Goal: Transaction & Acquisition: Purchase product/service

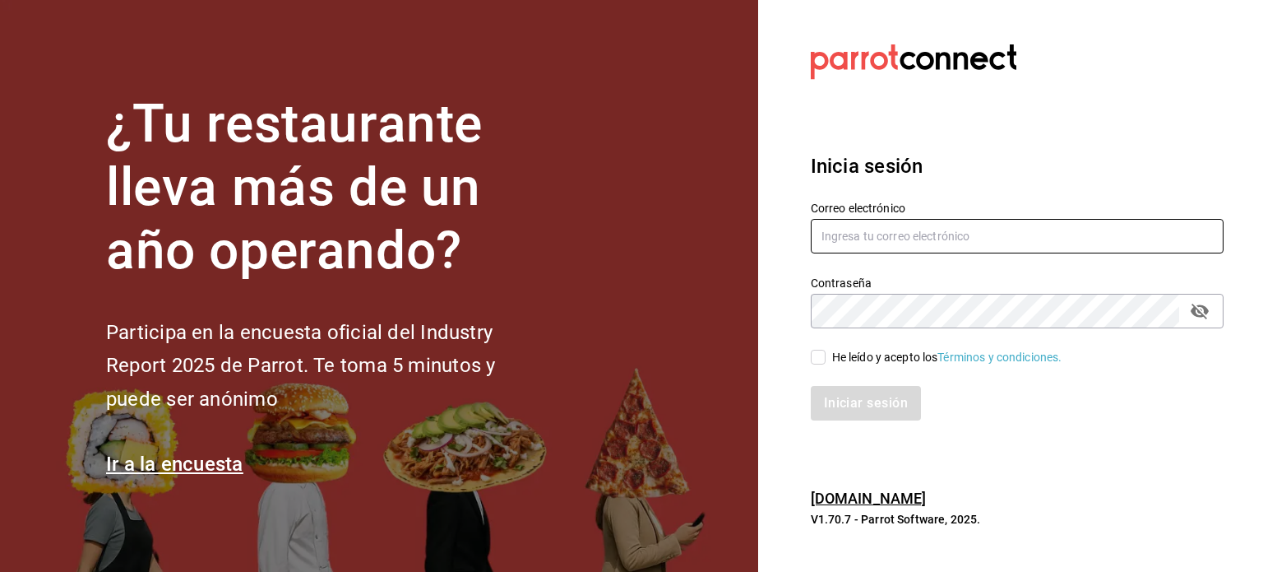
type input "angel.ramos.0386@gmail.com"
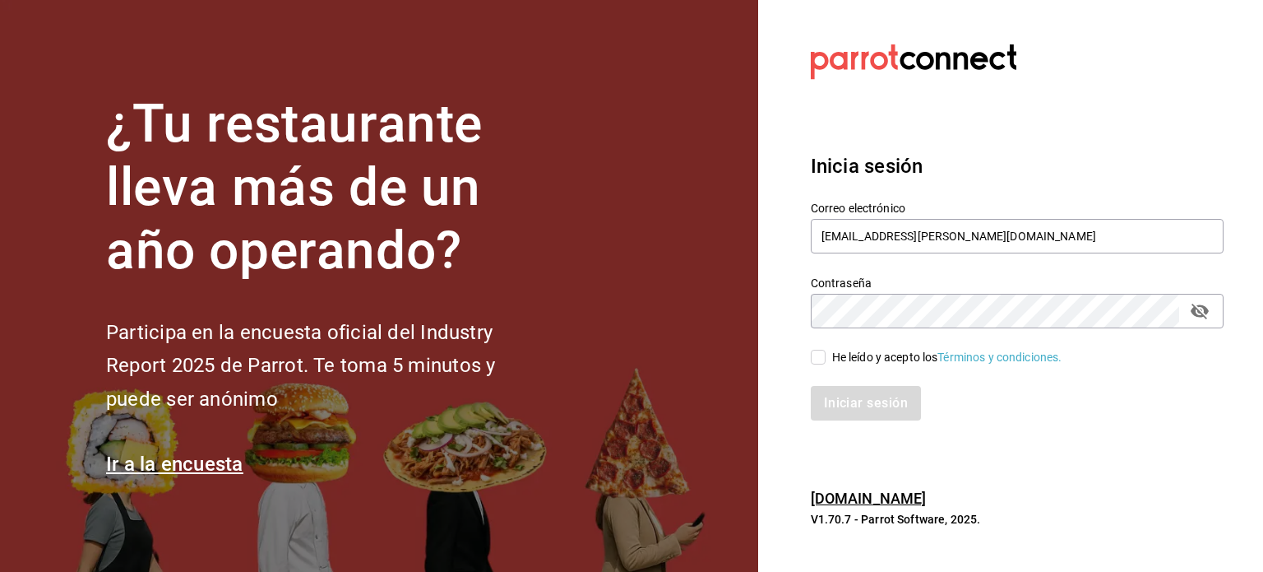
click at [839, 356] on div "He leído y acepto los Términos y condiciones." at bounding box center [947, 357] width 230 height 17
click at [826, 356] on input "He leído y acepto los Términos y condiciones." at bounding box center [818, 356] width 15 height 15
checkbox input "true"
click at [874, 400] on button "Iniciar sesión" at bounding box center [867, 403] width 112 height 35
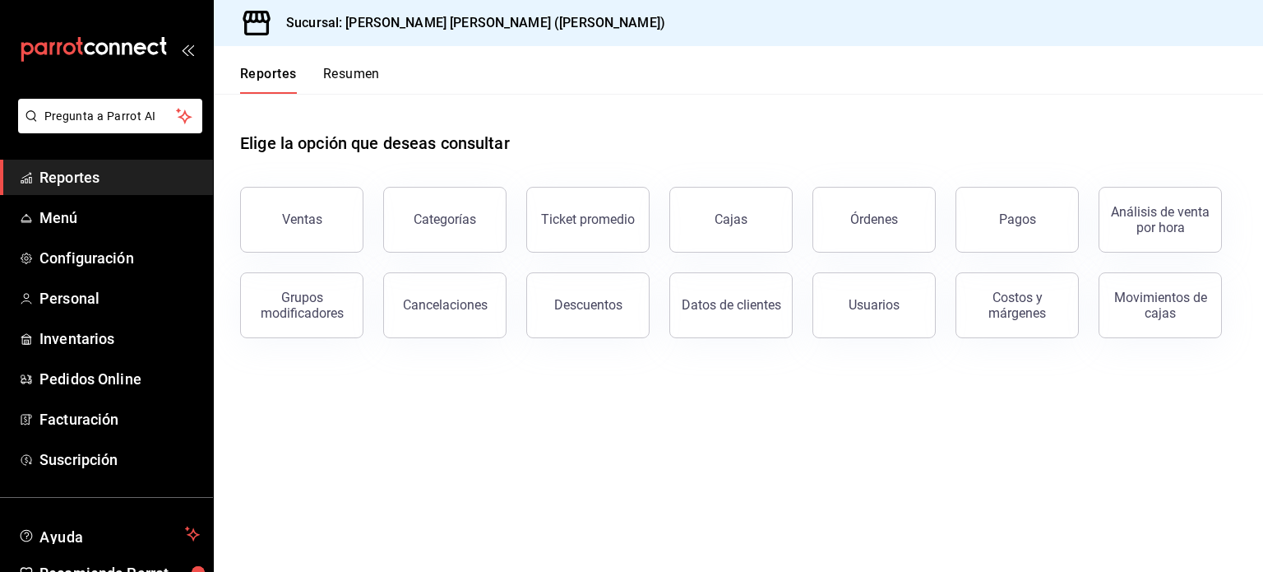
click at [849, 410] on main "Elige la opción que deseas consultar Ventas Categorías Ticket promedio Cajas Ór…" at bounding box center [738, 333] width 1049 height 478
click at [69, 335] on span "Inventarios" at bounding box center [119, 338] width 160 height 22
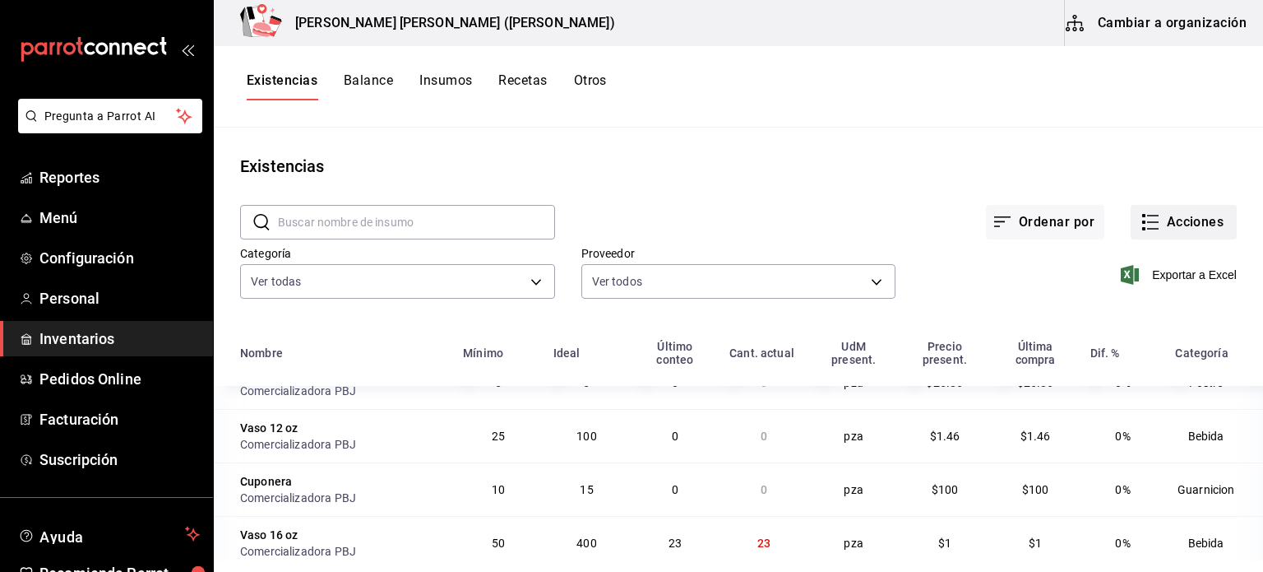
click at [1169, 219] on button "Acciones" at bounding box center [1184, 222] width 106 height 35
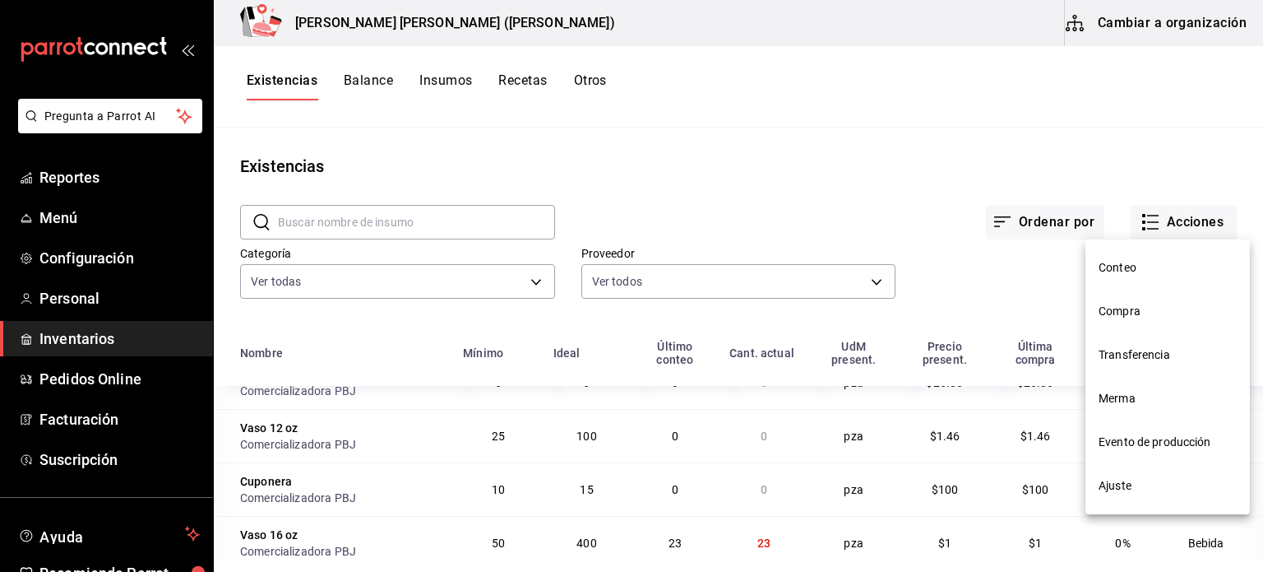
click at [1125, 404] on span "Merma" at bounding box center [1168, 398] width 138 height 17
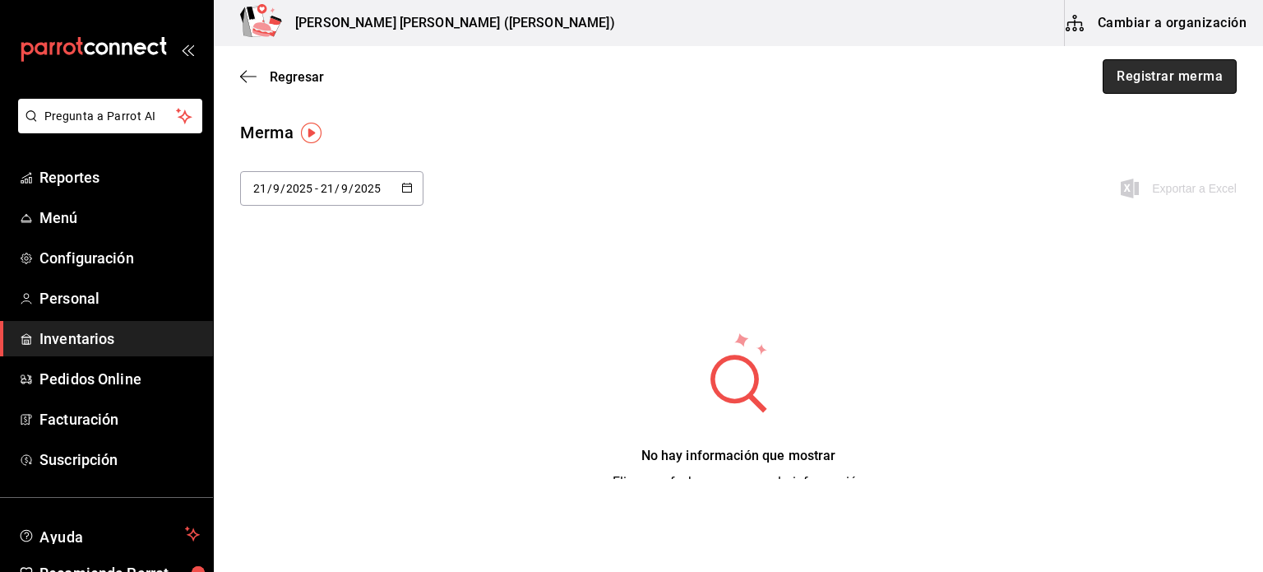
click at [1169, 69] on button "Registrar merma" at bounding box center [1170, 76] width 134 height 35
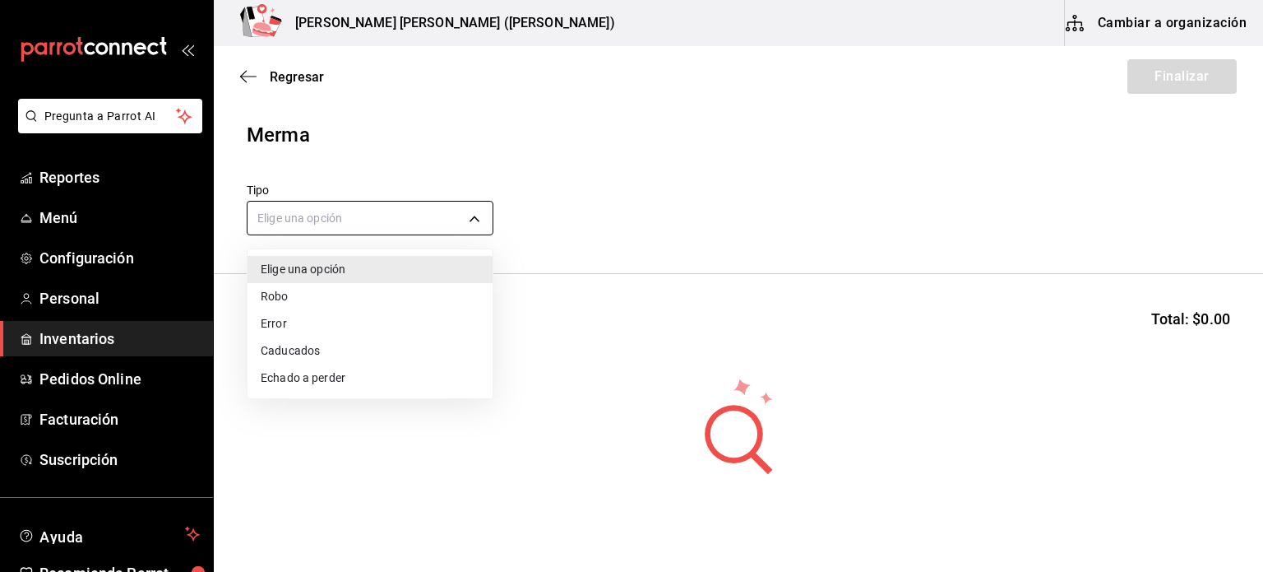
click at [419, 205] on body "Pregunta a Parrot AI Reportes Menú Configuración Personal Inventarios Pedidos O…" at bounding box center [631, 239] width 1263 height 479
click at [359, 344] on li "Caducados" at bounding box center [370, 350] width 245 height 27
type input "EXPIRED"
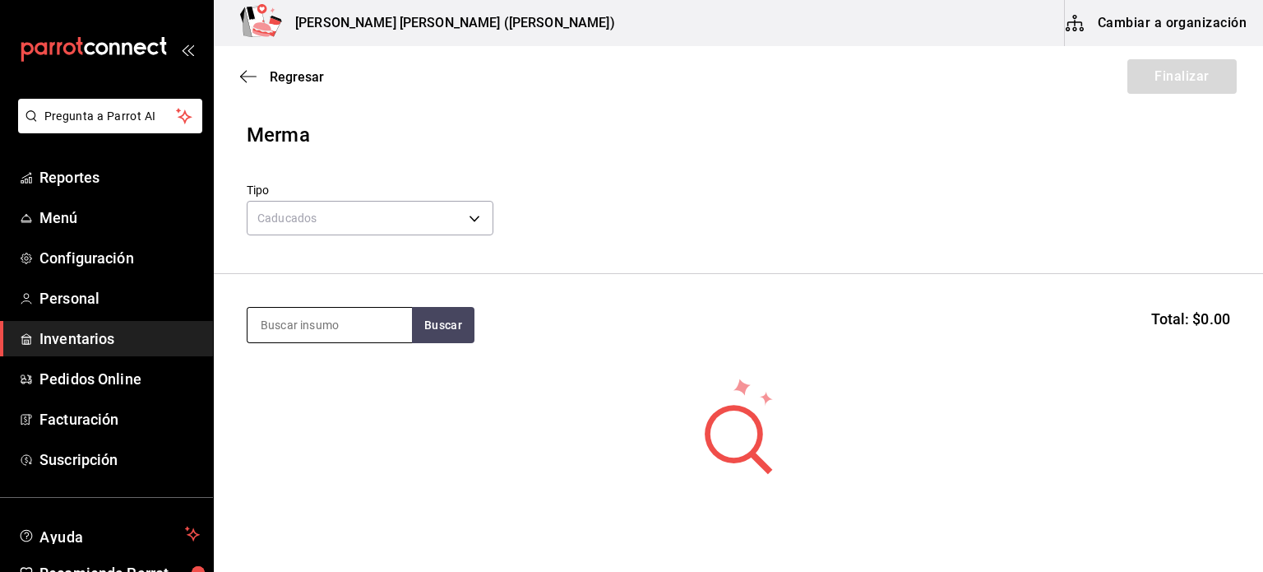
click at [351, 328] on input at bounding box center [330, 325] width 164 height 35
type input "pan"
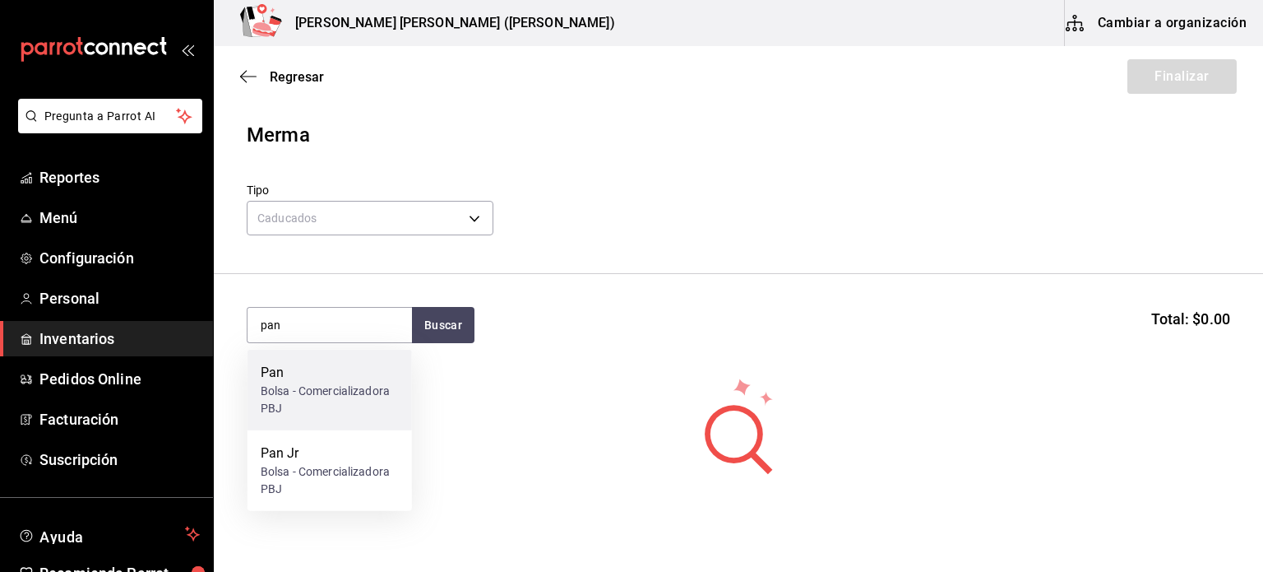
click at [360, 378] on div "Pan" at bounding box center [330, 373] width 138 height 20
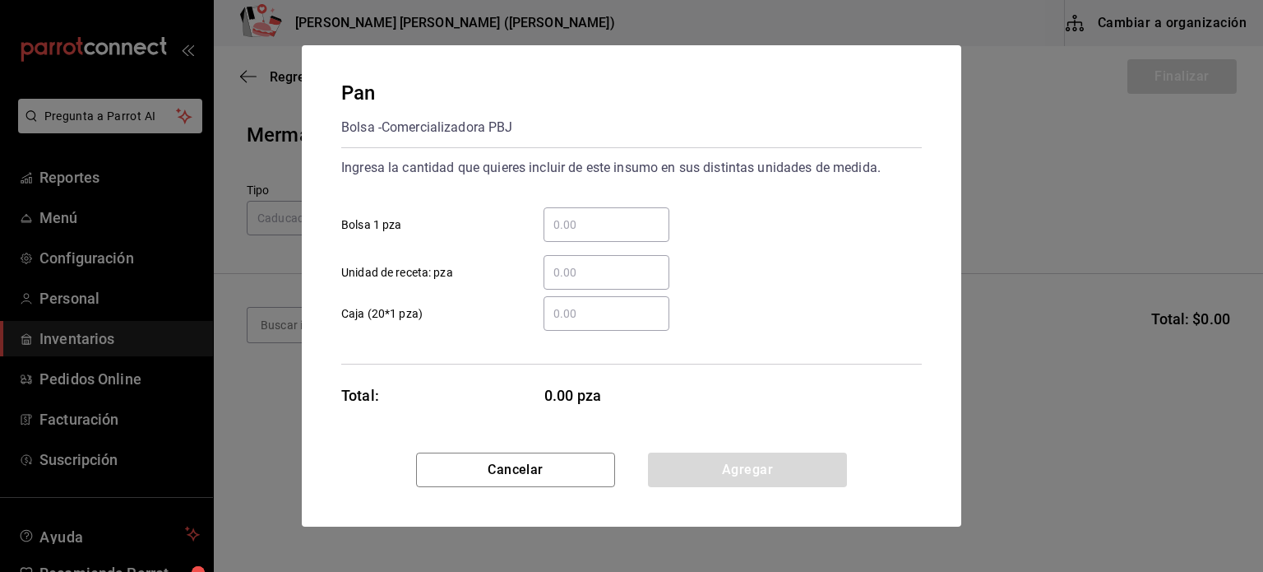
click at [609, 219] on input "​ Bolsa 1 pza" at bounding box center [607, 225] width 126 height 20
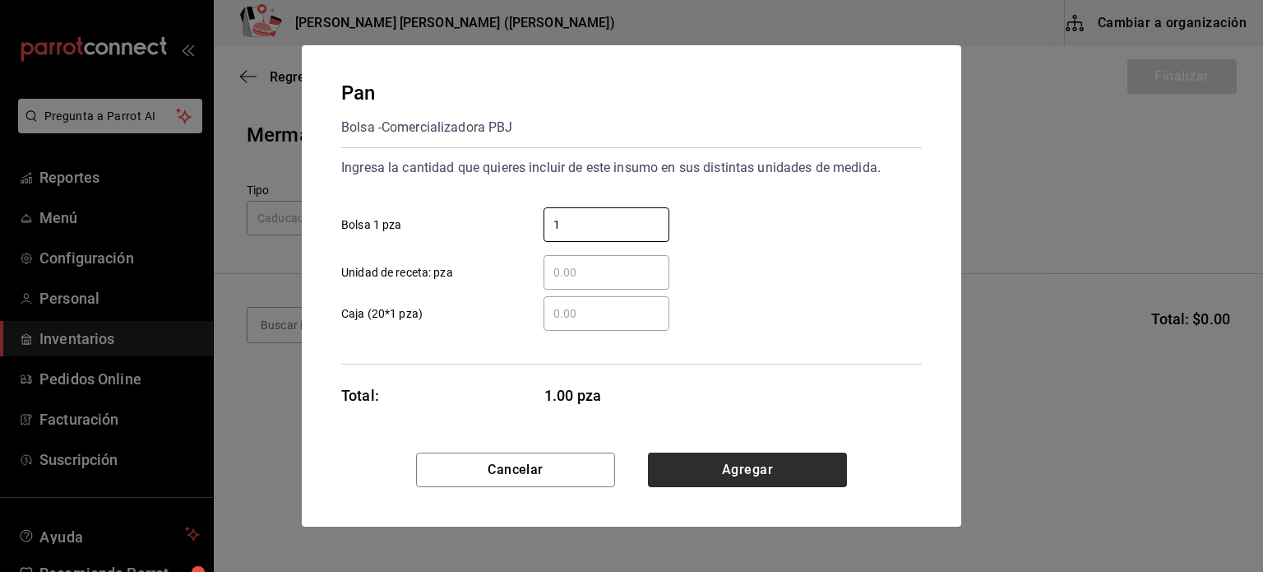
type input "1"
click at [752, 478] on button "Agregar" at bounding box center [747, 469] width 199 height 35
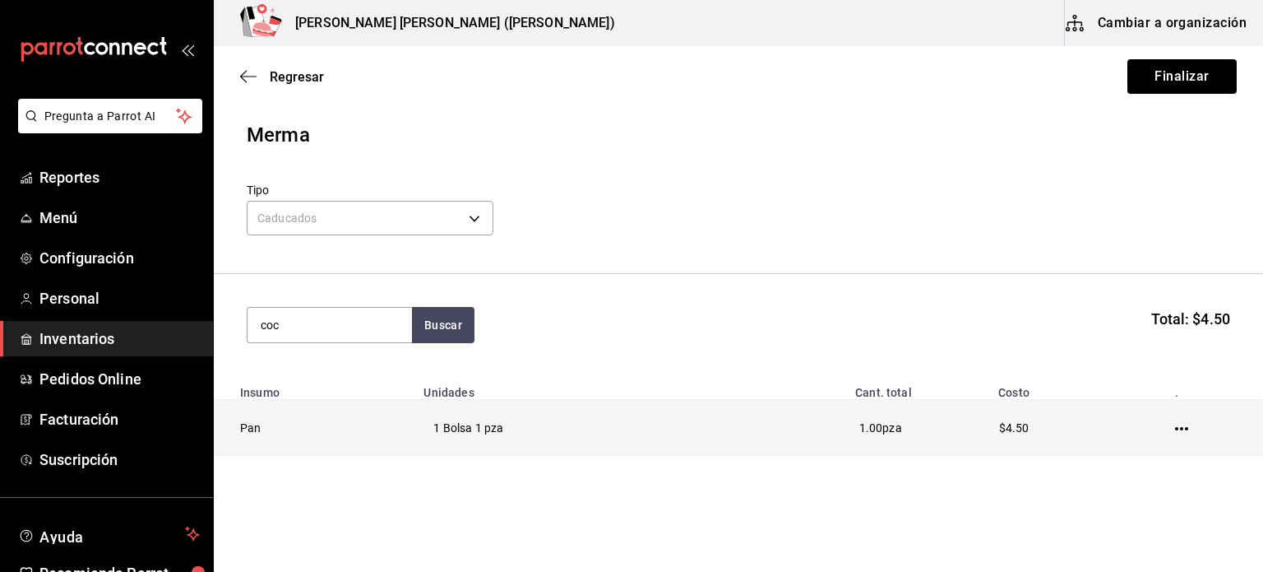
type input "coca"
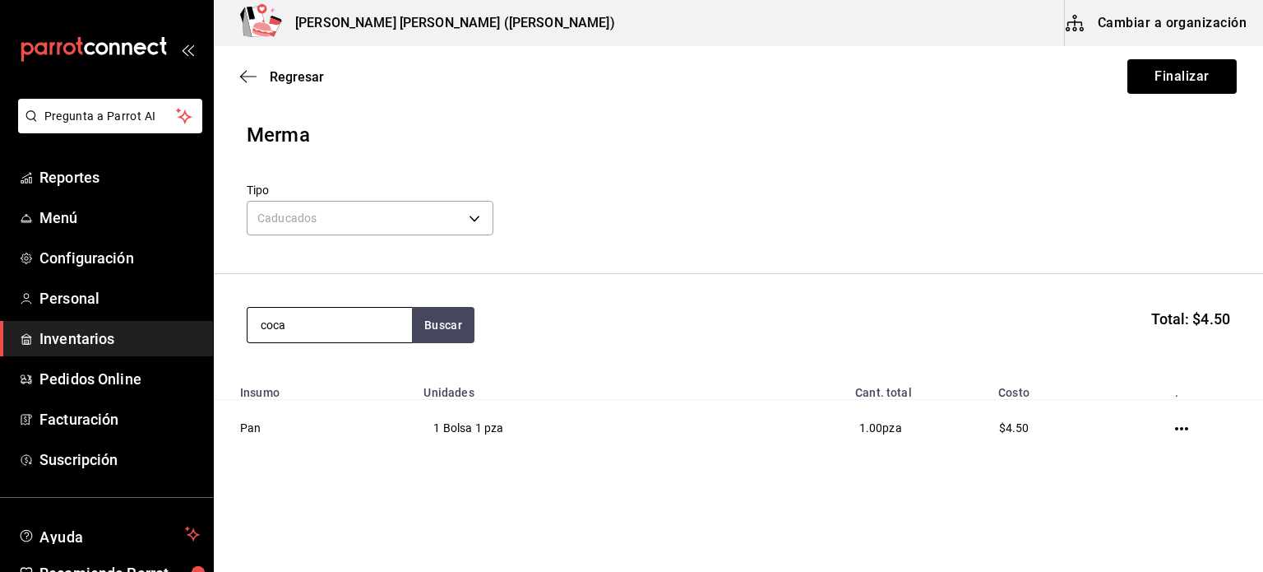
click at [349, 329] on input "coca" at bounding box center [330, 325] width 164 height 35
drag, startPoint x: 289, startPoint y: 328, endPoint x: 162, endPoint y: 223, distance: 164.7
click at [192, 320] on div "Pregunta a Parrot AI Reportes Menú Configuración Personal Inventarios Pedidos O…" at bounding box center [631, 239] width 1263 height 479
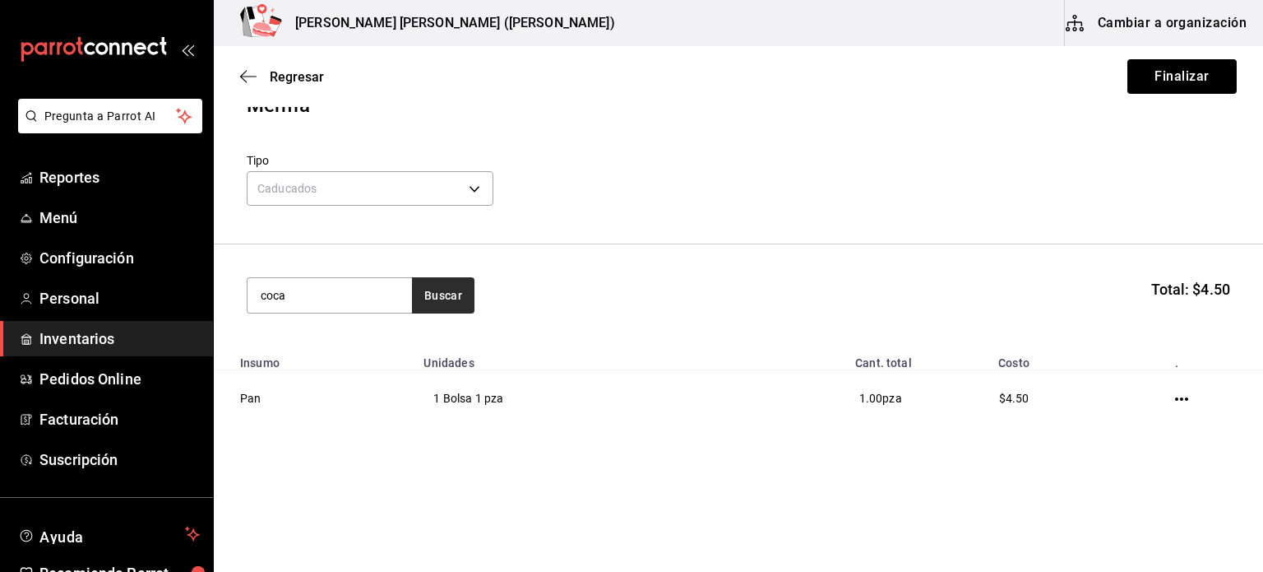
type input "coca"
click at [447, 295] on button "Buscar" at bounding box center [443, 295] width 62 height 36
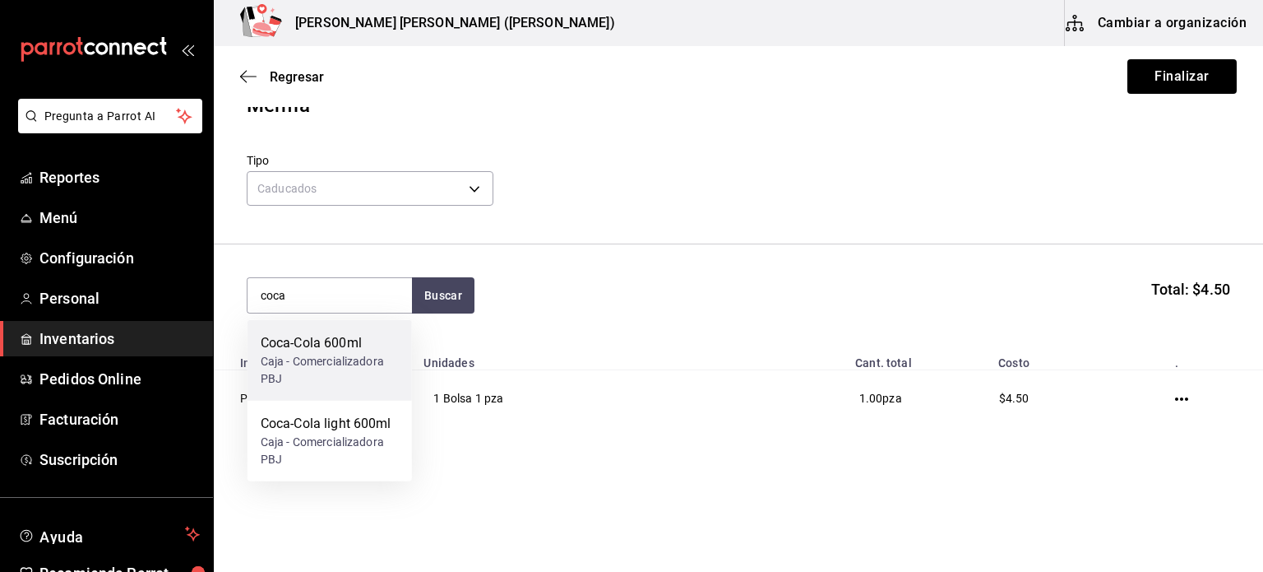
click at [332, 364] on div "Caja - Comercializadora PBJ" at bounding box center [330, 370] width 138 height 35
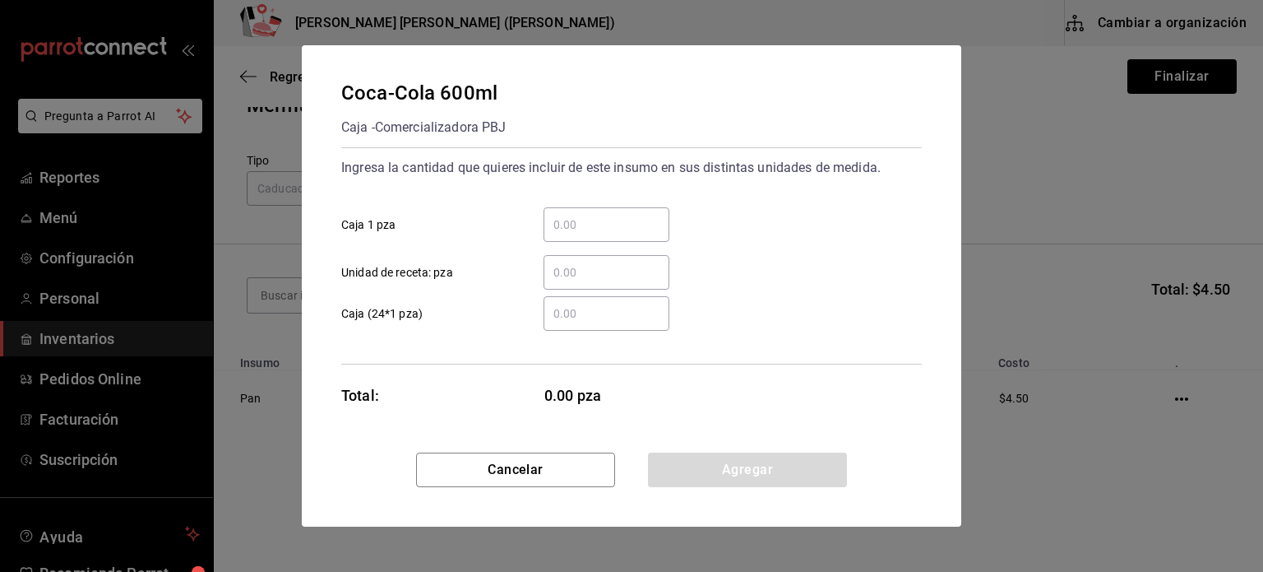
click at [571, 219] on input "​ Caja 1 pza" at bounding box center [607, 225] width 126 height 20
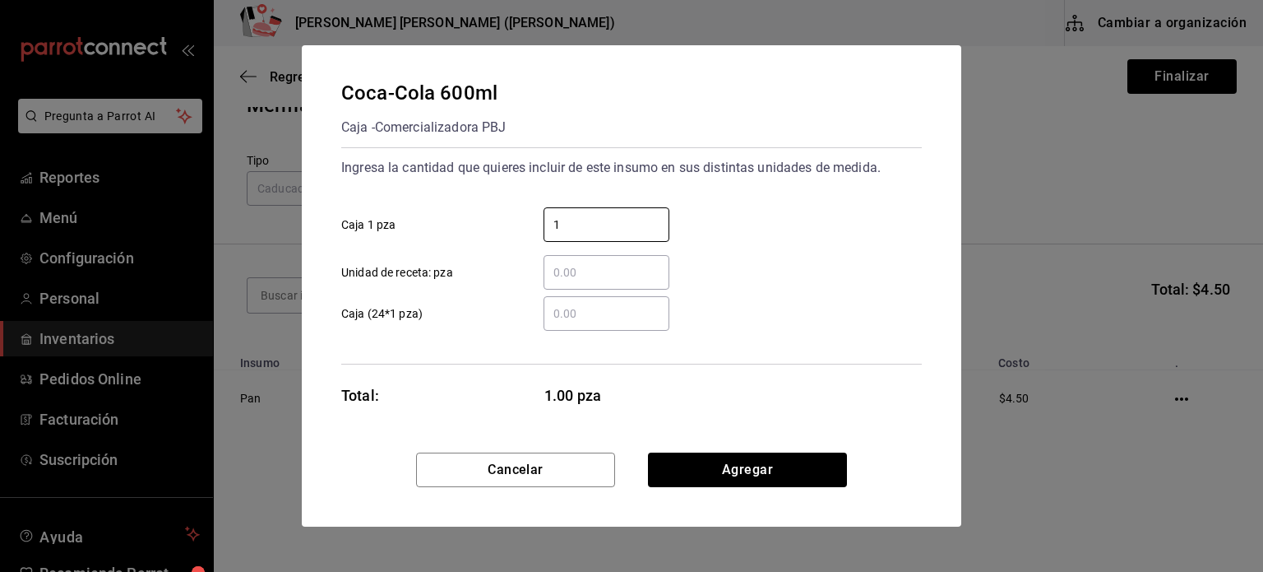
type input "1"
click at [542, 468] on button "Cancelar" at bounding box center [515, 469] width 199 height 35
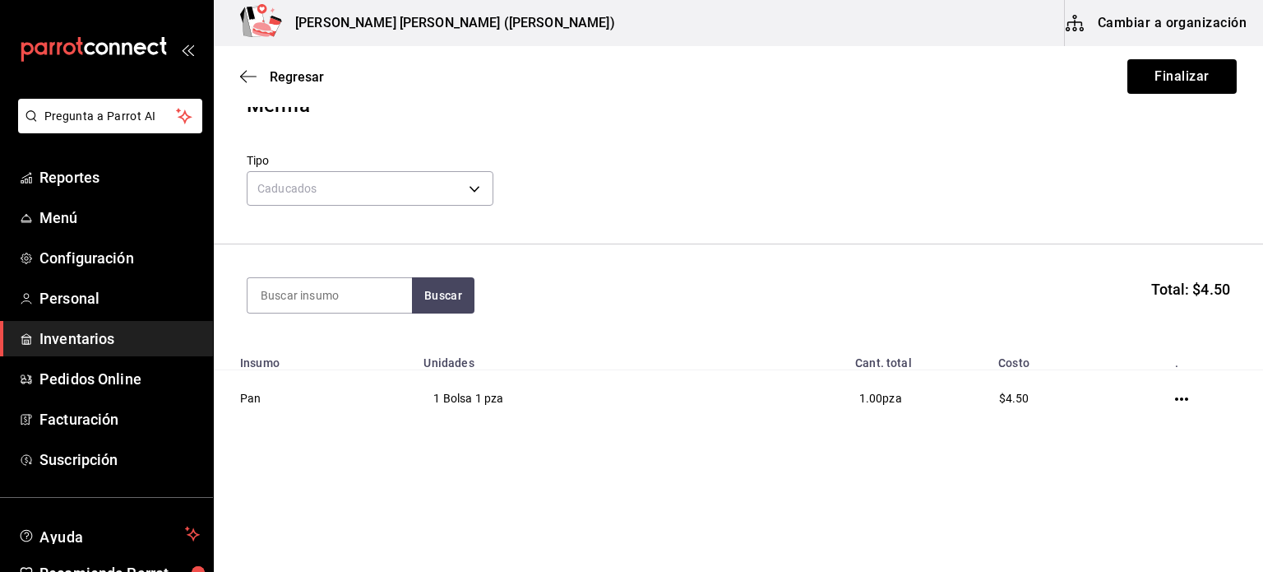
click at [354, 313] on section "Buscar Total: $4.50" at bounding box center [738, 295] width 1049 height 102
type input "oc"
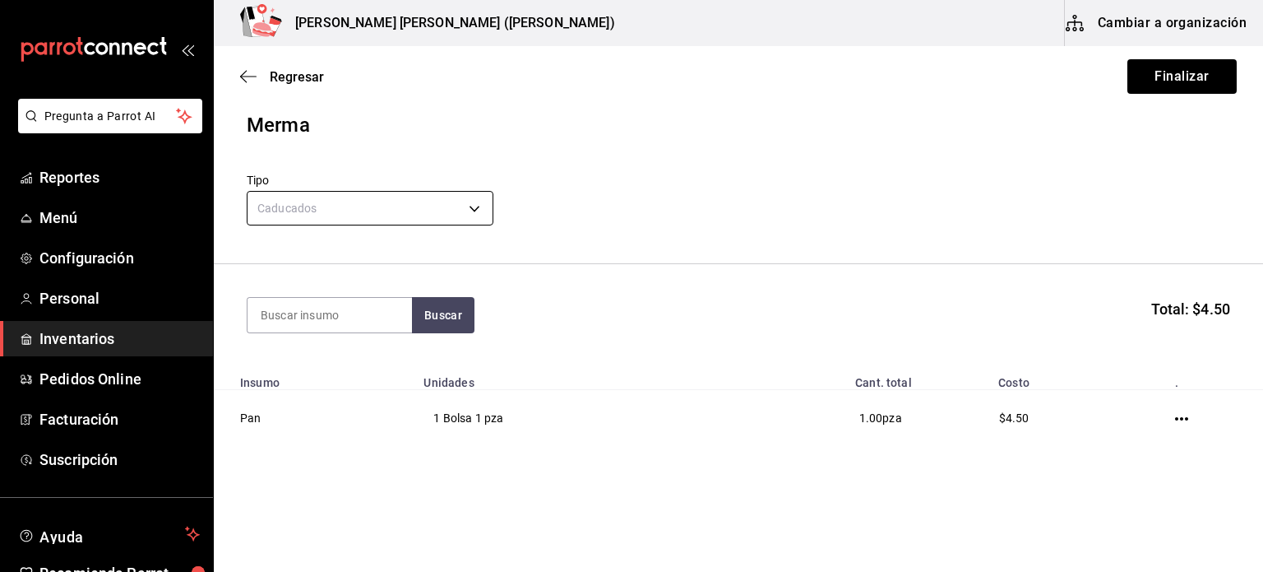
scroll to position [0, 0]
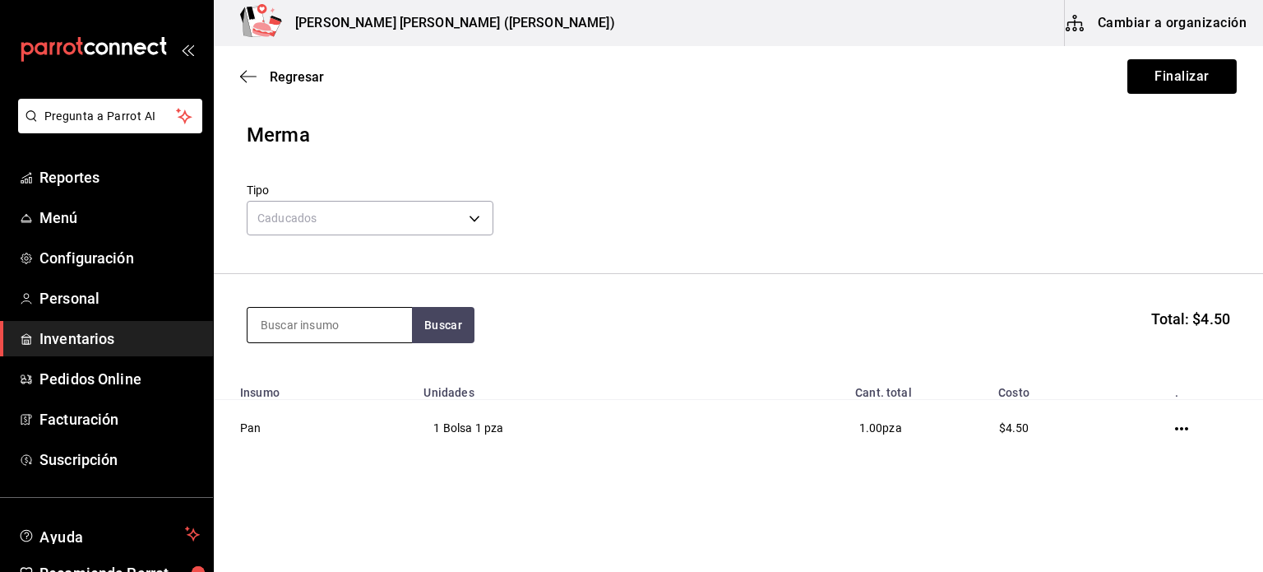
click at [332, 334] on input at bounding box center [330, 325] width 164 height 35
type input "coca"
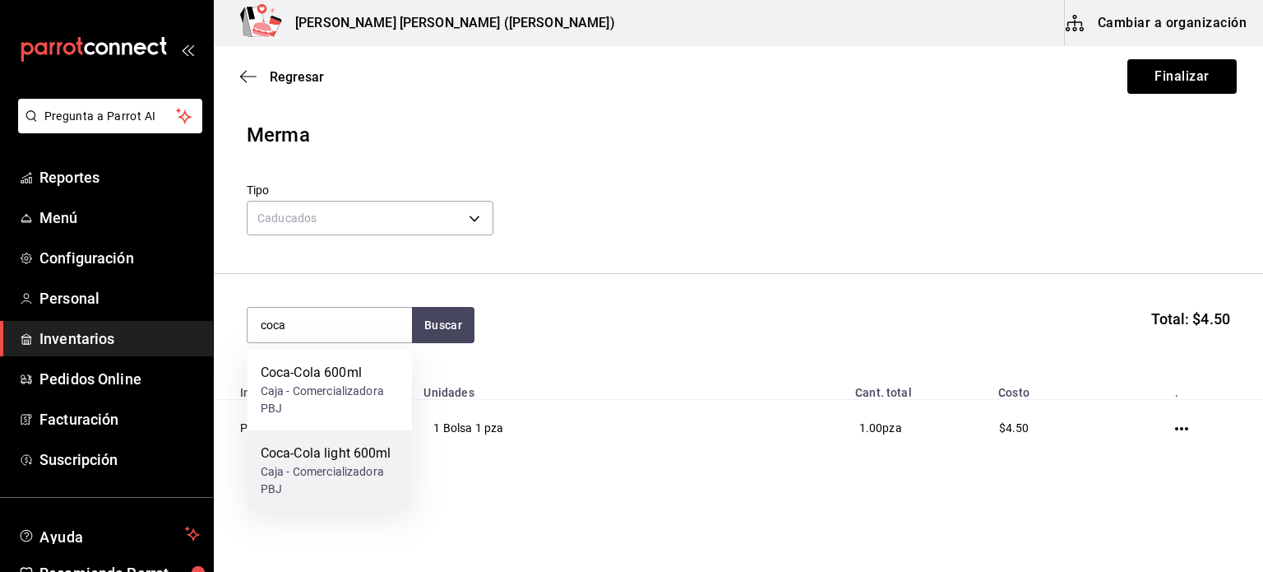
click at [312, 474] on div "Caja - Comercializadora PBJ" at bounding box center [330, 480] width 138 height 35
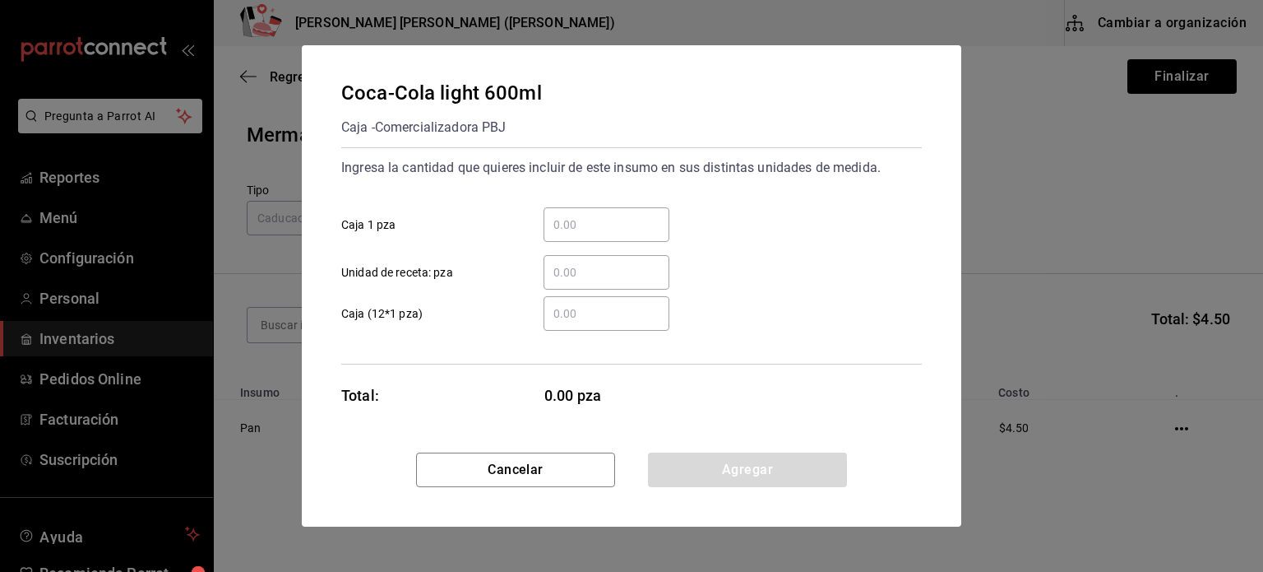
click at [595, 245] on div "​ Unidad de receta: pza" at bounding box center [625, 266] width 594 height 48
click at [597, 234] on div "​" at bounding box center [607, 224] width 126 height 35
click at [597, 234] on input "​ Caja 1 pza" at bounding box center [607, 225] width 126 height 20
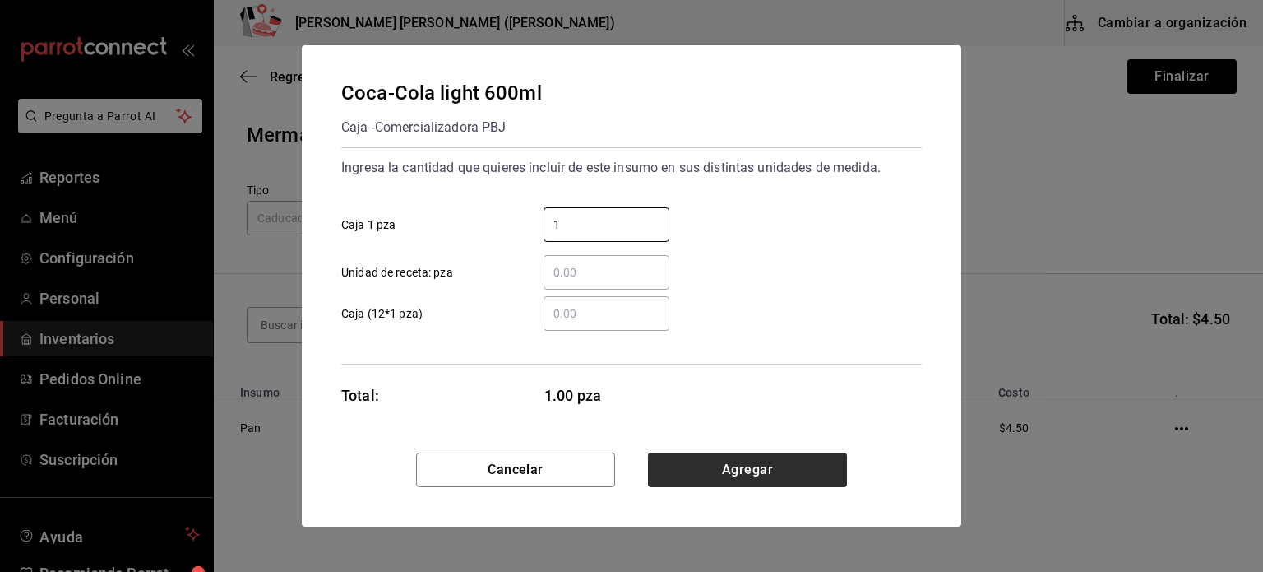
type input "1"
click at [767, 466] on button "Agregar" at bounding box center [747, 469] width 199 height 35
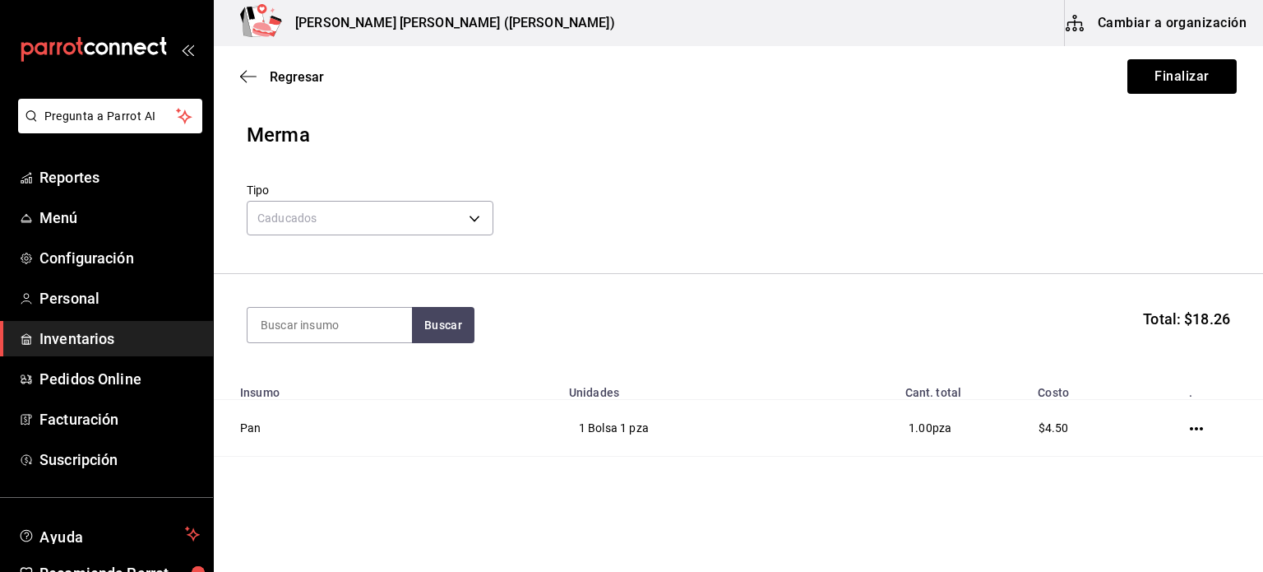
type input "c"
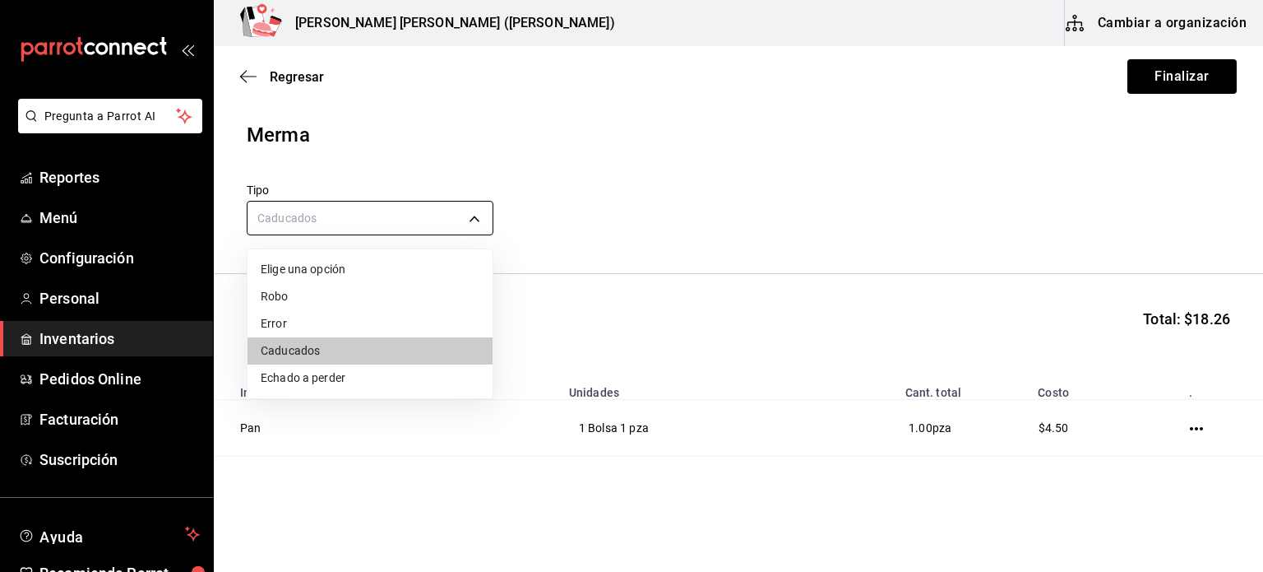
click at [342, 212] on body "Pregunta a Parrot AI Reportes Menú Configuración Personal Inventarios Pedidos O…" at bounding box center [631, 239] width 1263 height 479
click at [443, 150] on div at bounding box center [631, 286] width 1263 height 572
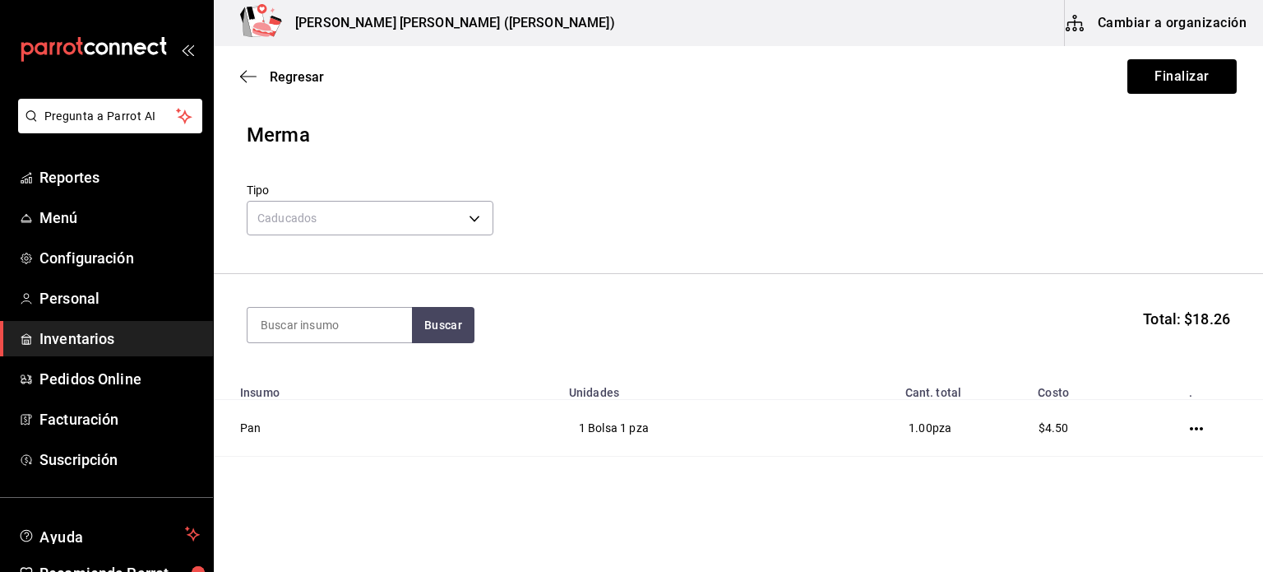
click at [319, 101] on div "Regresar Finalizar" at bounding box center [738, 76] width 1049 height 61
click at [304, 137] on div "Merma" at bounding box center [739, 135] width 984 height 30
click at [505, 193] on div "Tipo Caducados EXPIRED" at bounding box center [739, 212] width 984 height 58
click at [528, 264] on body "Pregunta a Parrot AI Reportes Menú Configuración Personal Inventarios Pedidos O…" at bounding box center [631, 239] width 1263 height 479
type input "ccc"
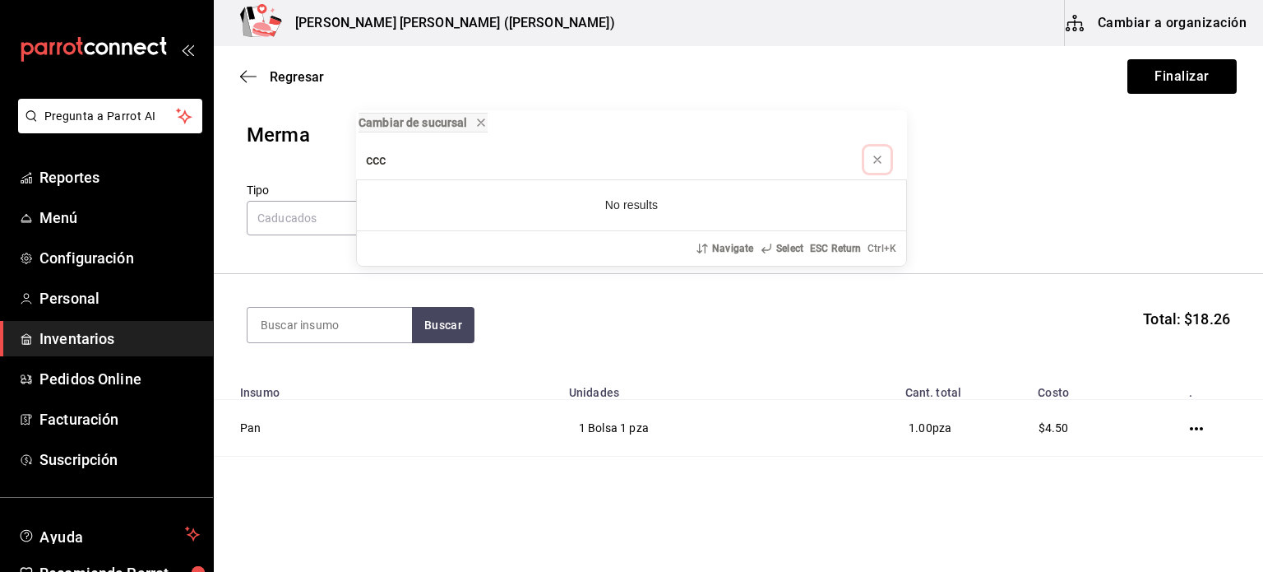
click at [877, 160] on icon "progress bar" at bounding box center [877, 159] width 13 height 13
click at [322, 325] on input at bounding box center [330, 325] width 164 height 35
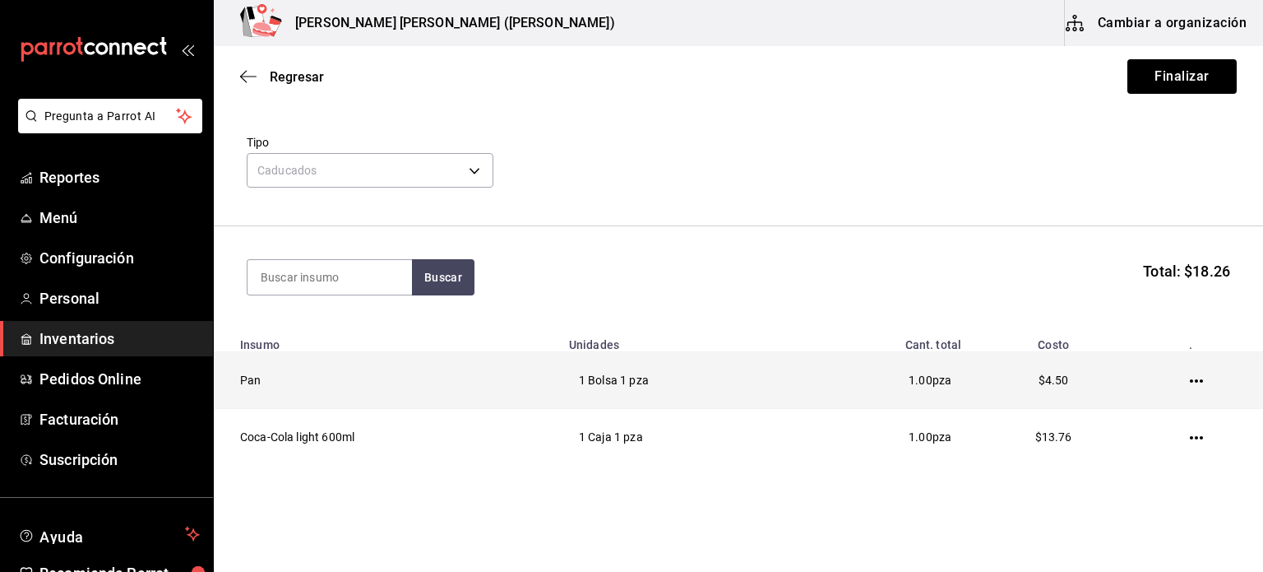
scroll to position [86, 0]
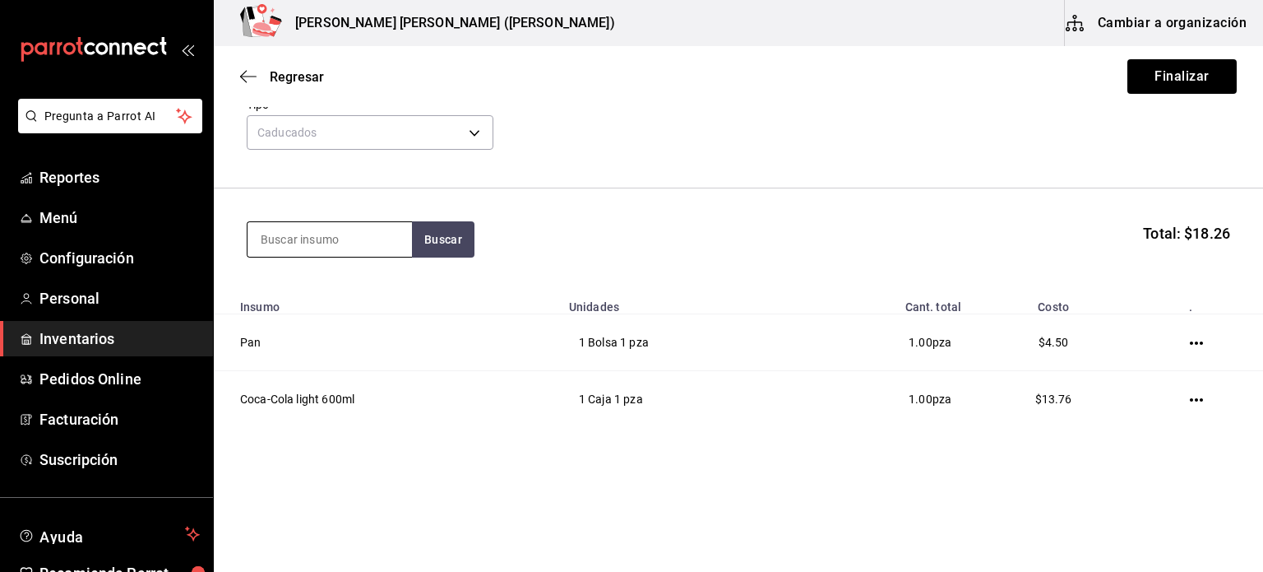
click at [335, 234] on input at bounding box center [330, 239] width 164 height 35
type input "vaso"
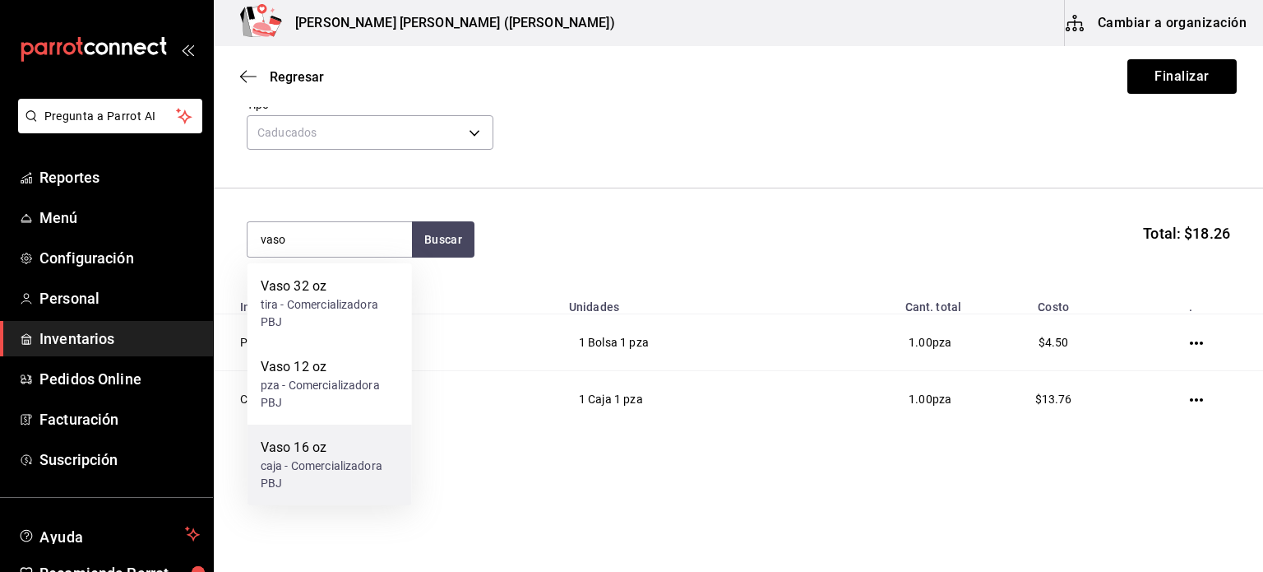
click at [339, 454] on div "Vaso 16 oz" at bounding box center [330, 447] width 138 height 20
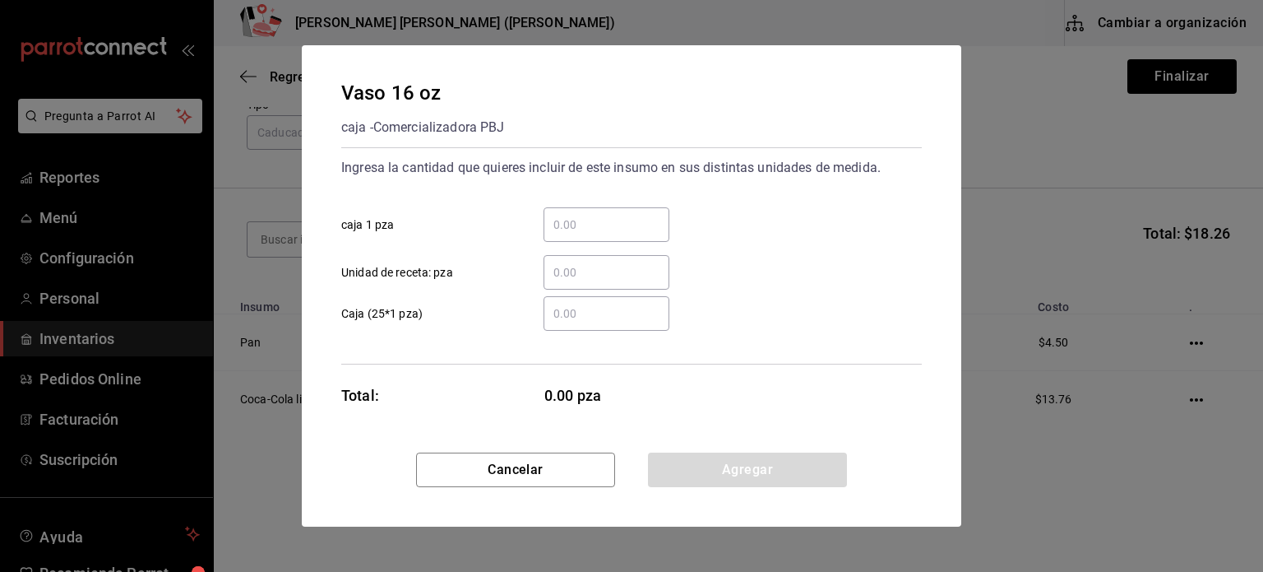
click at [589, 226] on input "​ caja 1 pza" at bounding box center [607, 225] width 126 height 20
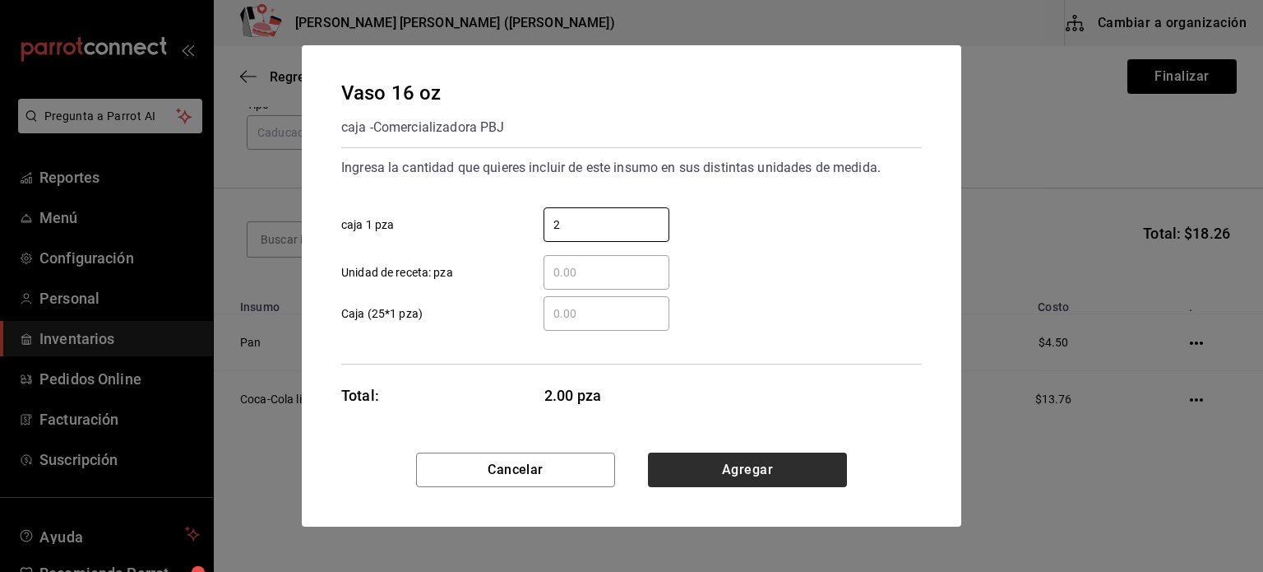
type input "2"
click at [770, 466] on button "Agregar" at bounding box center [747, 469] width 199 height 35
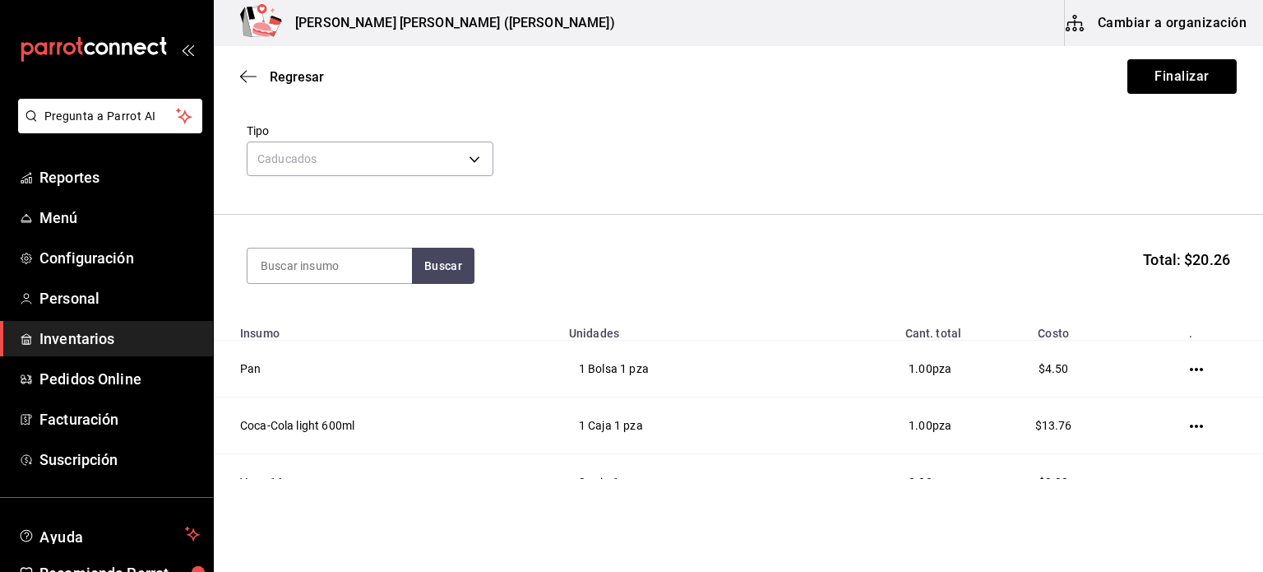
scroll to position [142, 0]
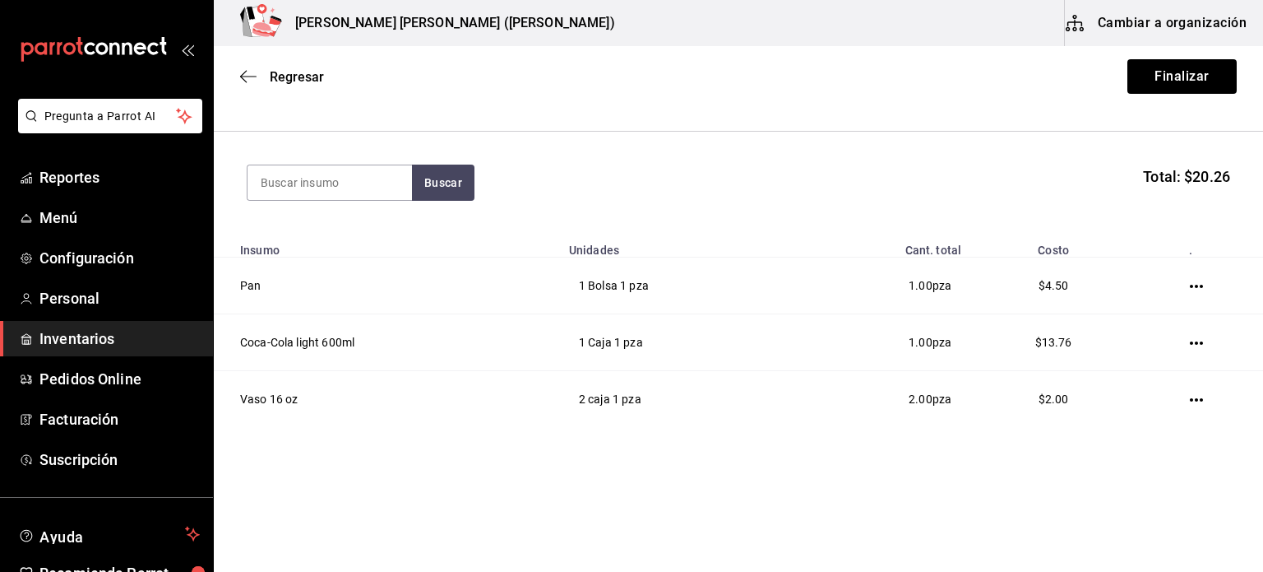
click at [1164, 100] on div "Regresar Finalizar" at bounding box center [738, 76] width 1049 height 61
click at [1161, 74] on button "Finalizar" at bounding box center [1181, 76] width 109 height 35
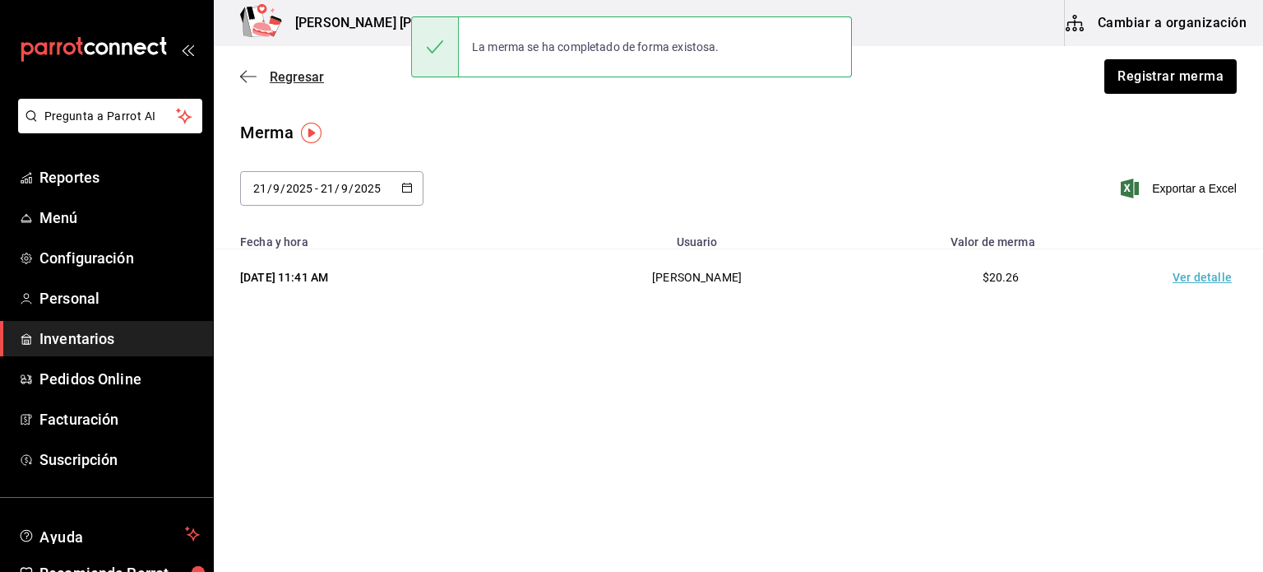
click at [272, 81] on span "Regresar" at bounding box center [297, 77] width 54 height 16
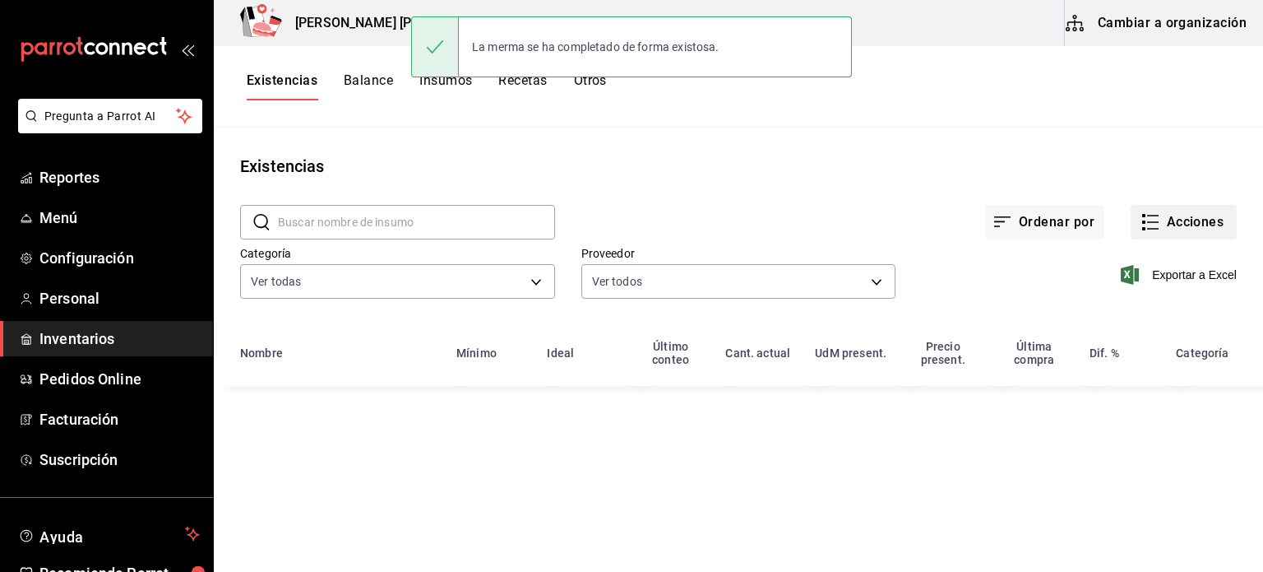
click at [1188, 228] on button "Acciones" at bounding box center [1184, 222] width 106 height 35
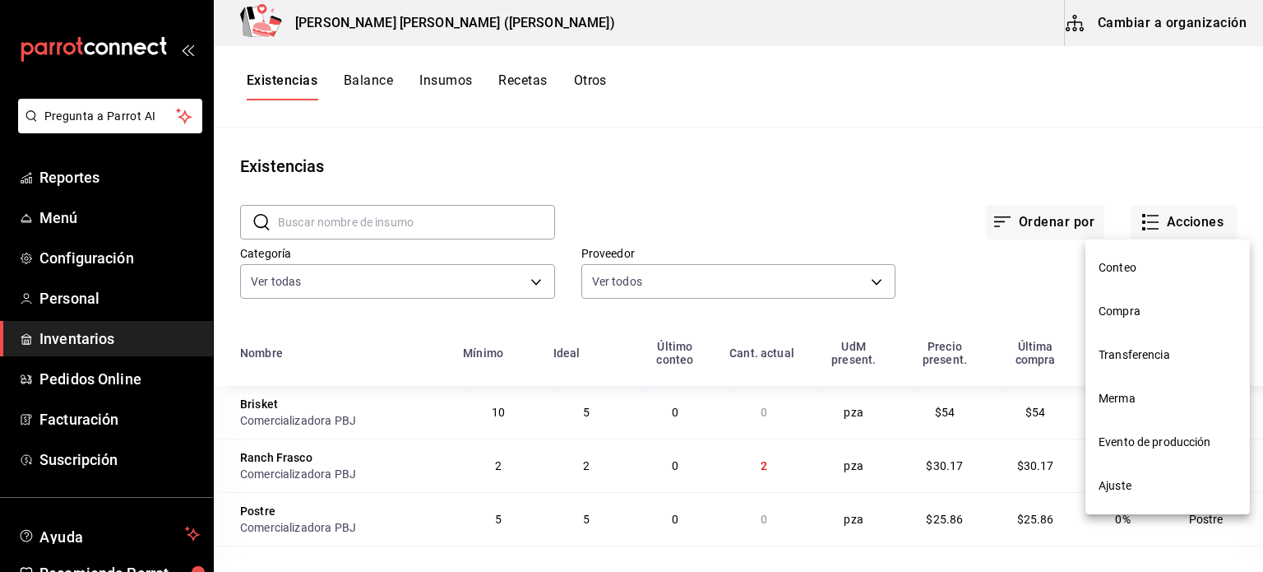
click at [1138, 308] on span "Compra" at bounding box center [1168, 311] width 138 height 17
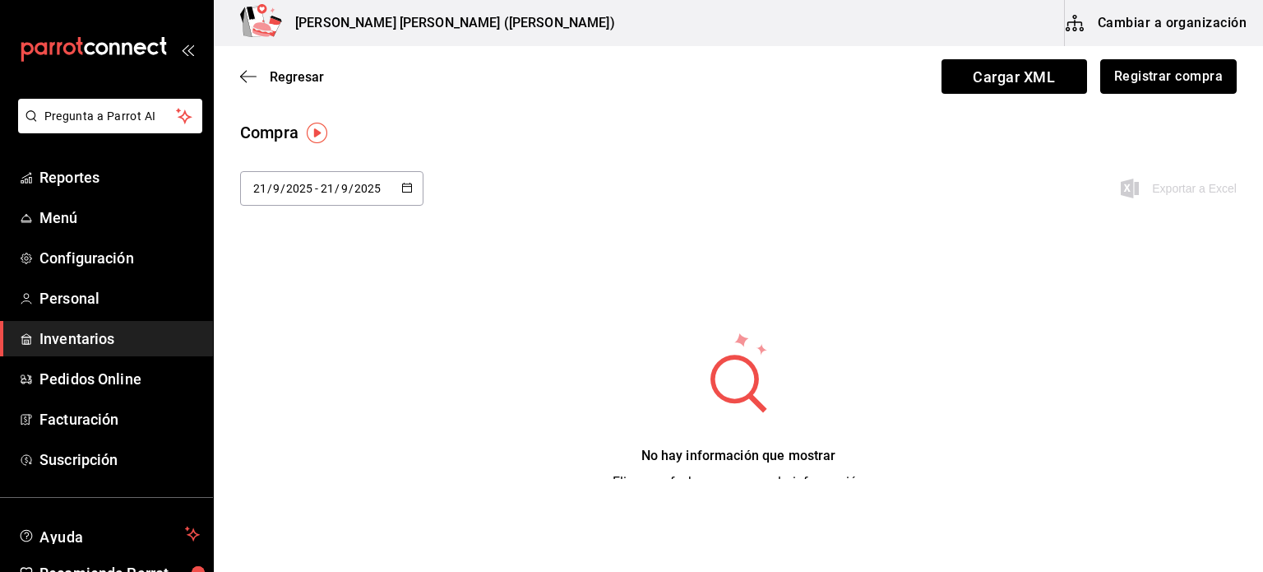
click at [1178, 86] on button "Registrar compra" at bounding box center [1168, 76] width 137 height 35
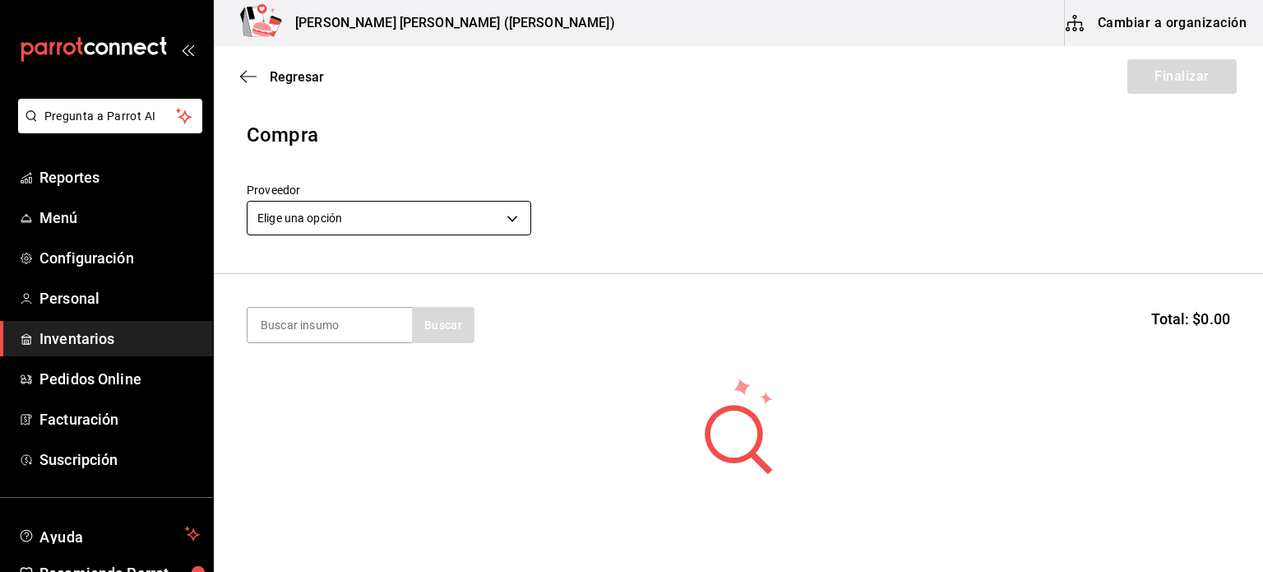
click at [490, 215] on body "Pregunta a Parrot AI Reportes Menú Configuración Personal Inventarios Pedidos O…" at bounding box center [631, 239] width 1263 height 479
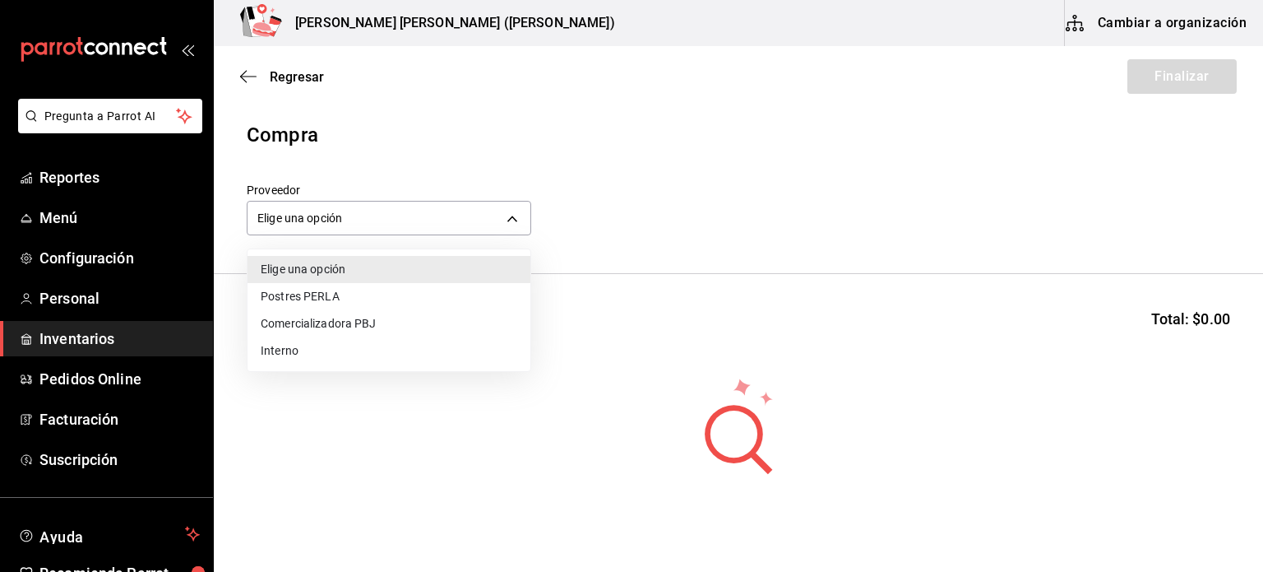
click at [444, 324] on li "Comercializadora PBJ" at bounding box center [389, 323] width 283 height 27
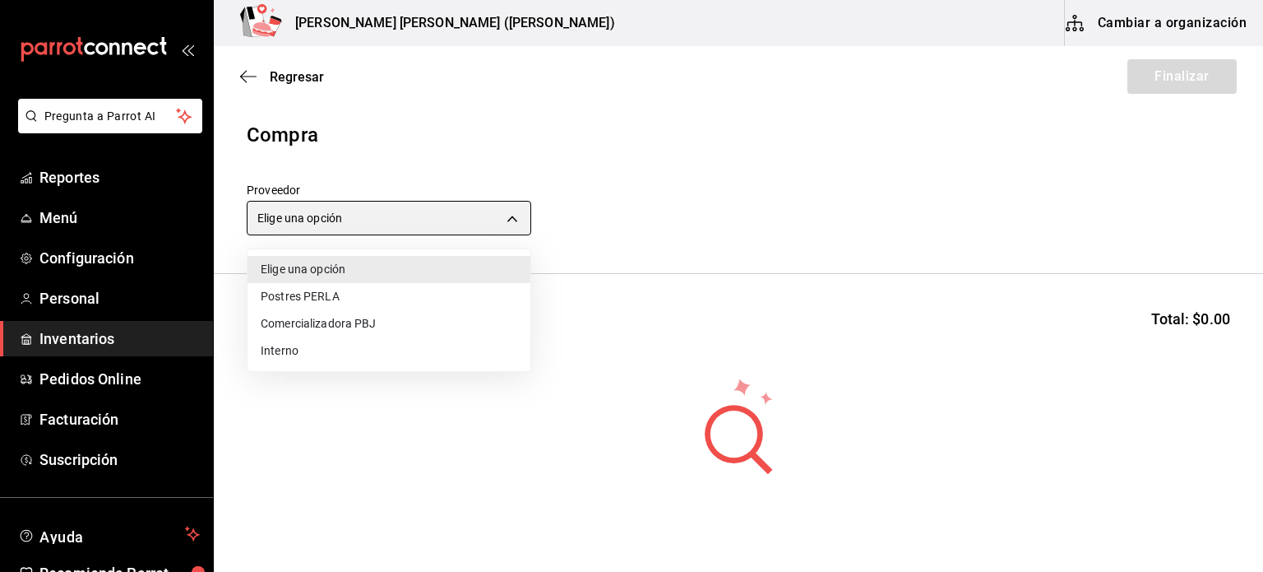
type input "73989370-521d-4bc8-8ea0-0c8e3494ddd7"
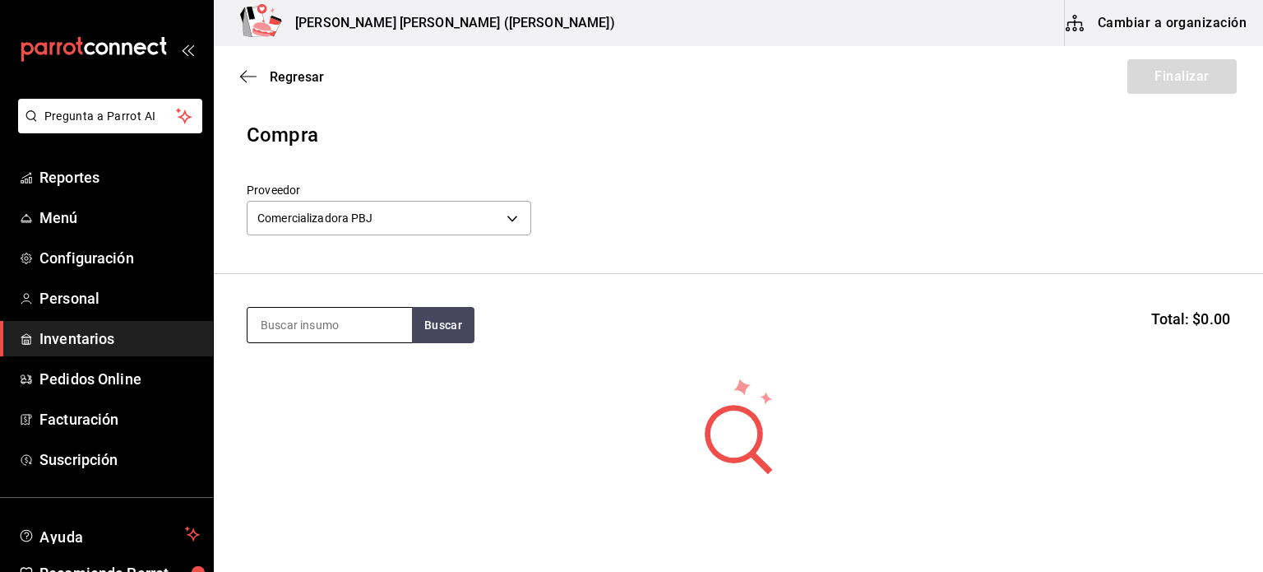
click at [379, 313] on input at bounding box center [330, 325] width 164 height 35
type input "peñafie"
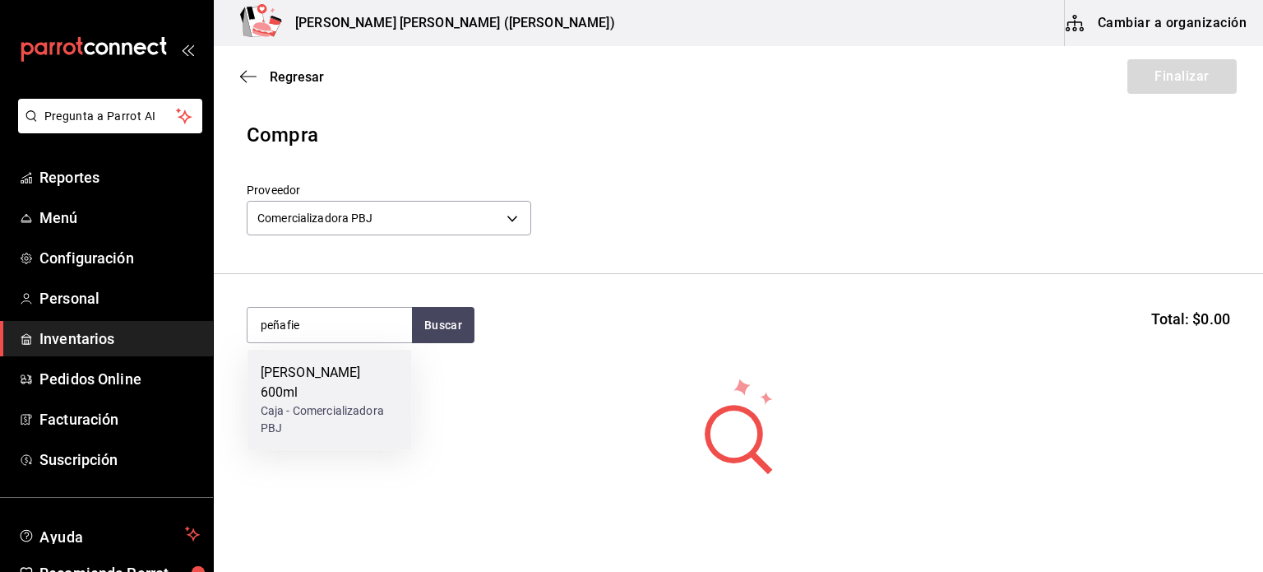
click at [328, 402] on div "Caja - Comercializadora PBJ" at bounding box center [330, 419] width 138 height 35
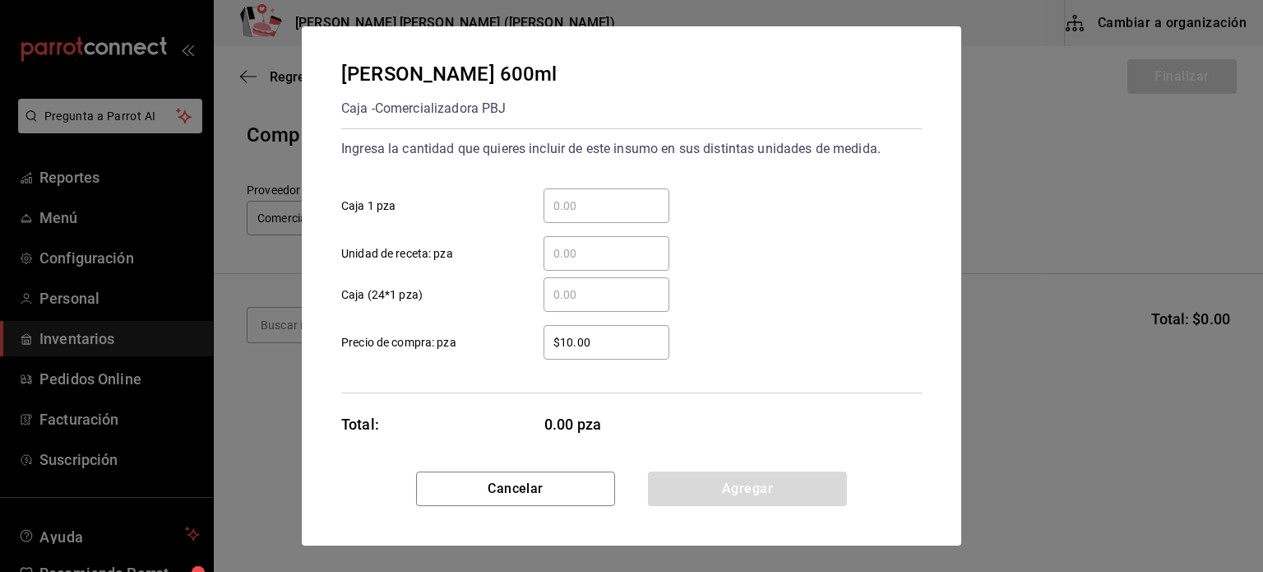
click at [600, 201] on input "​ Caja 1 pza" at bounding box center [607, 206] width 126 height 20
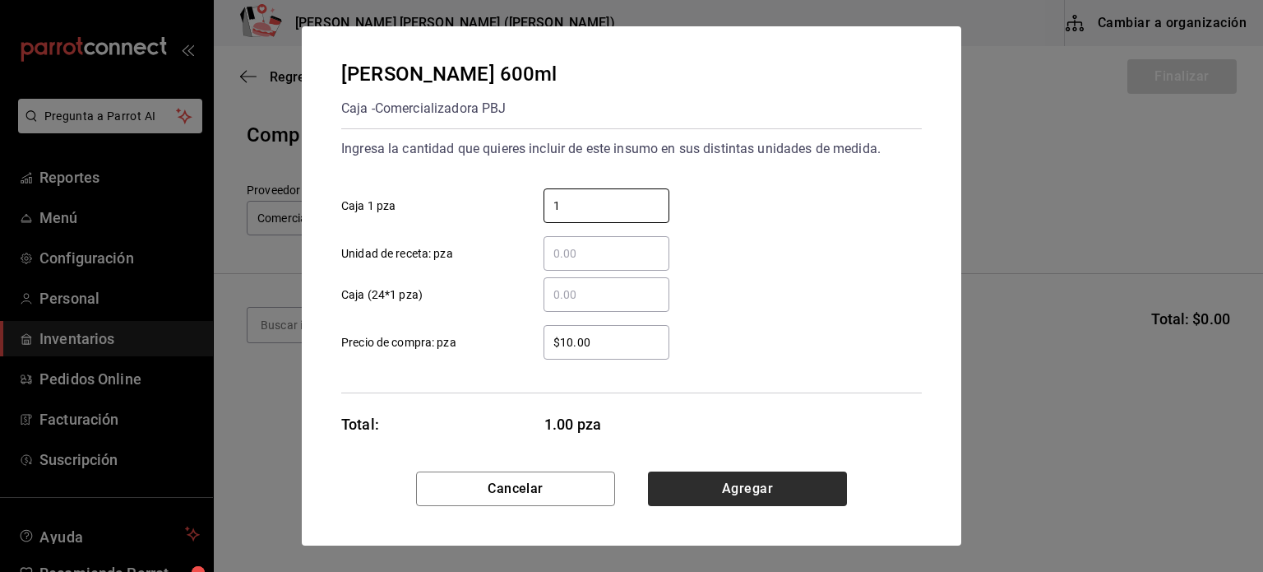
type input "1"
click at [740, 490] on button "Agregar" at bounding box center [747, 488] width 199 height 35
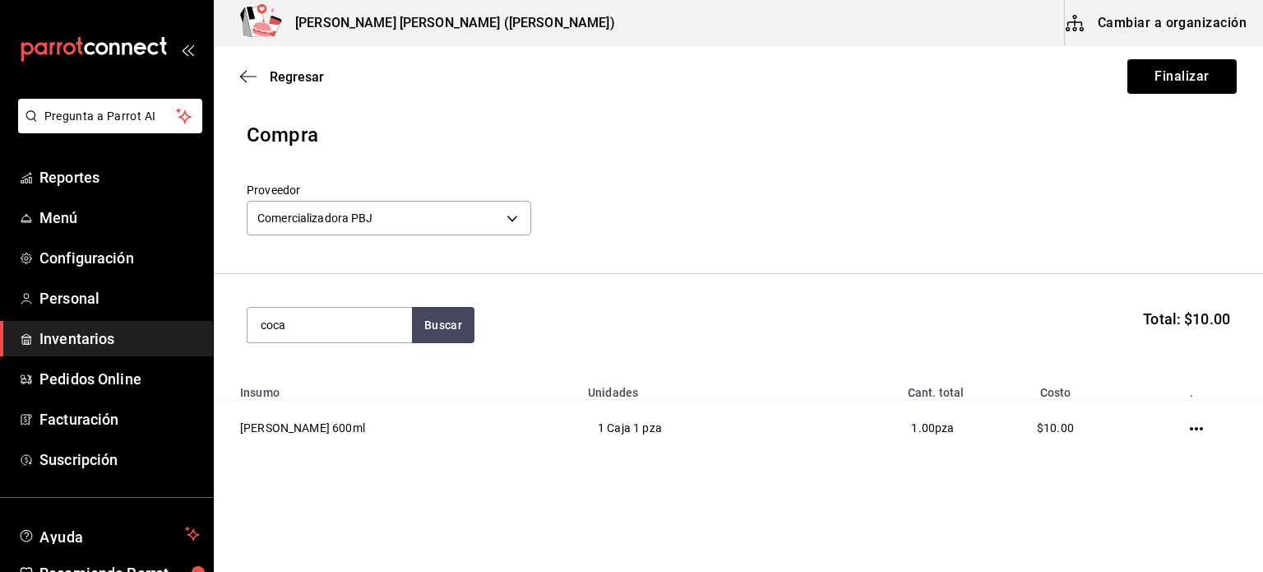
type input "coca"
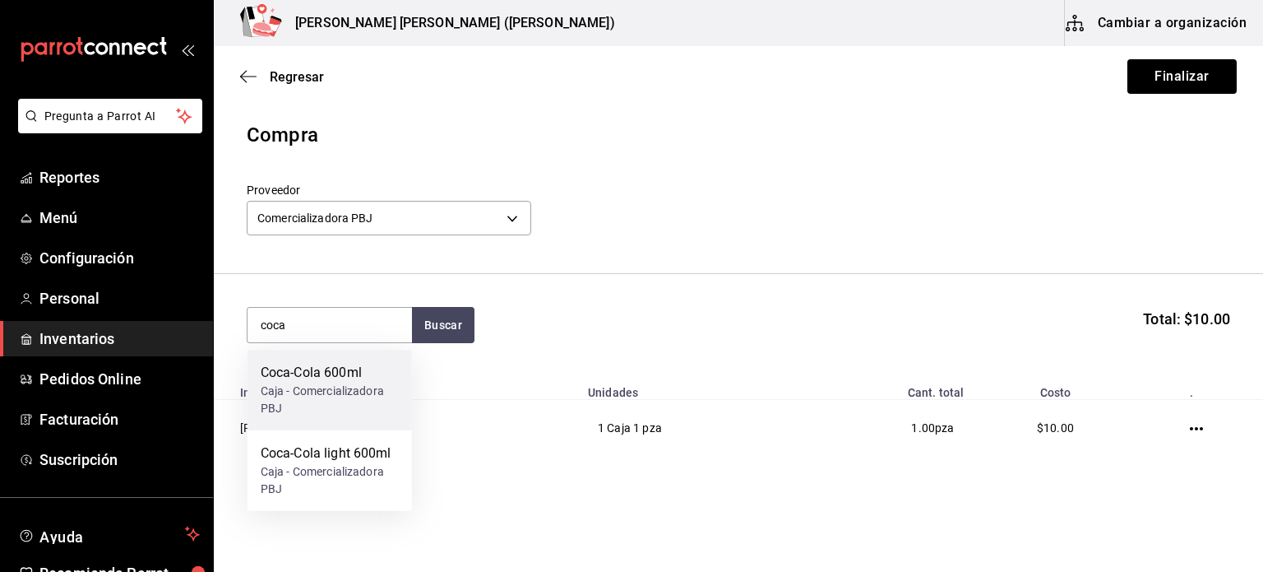
click at [314, 352] on div "Coca-Cola 600ml Caja - Comercializadora PBJ" at bounding box center [330, 389] width 164 height 81
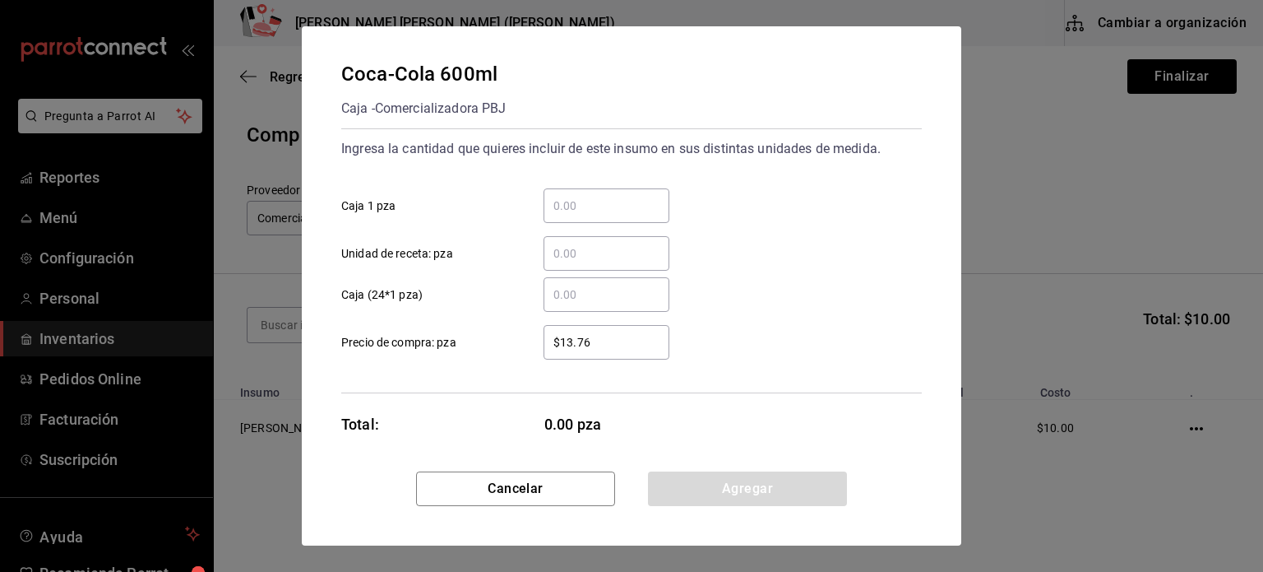
click at [549, 202] on input "​ Caja 1 pza" at bounding box center [607, 206] width 126 height 20
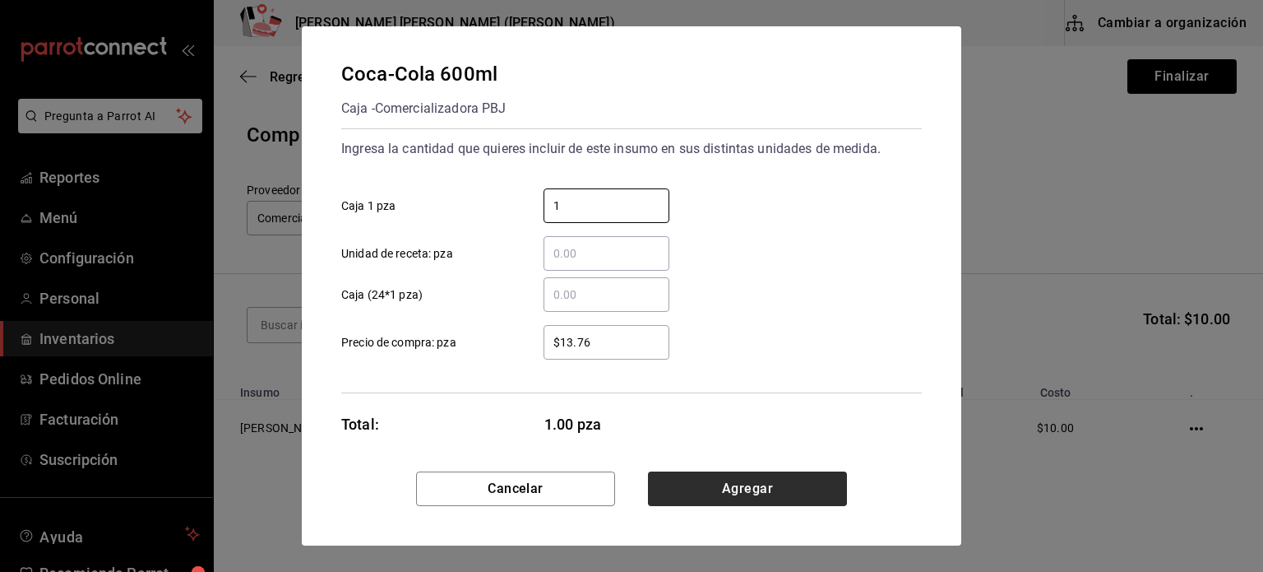
type input "1"
click at [782, 478] on button "Agregar" at bounding box center [747, 488] width 199 height 35
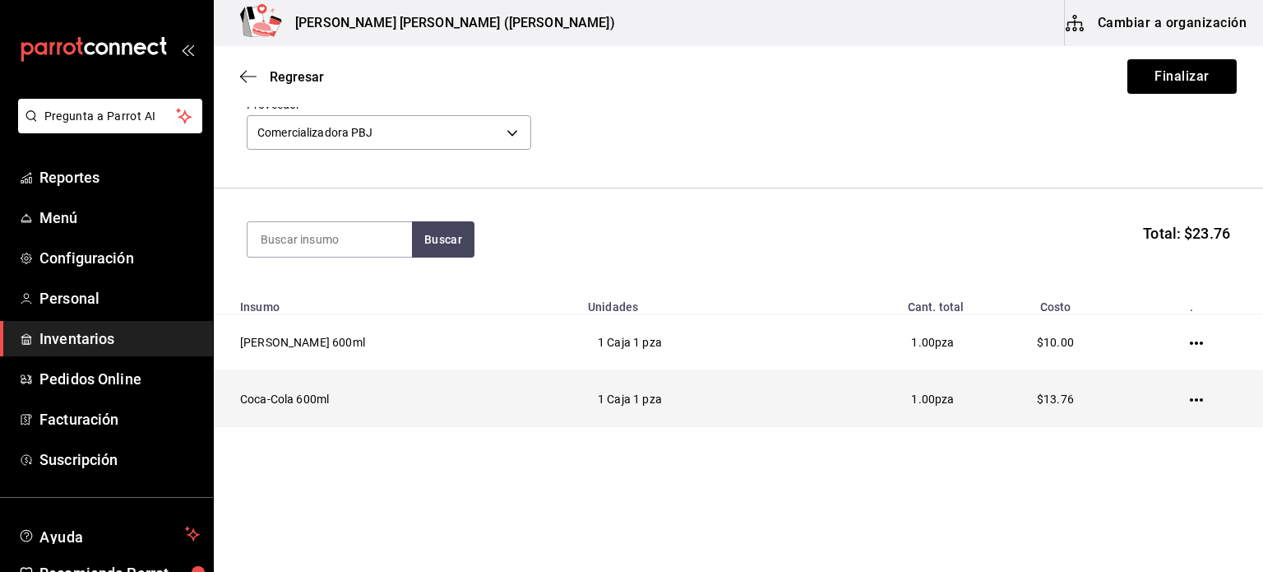
scroll to position [86, 0]
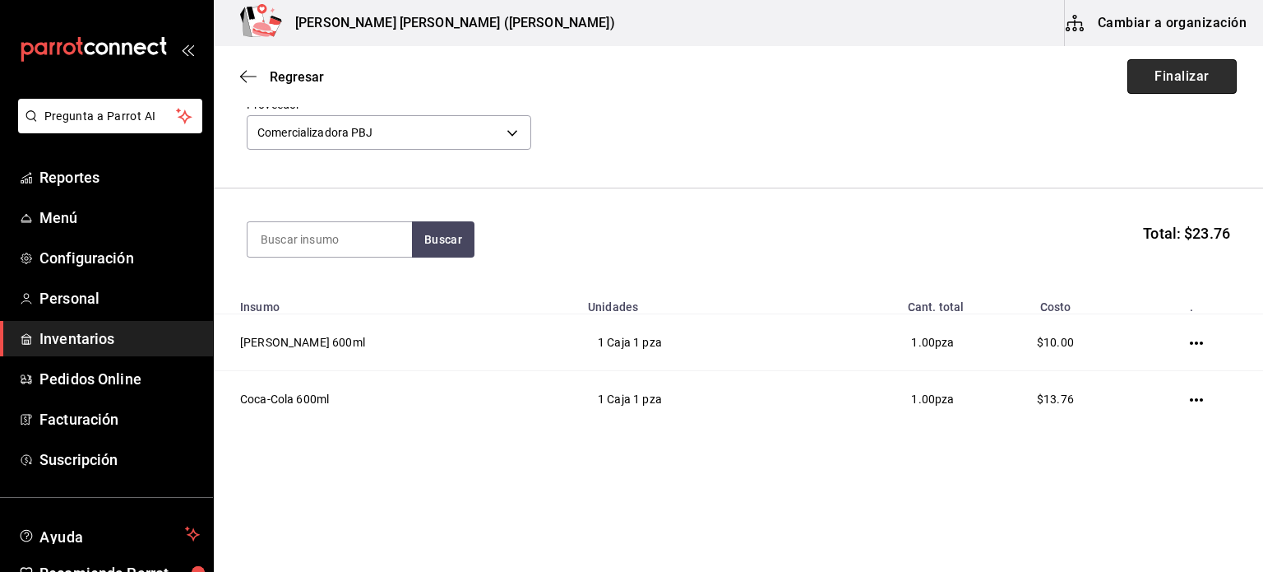
click at [1189, 84] on button "Finalizar" at bounding box center [1181, 76] width 109 height 35
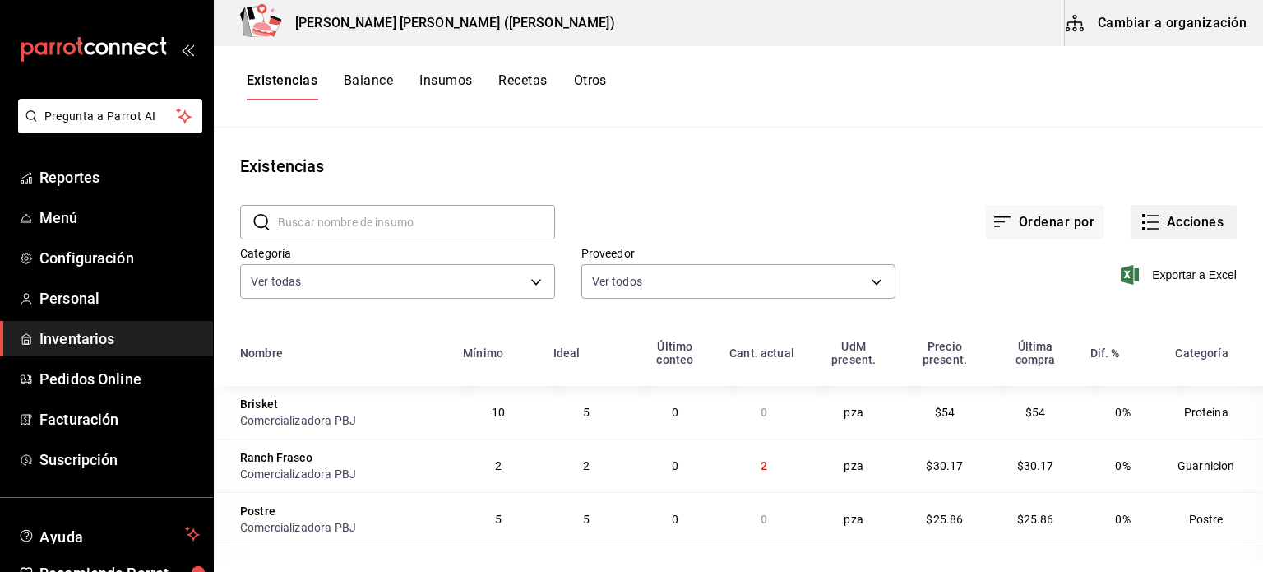
click at [1166, 230] on button "Acciones" at bounding box center [1184, 222] width 106 height 35
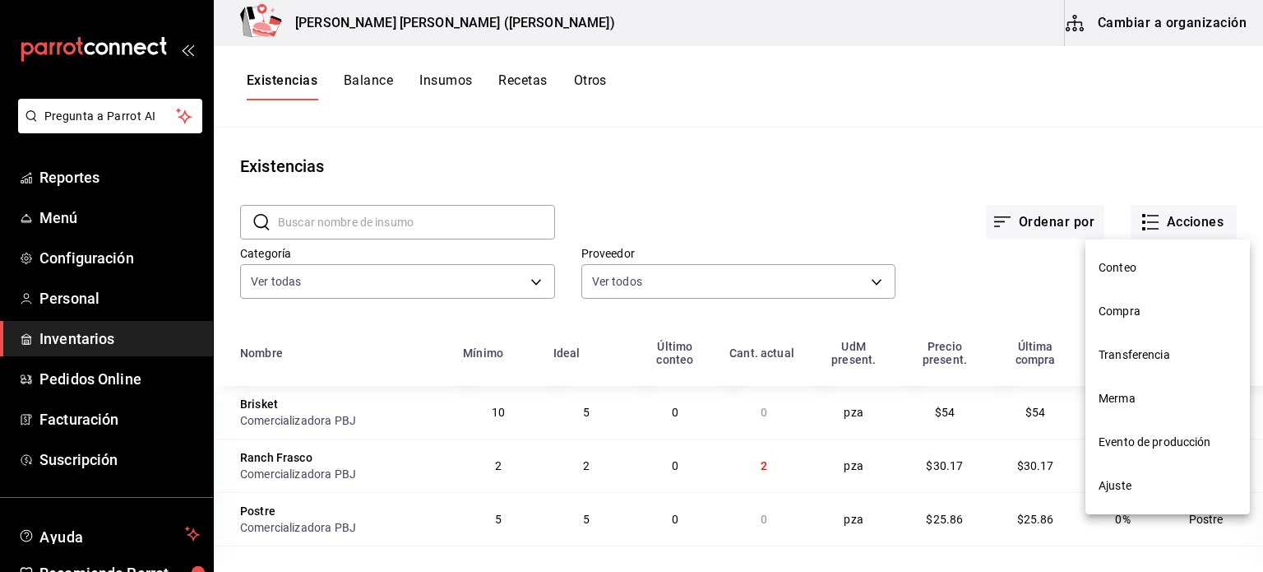
click at [1138, 315] on span "Compra" at bounding box center [1168, 311] width 138 height 17
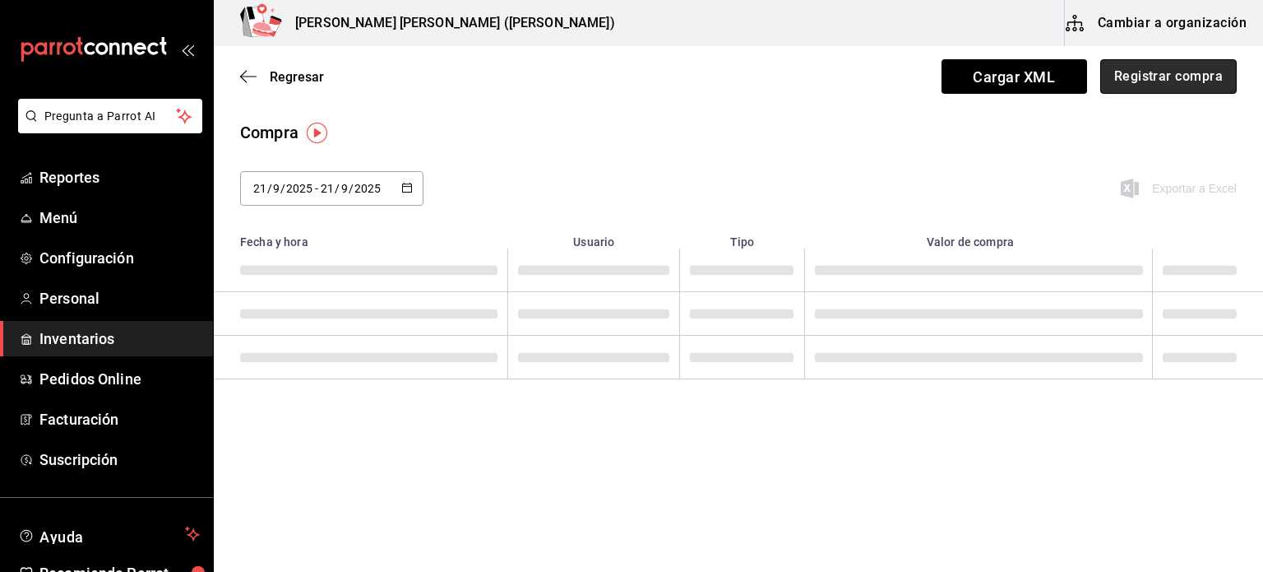
click at [1133, 77] on button "Registrar compra" at bounding box center [1168, 76] width 137 height 35
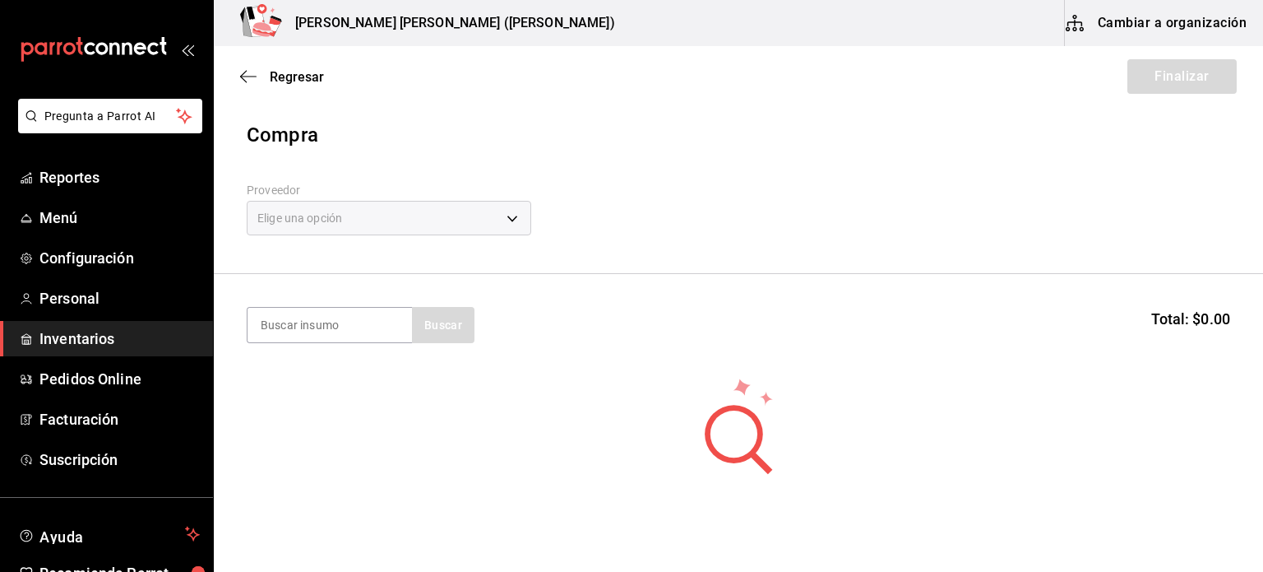
click at [503, 213] on div "Elige una opción" at bounding box center [389, 218] width 285 height 35
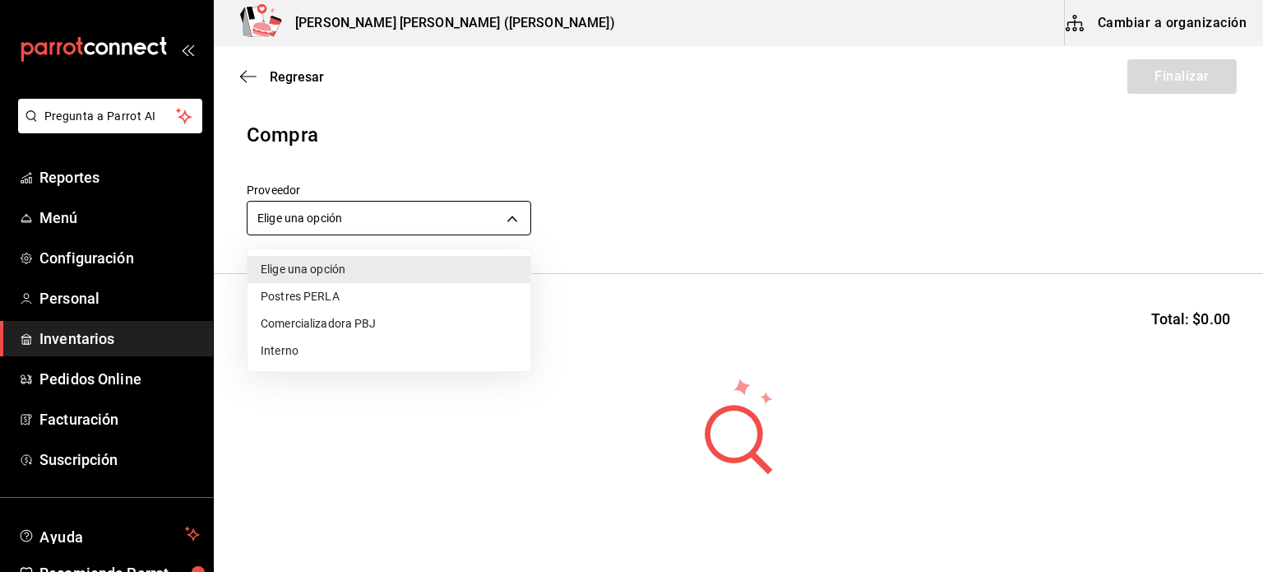
click at [503, 213] on body "Pregunta a Parrot AI Reportes Menú Configuración Personal Inventarios Pedidos O…" at bounding box center [631, 239] width 1263 height 479
click at [376, 327] on li "Comercializadora PBJ" at bounding box center [389, 323] width 283 height 27
type input "73989370-521d-4bc8-8ea0-0c8e3494ddd7"
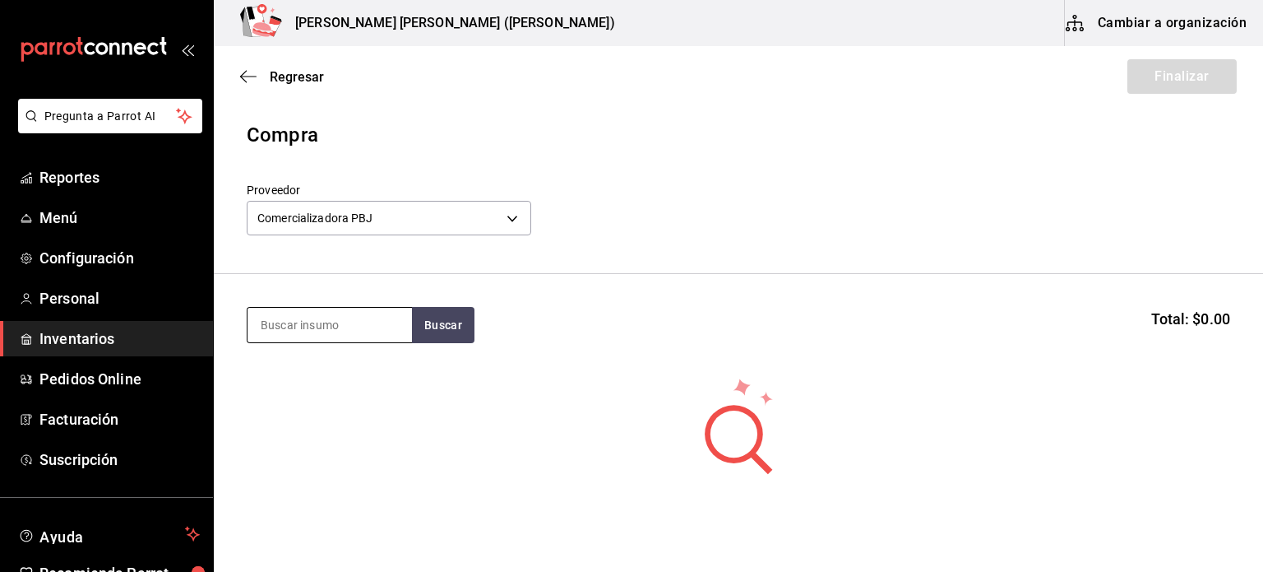
click at [330, 321] on input at bounding box center [330, 325] width 164 height 35
type input "pan"
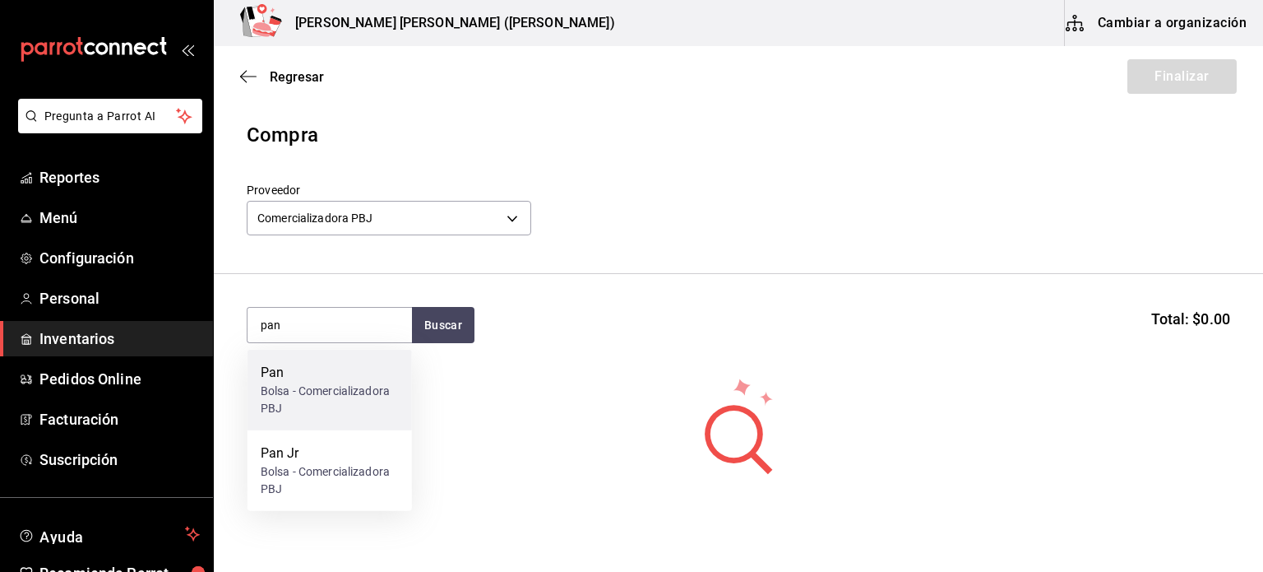
click at [312, 384] on div "Bolsa - Comercializadora PBJ" at bounding box center [330, 399] width 138 height 35
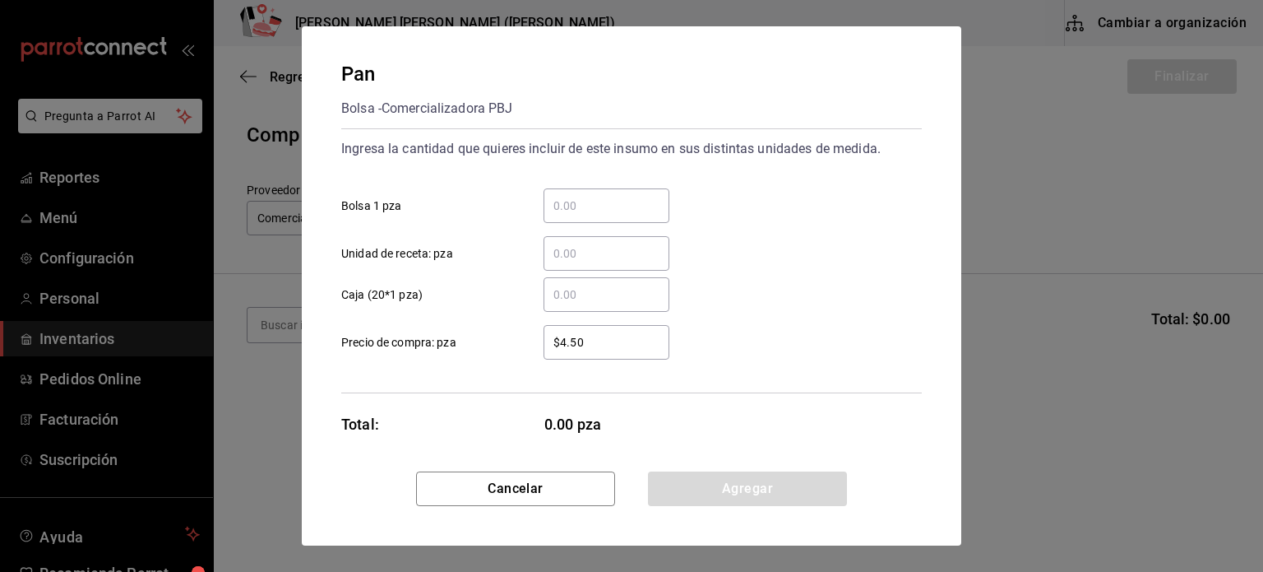
click at [607, 209] on input "​ Bolsa 1 pza" at bounding box center [607, 206] width 126 height 20
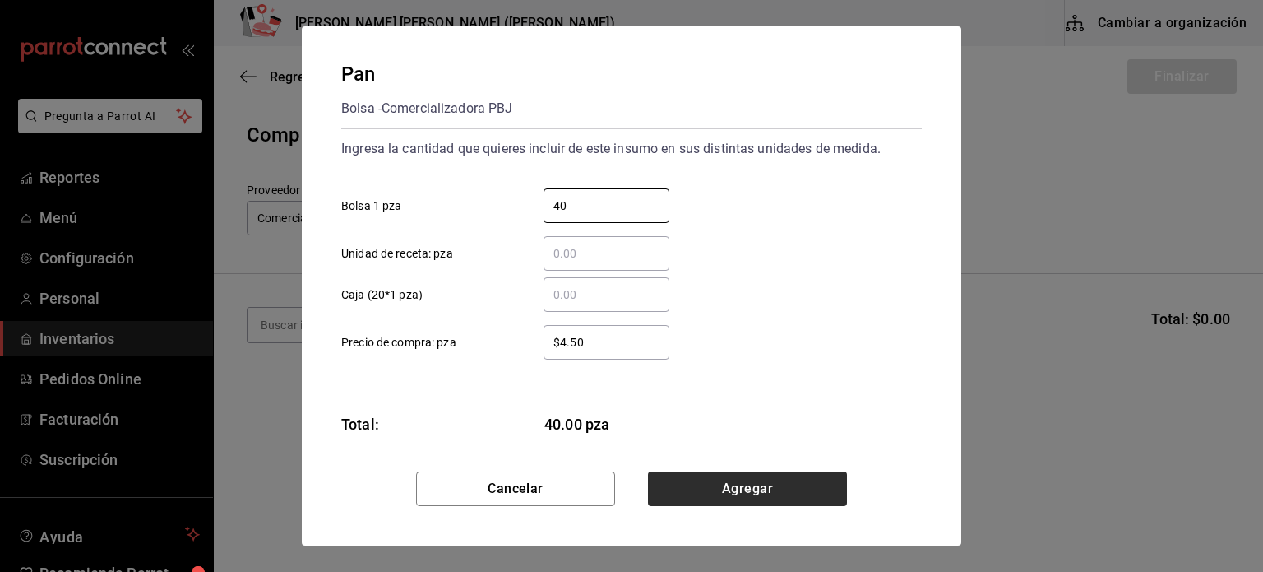
type input "40"
click at [719, 487] on button "Agregar" at bounding box center [747, 488] width 199 height 35
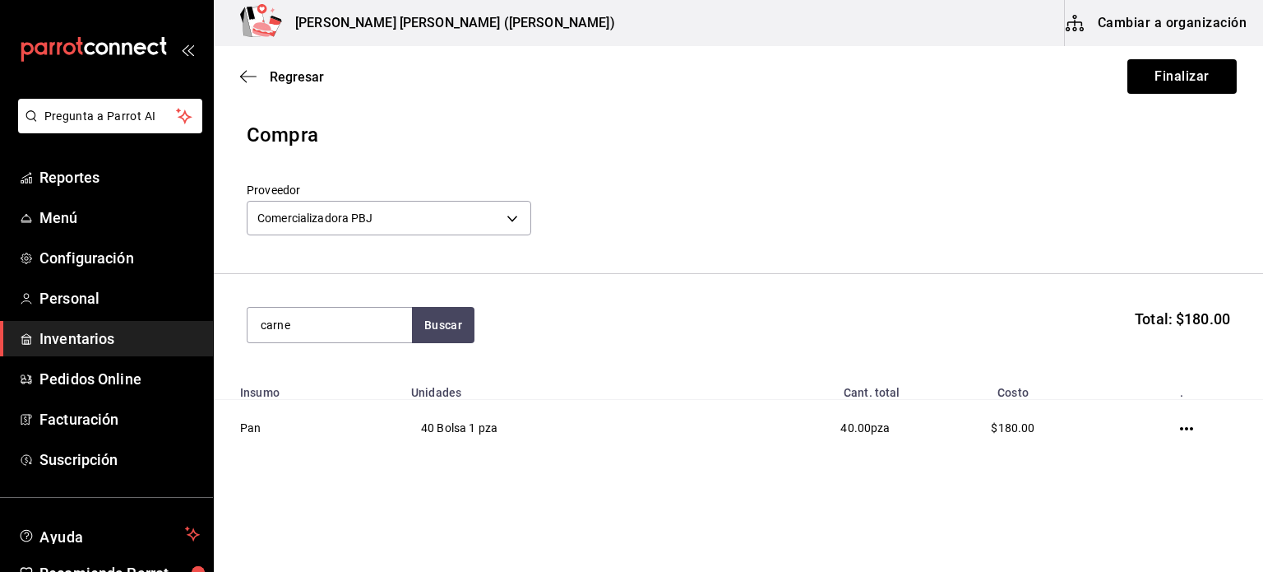
type input "carne"
click at [309, 330] on input "carne" at bounding box center [330, 325] width 164 height 35
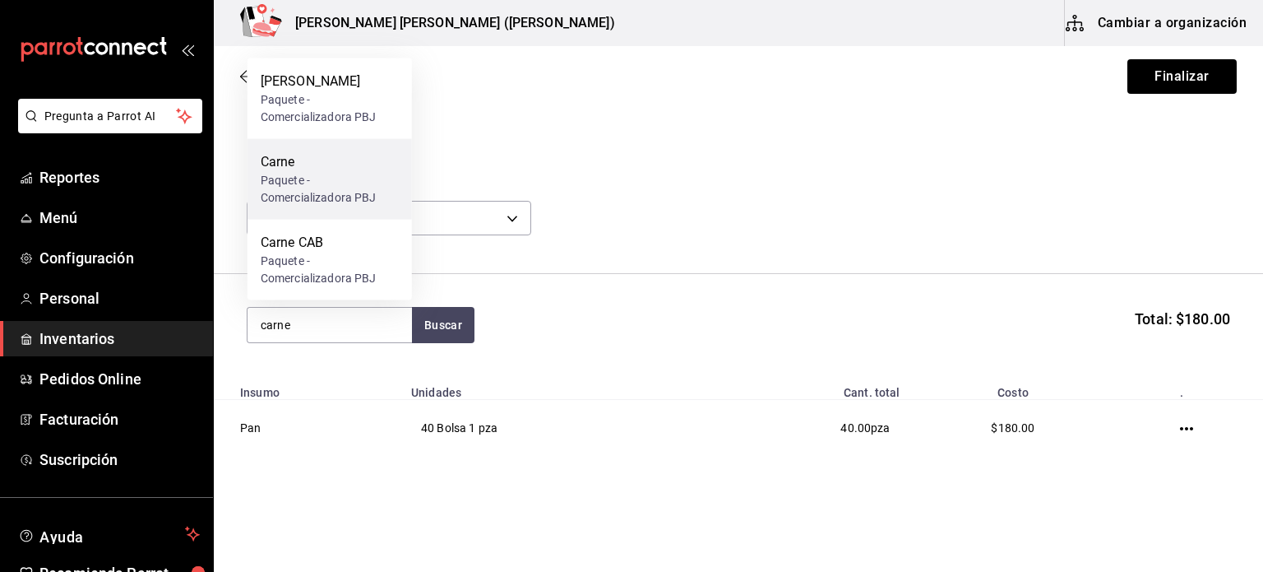
click at [327, 167] on div "Carne" at bounding box center [330, 162] width 138 height 20
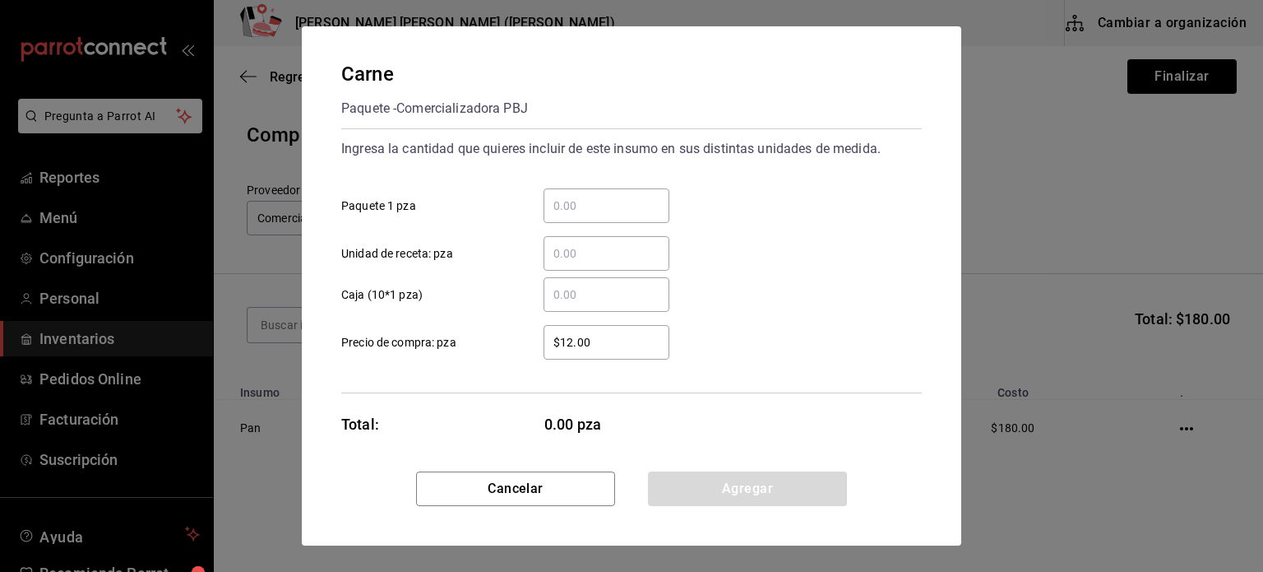
click at [590, 214] on input "​ Paquete 1 pza" at bounding box center [607, 206] width 126 height 20
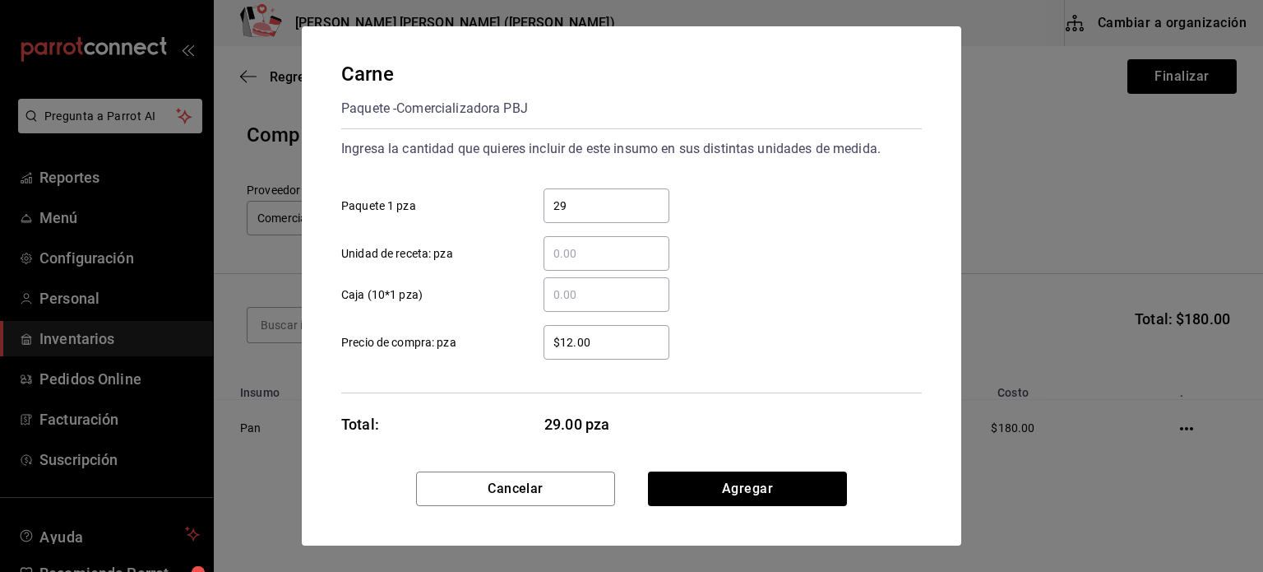
type input "2"
type input "39"
click at [751, 475] on button "Agregar" at bounding box center [747, 488] width 199 height 35
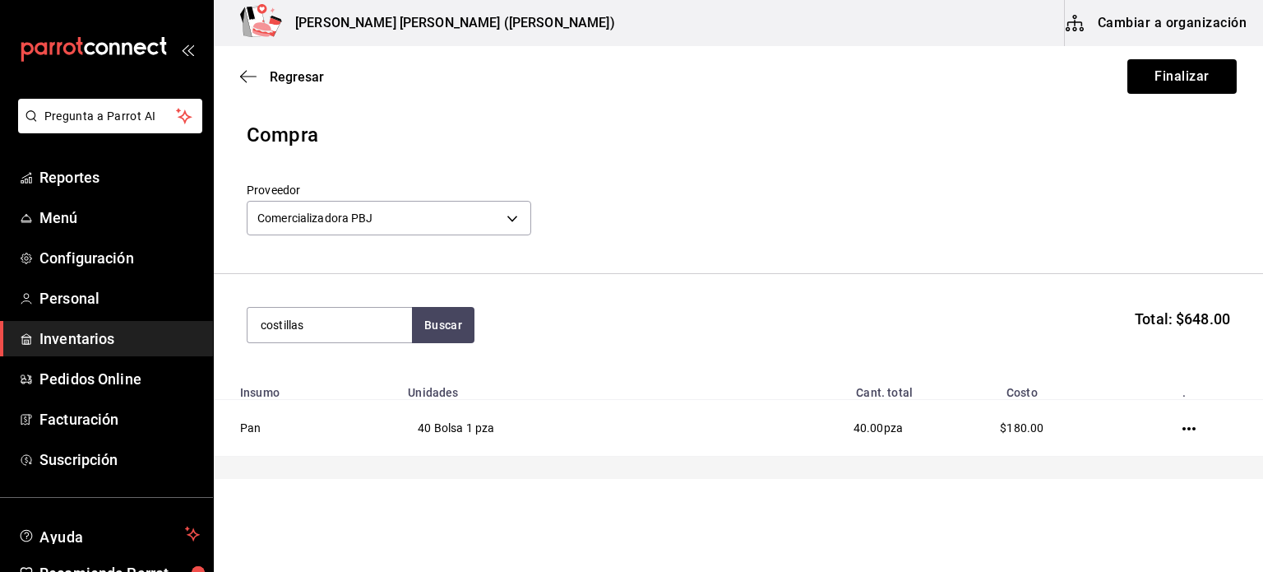
type input "costillas"
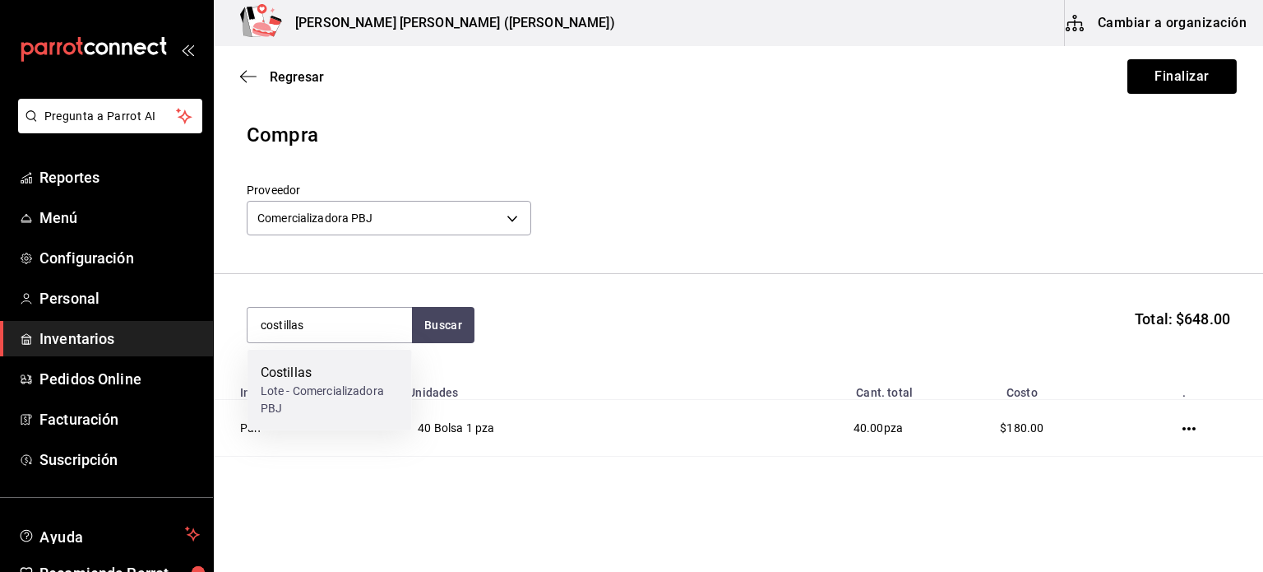
click at [310, 363] on div "Costillas" at bounding box center [330, 373] width 138 height 20
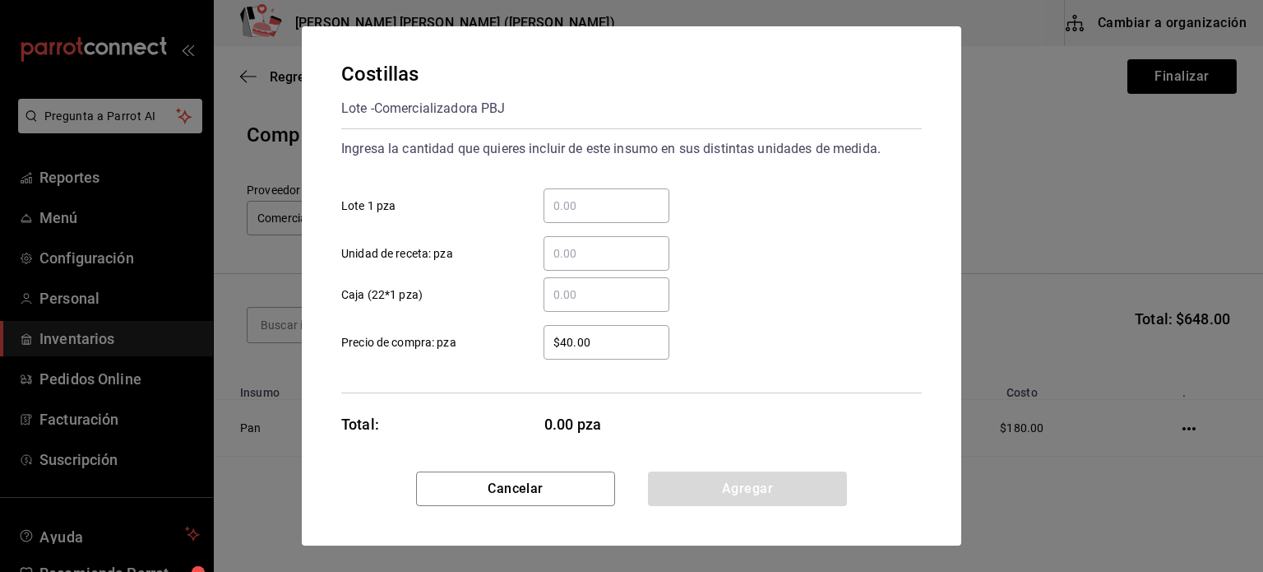
click at [572, 201] on input "​ Lote 1 pza" at bounding box center [607, 206] width 126 height 20
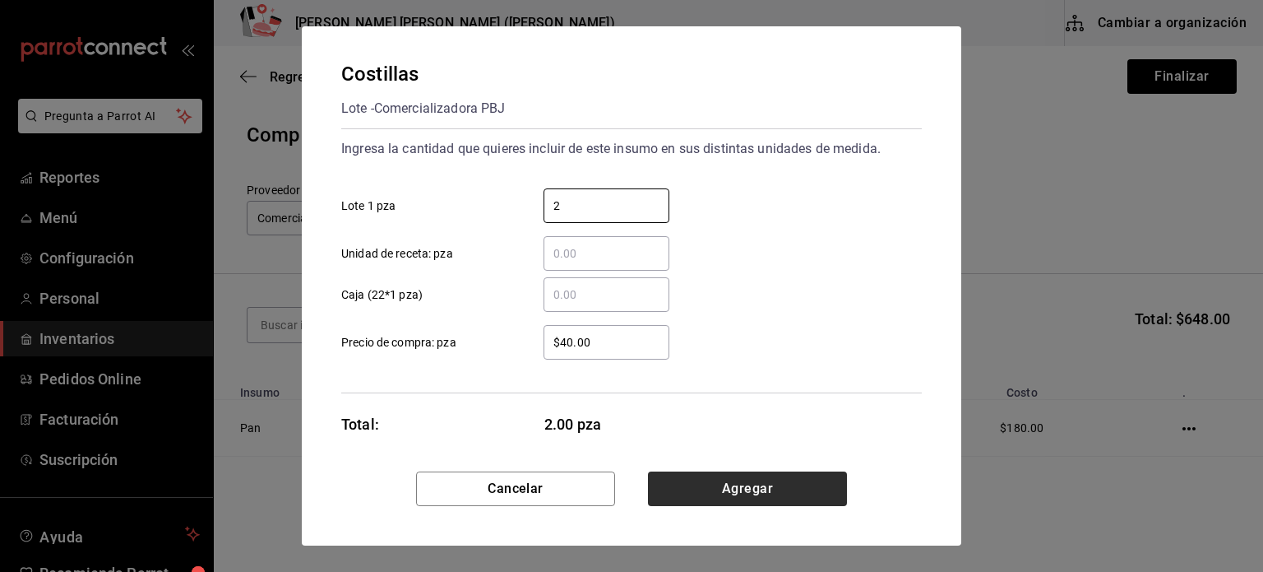
type input "2"
click at [741, 495] on button "Agregar" at bounding box center [747, 488] width 199 height 35
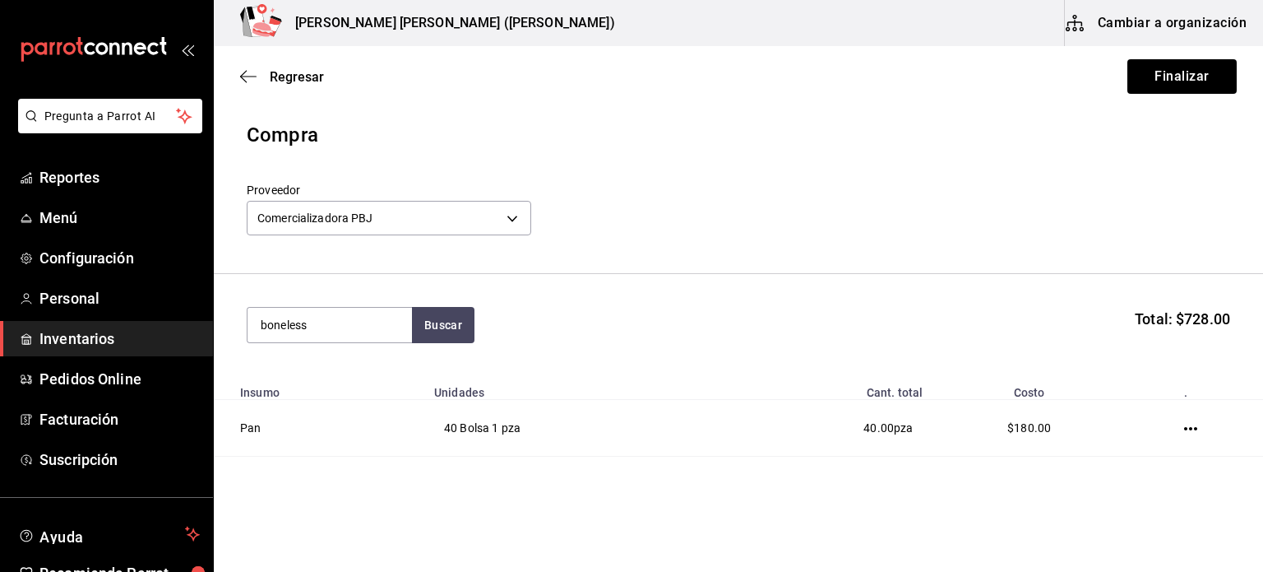
type input "boneless"
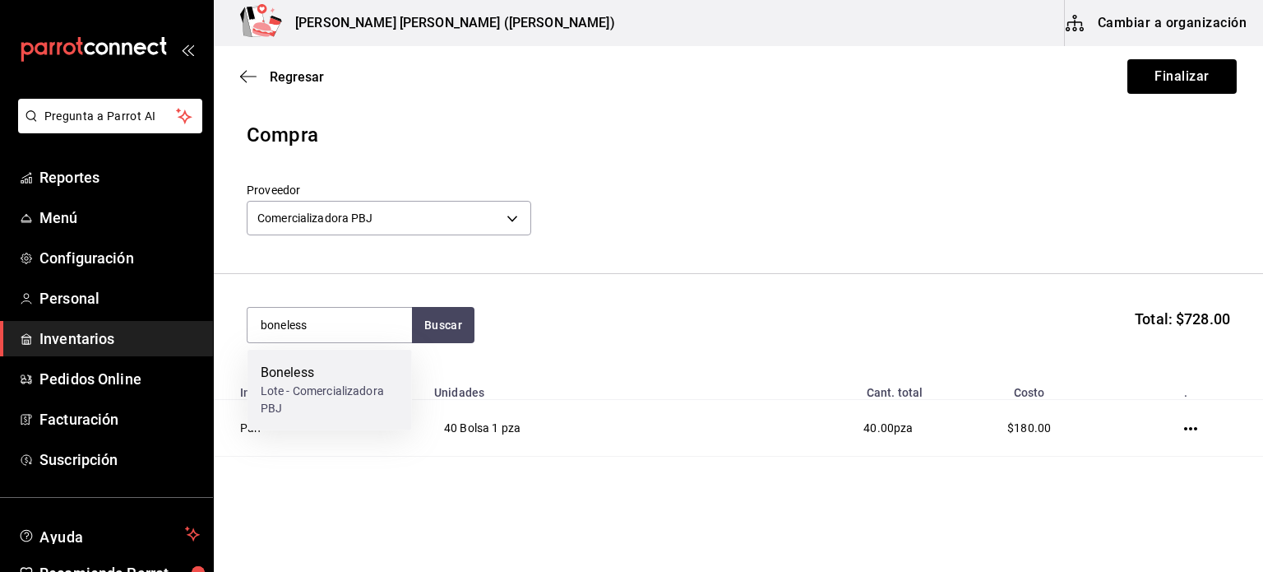
click at [334, 407] on div "Lote - Comercializadora PBJ" at bounding box center [330, 399] width 138 height 35
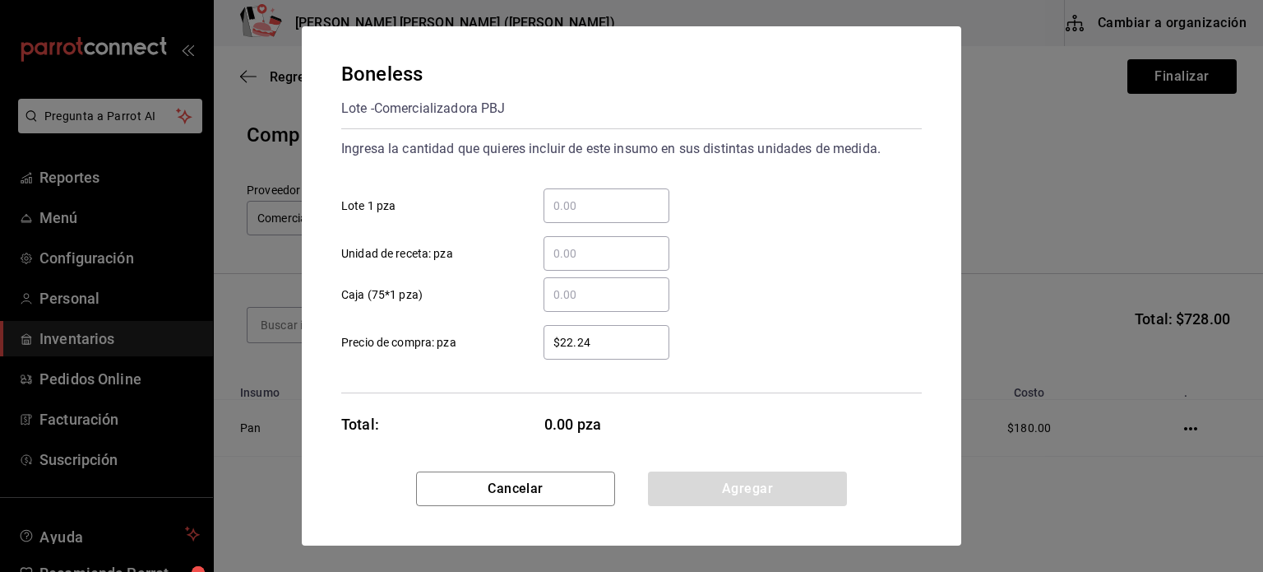
click at [599, 200] on input "​ Lote 1 pza" at bounding box center [607, 206] width 126 height 20
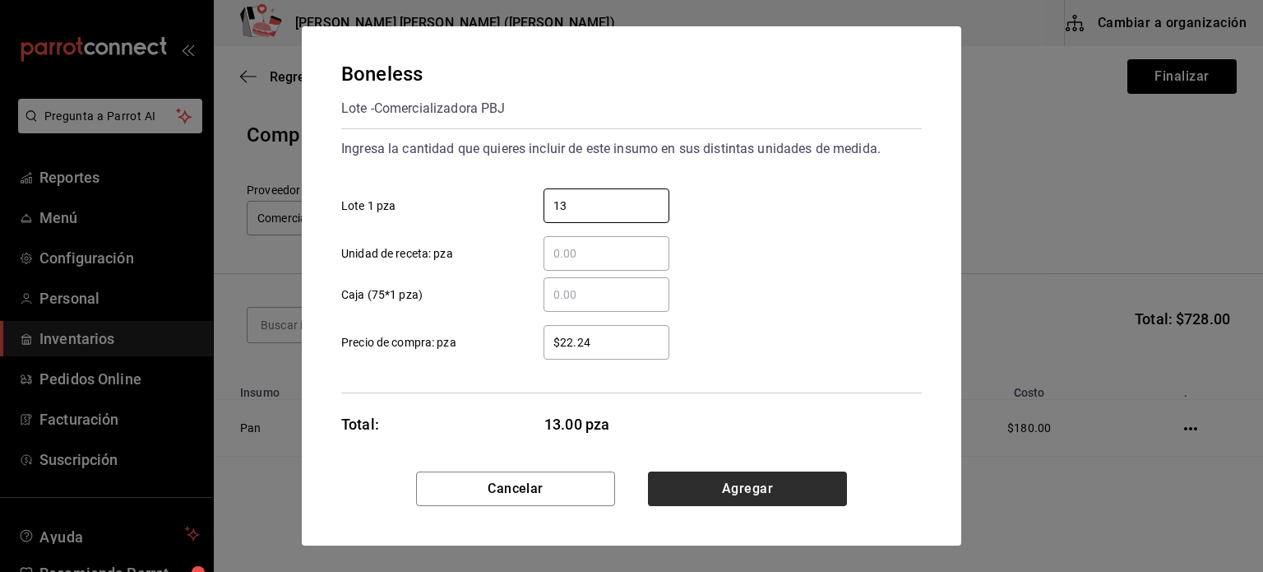
type input "13"
click at [774, 493] on button "Agregar" at bounding box center [747, 488] width 199 height 35
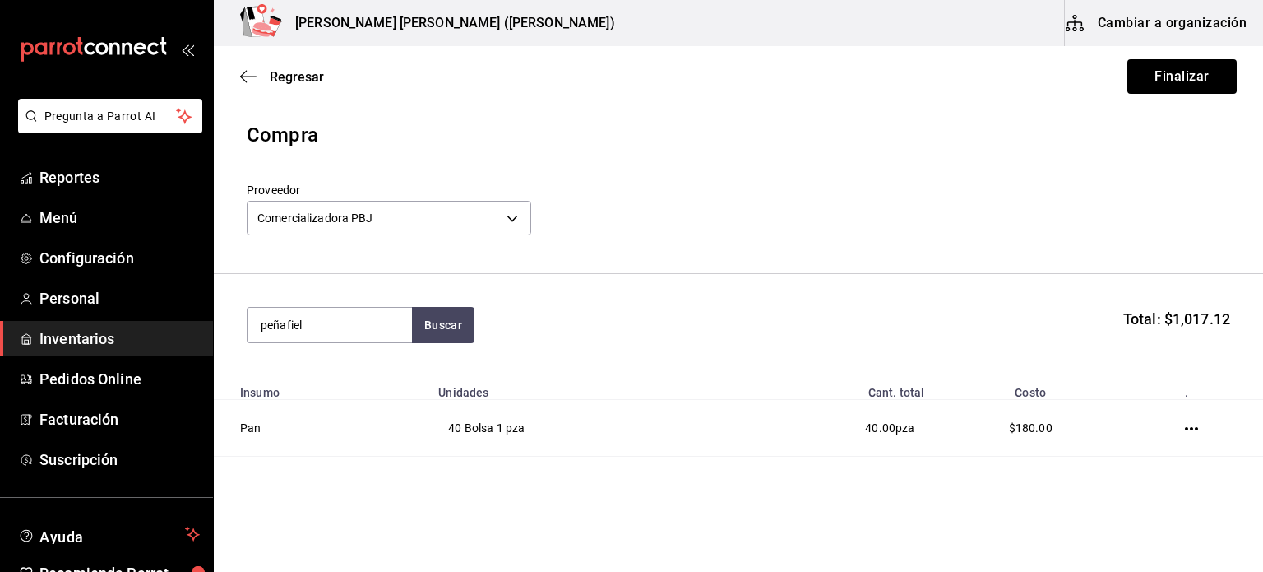
type input "peñafiel"
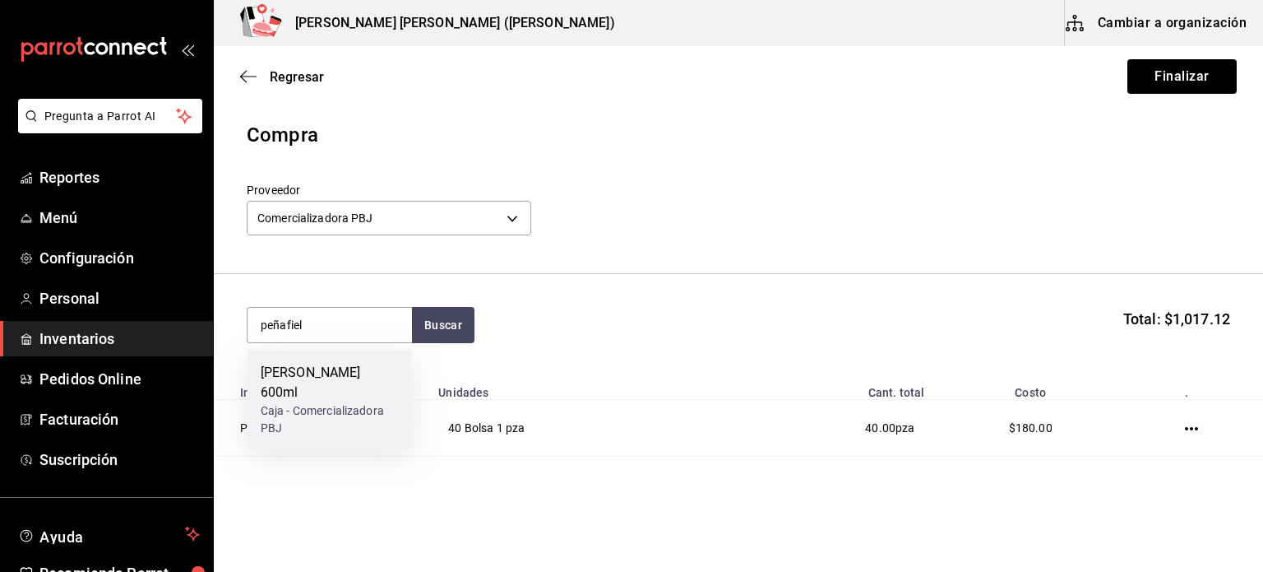
click at [362, 379] on div "[PERSON_NAME] 600ml" at bounding box center [330, 382] width 138 height 39
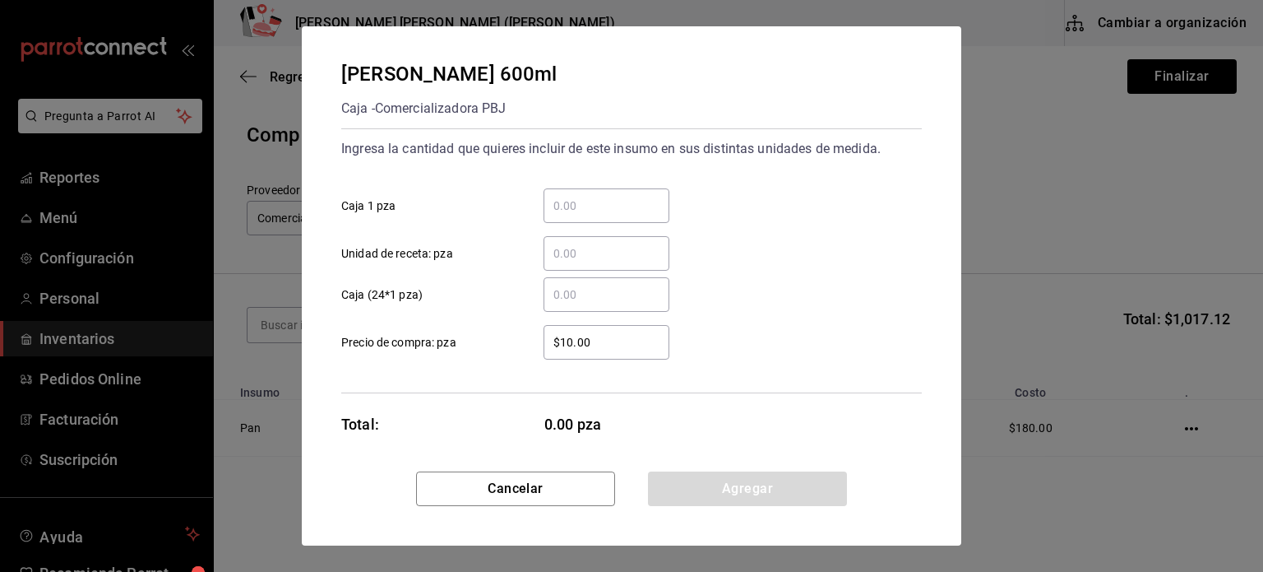
click at [595, 209] on input "​ Caja 1 pza" at bounding box center [607, 206] width 126 height 20
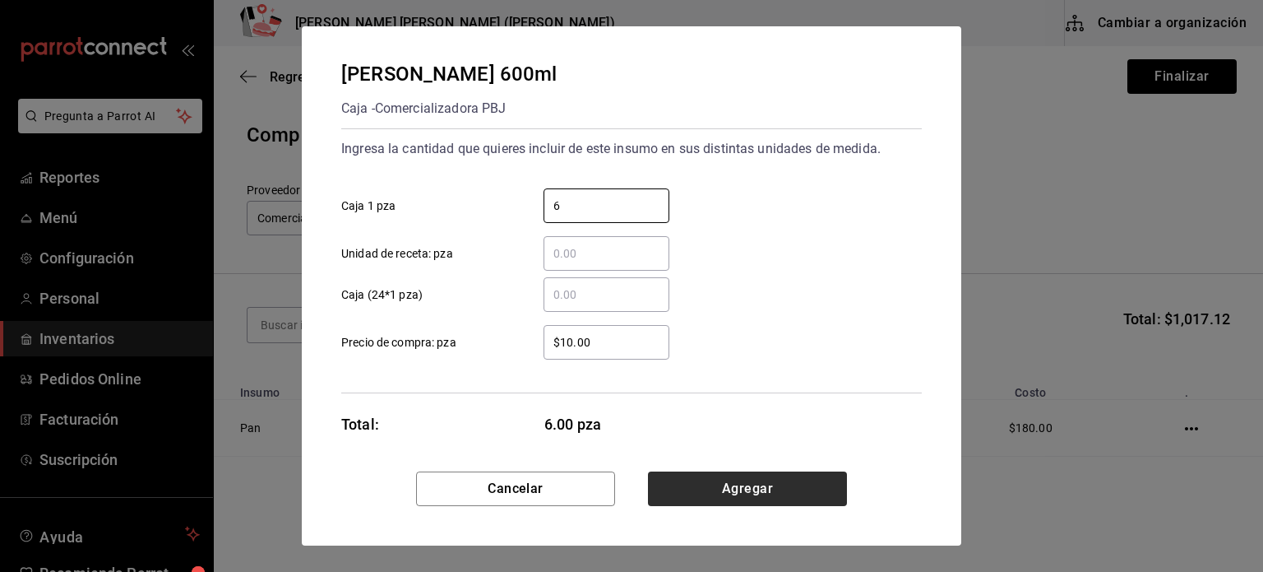
type input "6"
click at [679, 484] on button "Agregar" at bounding box center [747, 488] width 199 height 35
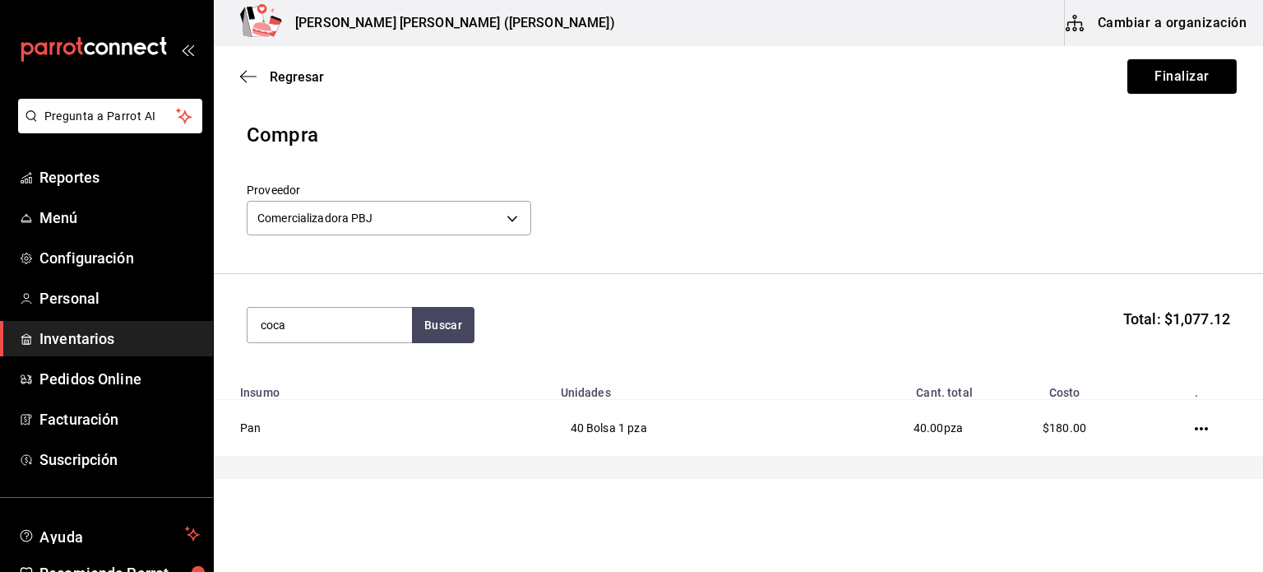
type input "coca"
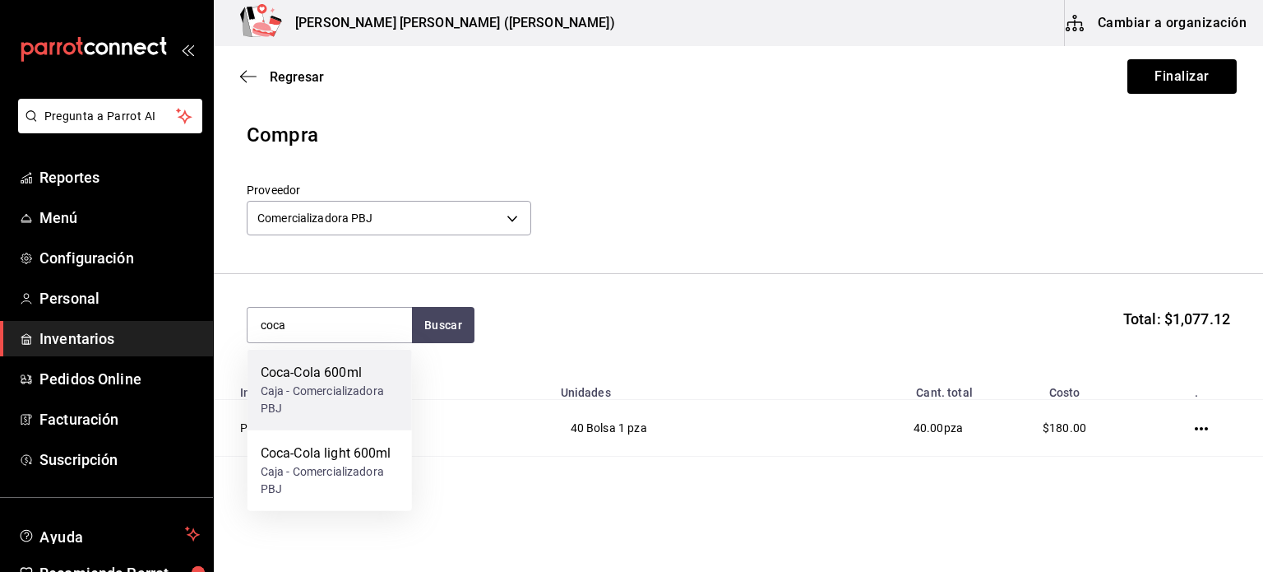
click at [296, 400] on div "Caja - Comercializadora PBJ" at bounding box center [330, 399] width 138 height 35
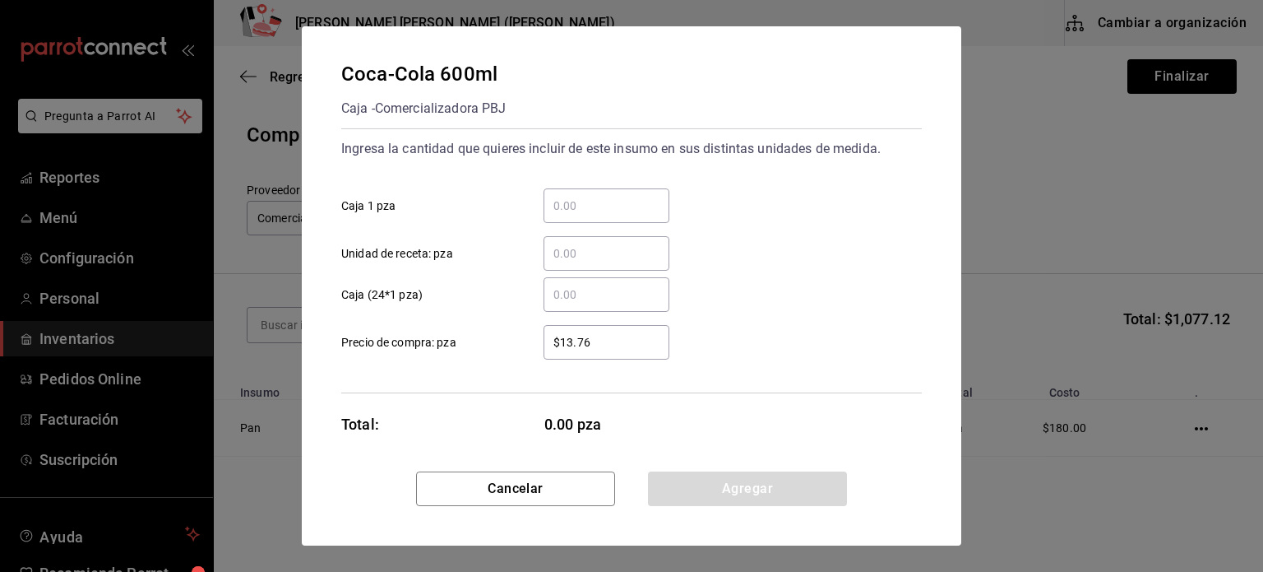
click at [654, 197] on input "​ Caja 1 pza" at bounding box center [607, 206] width 126 height 20
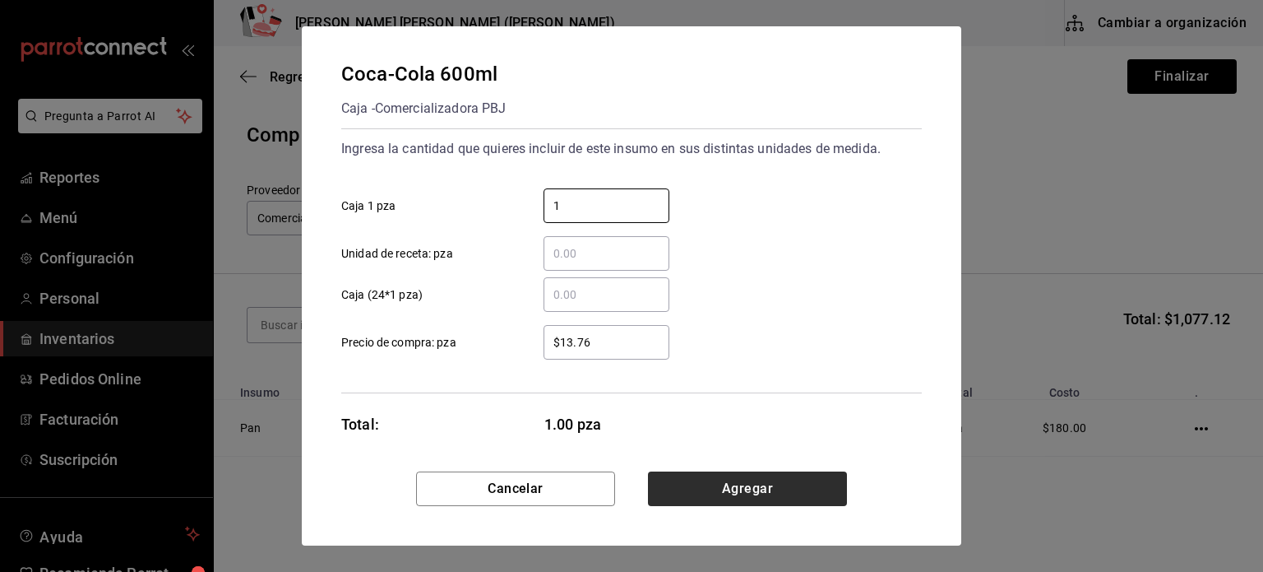
type input "1"
click at [687, 483] on button "Agregar" at bounding box center [747, 488] width 199 height 35
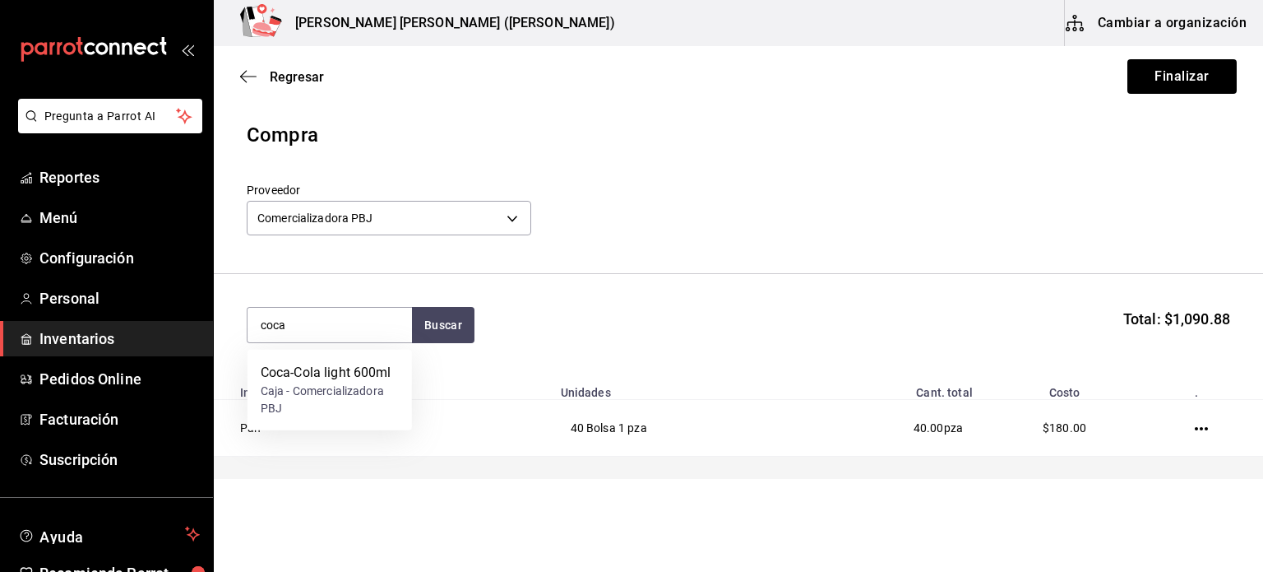
type input "coca"
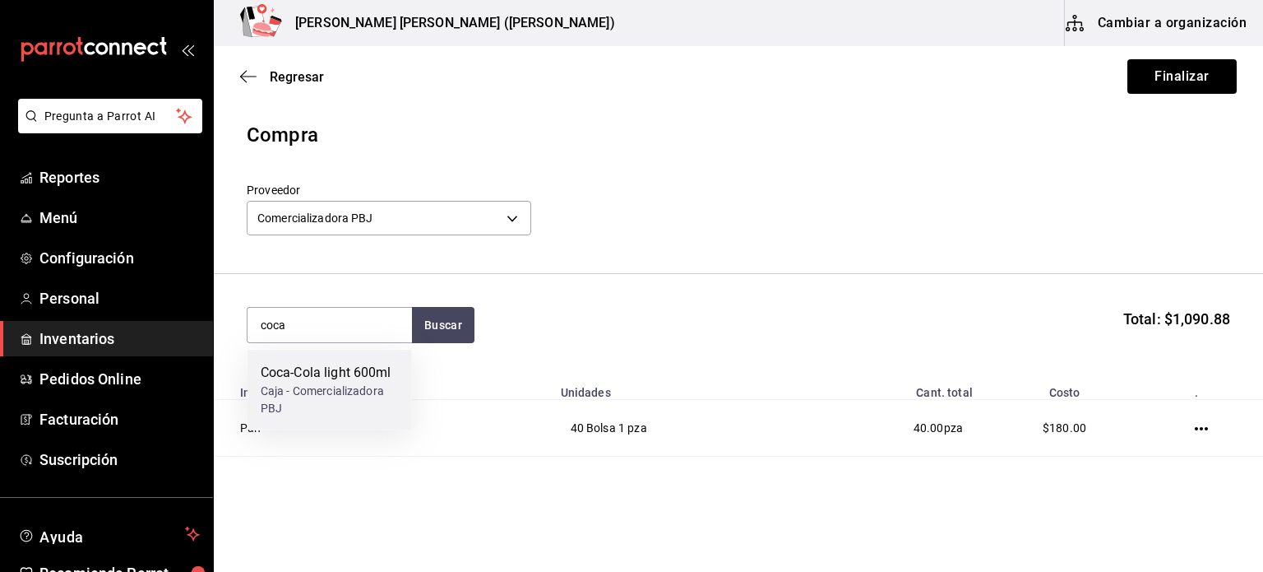
click at [348, 404] on div "Caja - Comercializadora PBJ" at bounding box center [330, 399] width 138 height 35
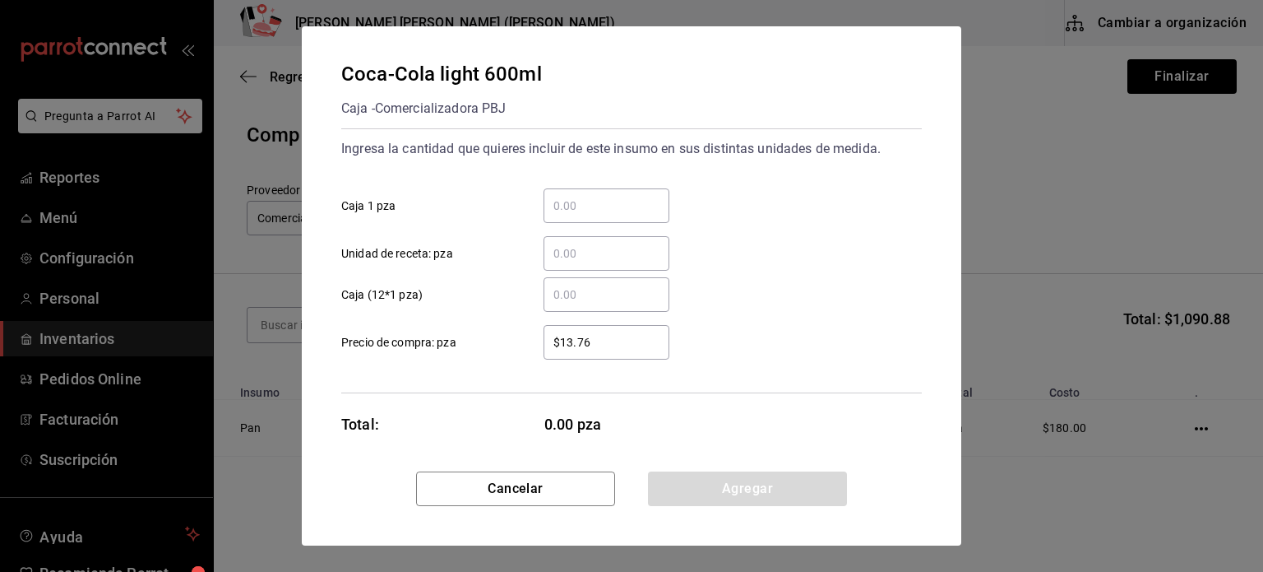
click at [647, 201] on input "​ Caja 1 pza" at bounding box center [607, 206] width 126 height 20
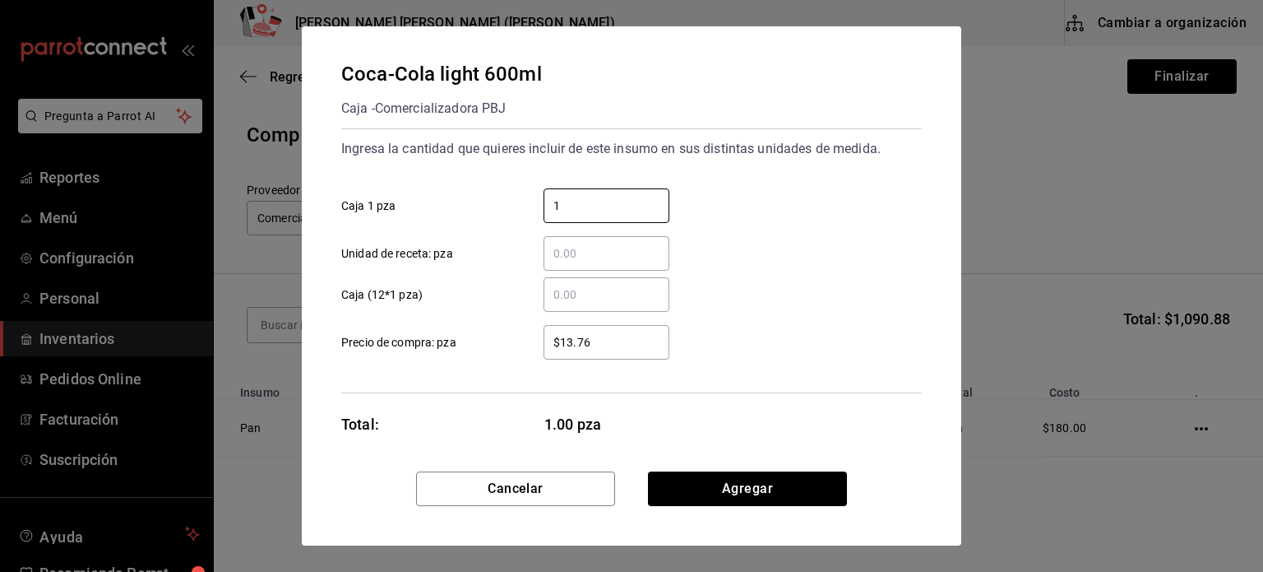
type input "1"
click at [582, 493] on button "Cancelar" at bounding box center [515, 488] width 199 height 35
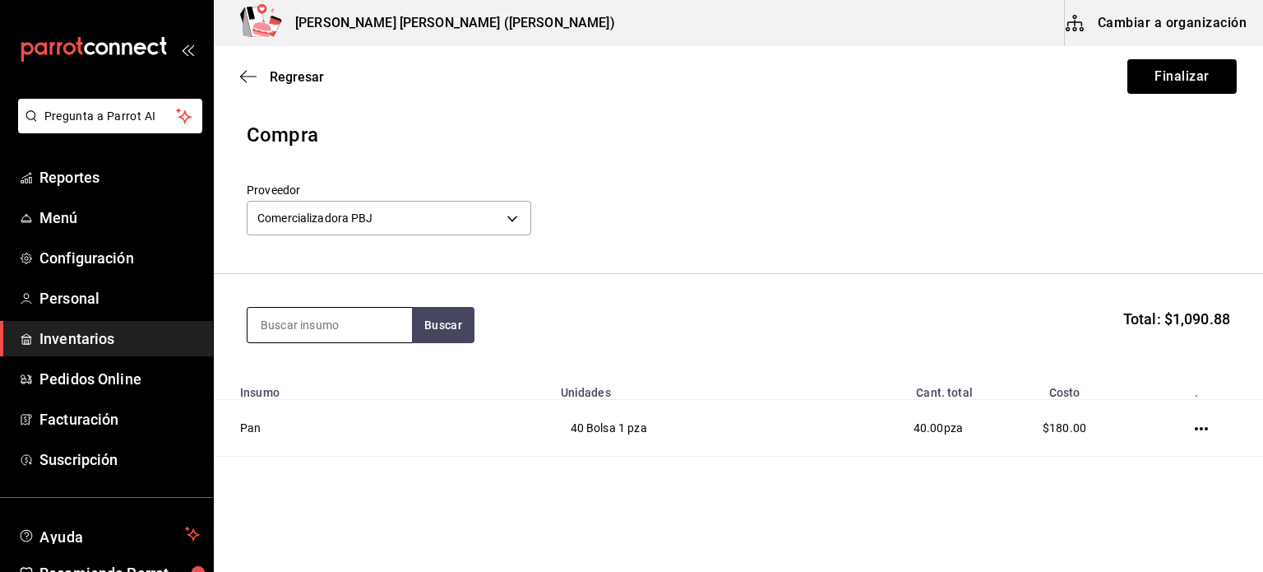
click at [345, 325] on input at bounding box center [330, 325] width 164 height 35
type input "coca"
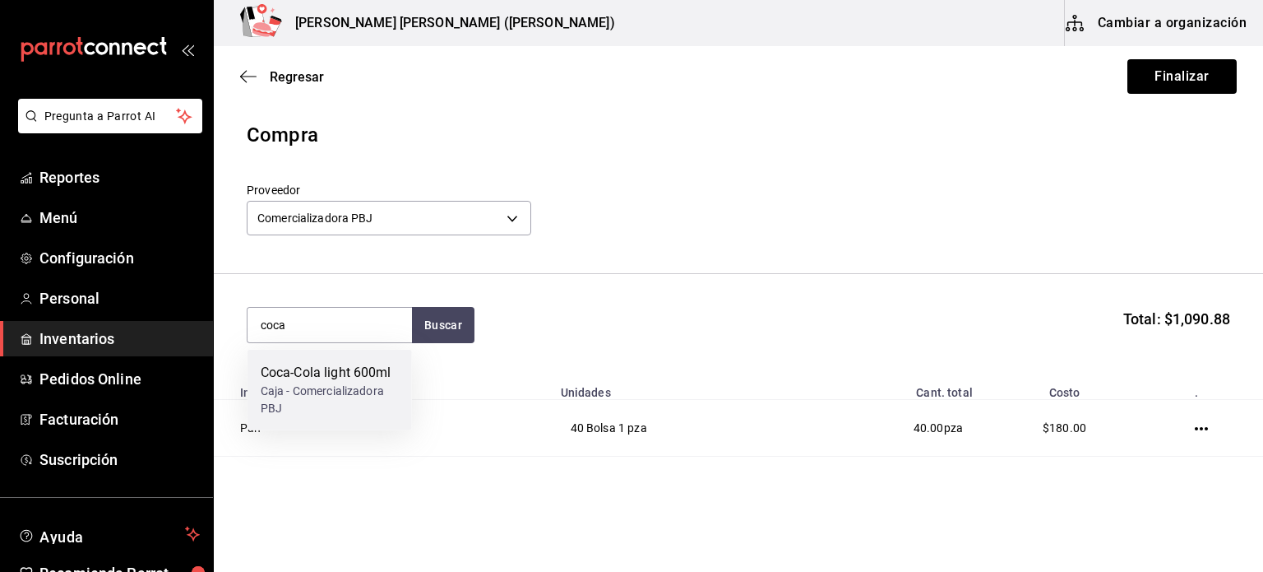
click at [317, 412] on div "Caja - Comercializadora PBJ" at bounding box center [330, 399] width 138 height 35
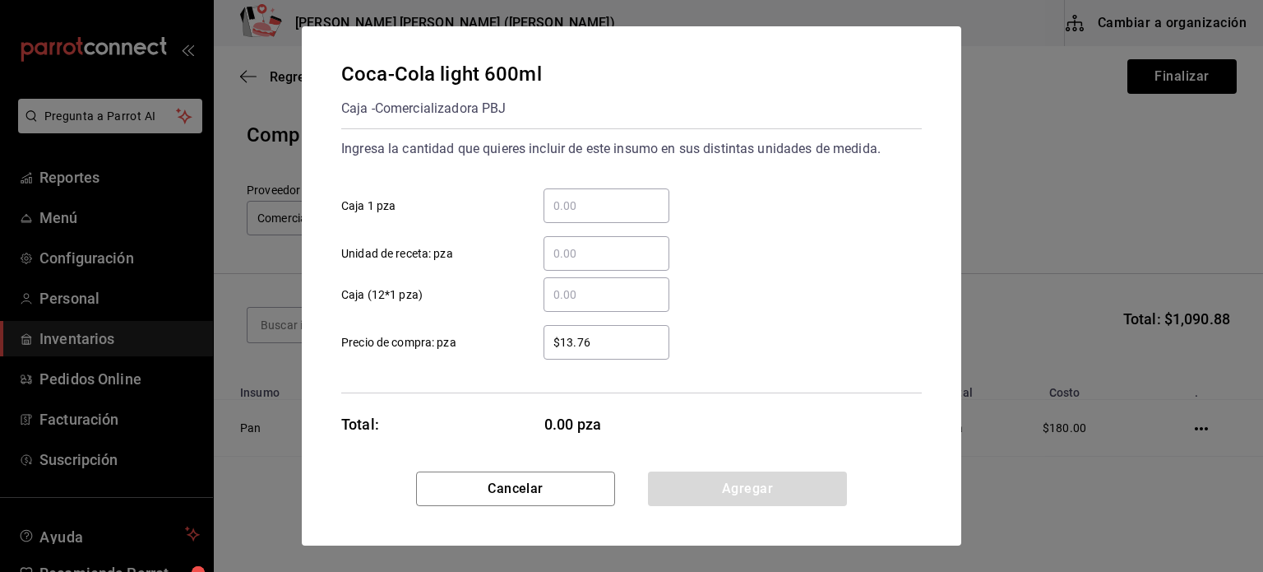
drag, startPoint x: 568, startPoint y: 201, endPoint x: 576, endPoint y: 196, distance: 10.0
click at [568, 201] on input "​ Caja 1 pza" at bounding box center [607, 206] width 126 height 20
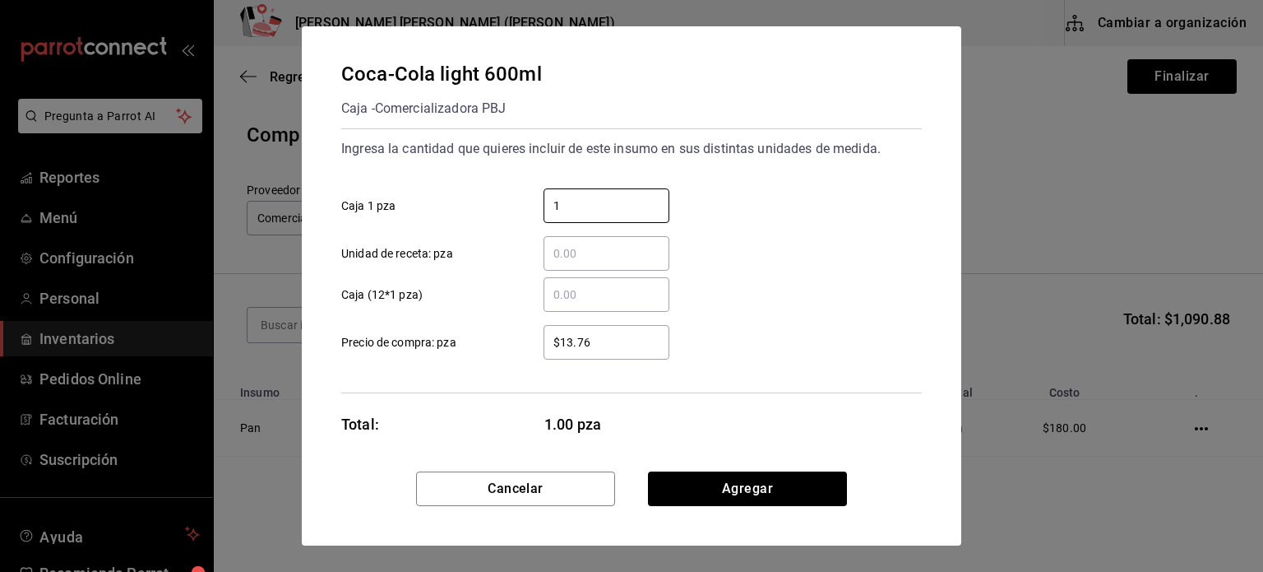
type input "1"
click at [745, 516] on div "Cancelar Agregar" at bounding box center [632, 508] width 660 height 74
click at [748, 496] on button "Agregar" at bounding box center [747, 488] width 199 height 35
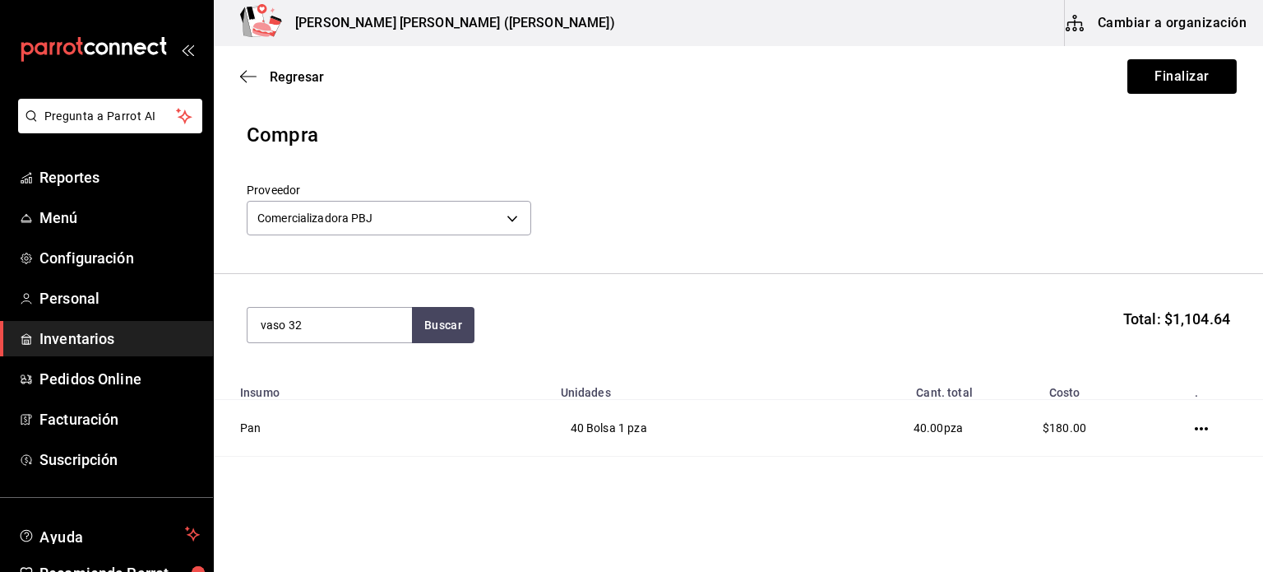
type input "vaso 32"
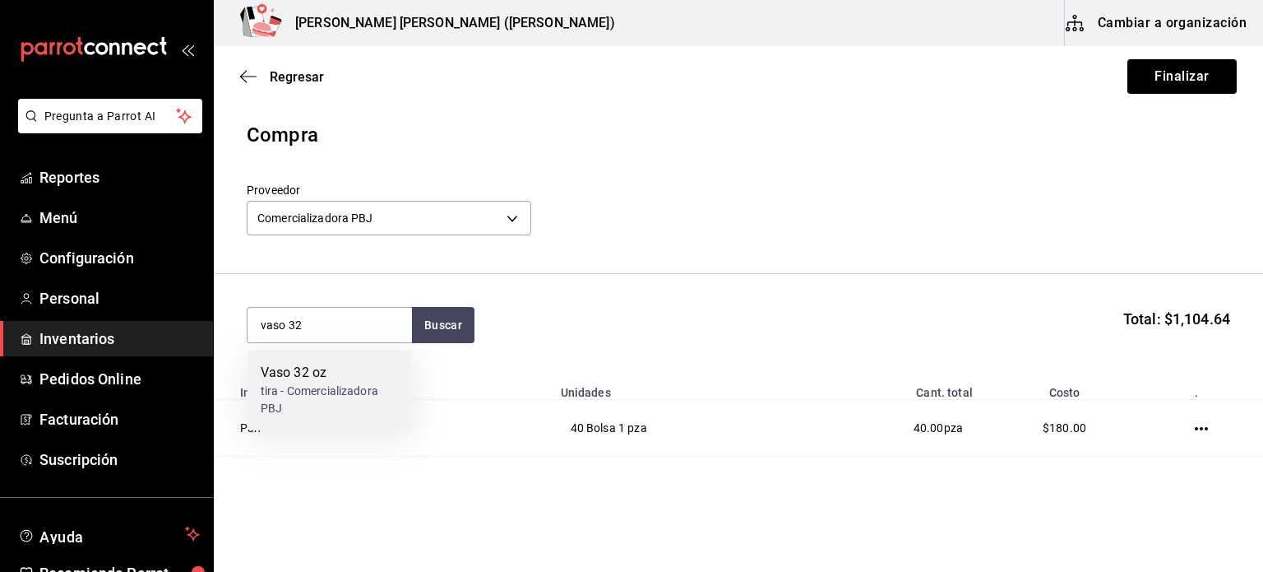
click at [363, 381] on div "Vaso 32 oz" at bounding box center [330, 373] width 138 height 20
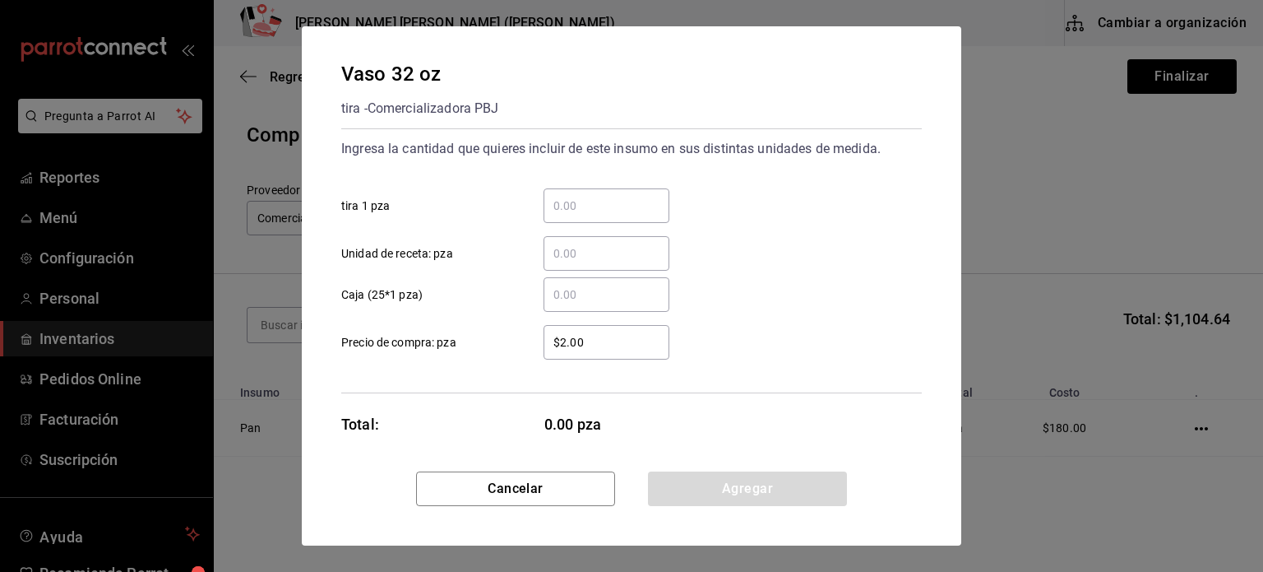
click at [589, 206] on input "​ tira 1 pza" at bounding box center [607, 206] width 126 height 20
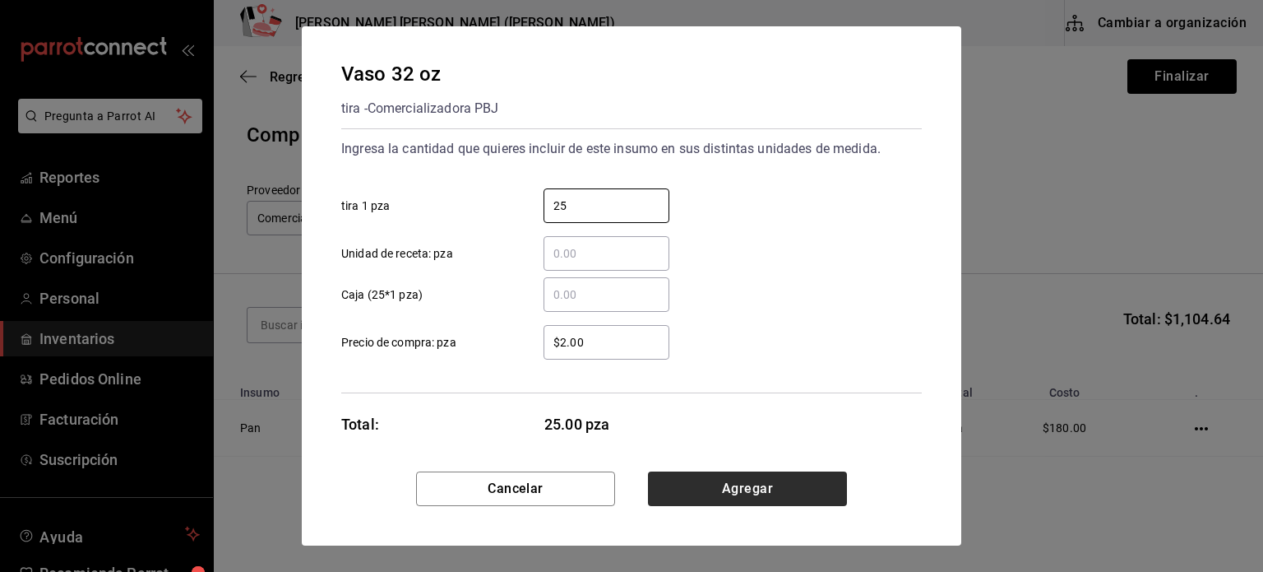
type input "25"
click at [729, 479] on button "Agregar" at bounding box center [747, 488] width 199 height 35
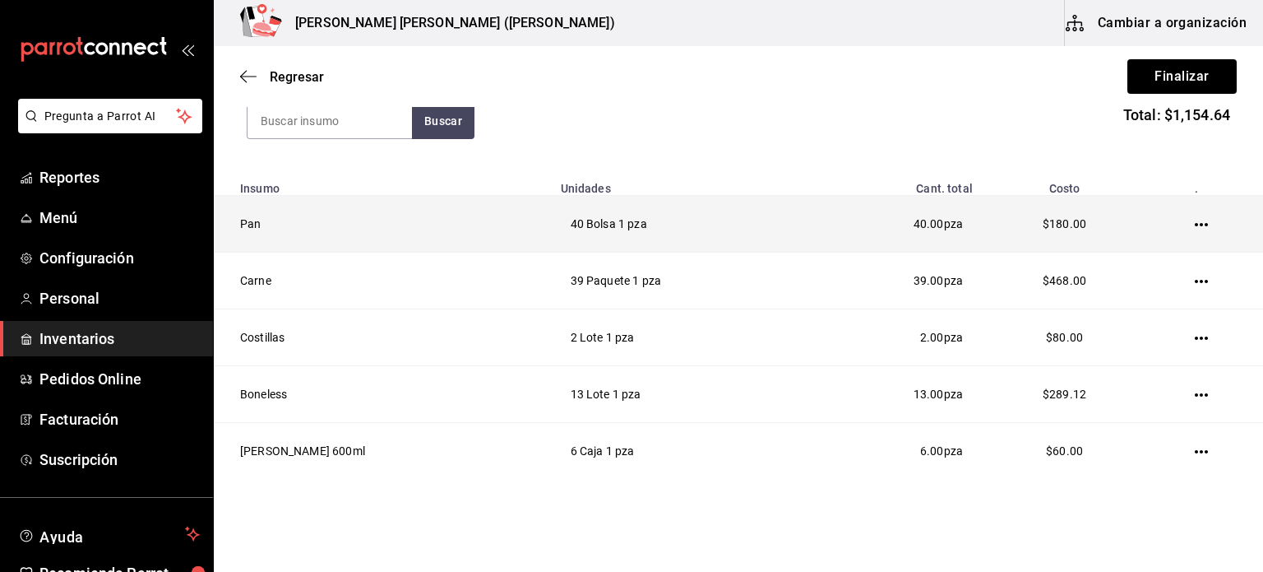
scroll to position [178, 0]
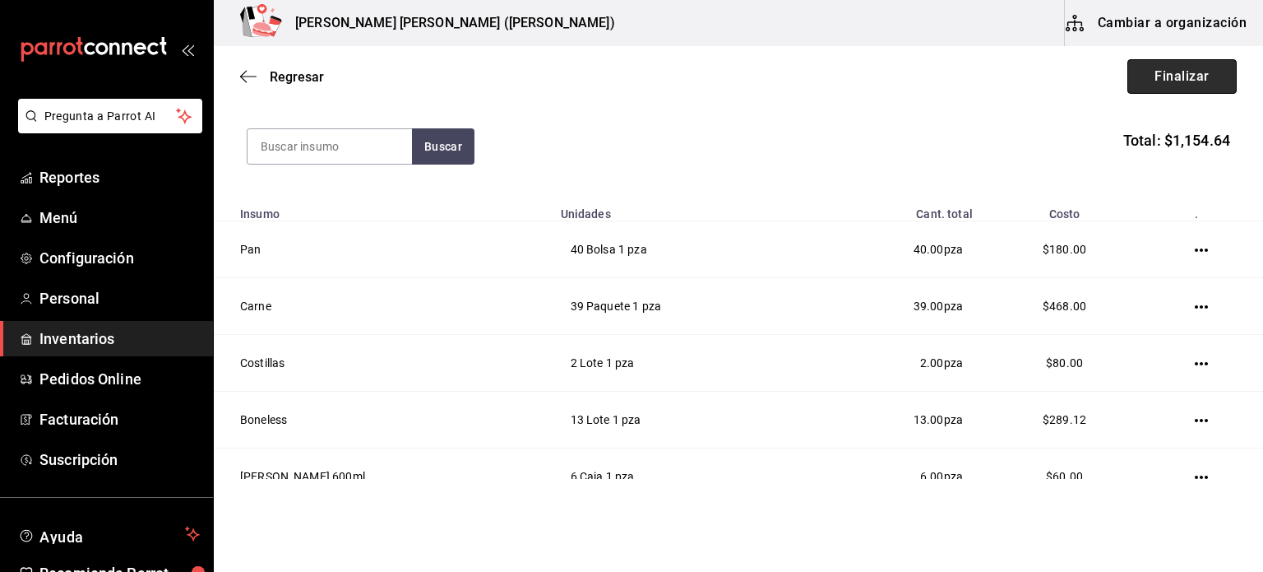
click at [1174, 86] on button "Finalizar" at bounding box center [1181, 76] width 109 height 35
